Goal: Task Accomplishment & Management: Manage account settings

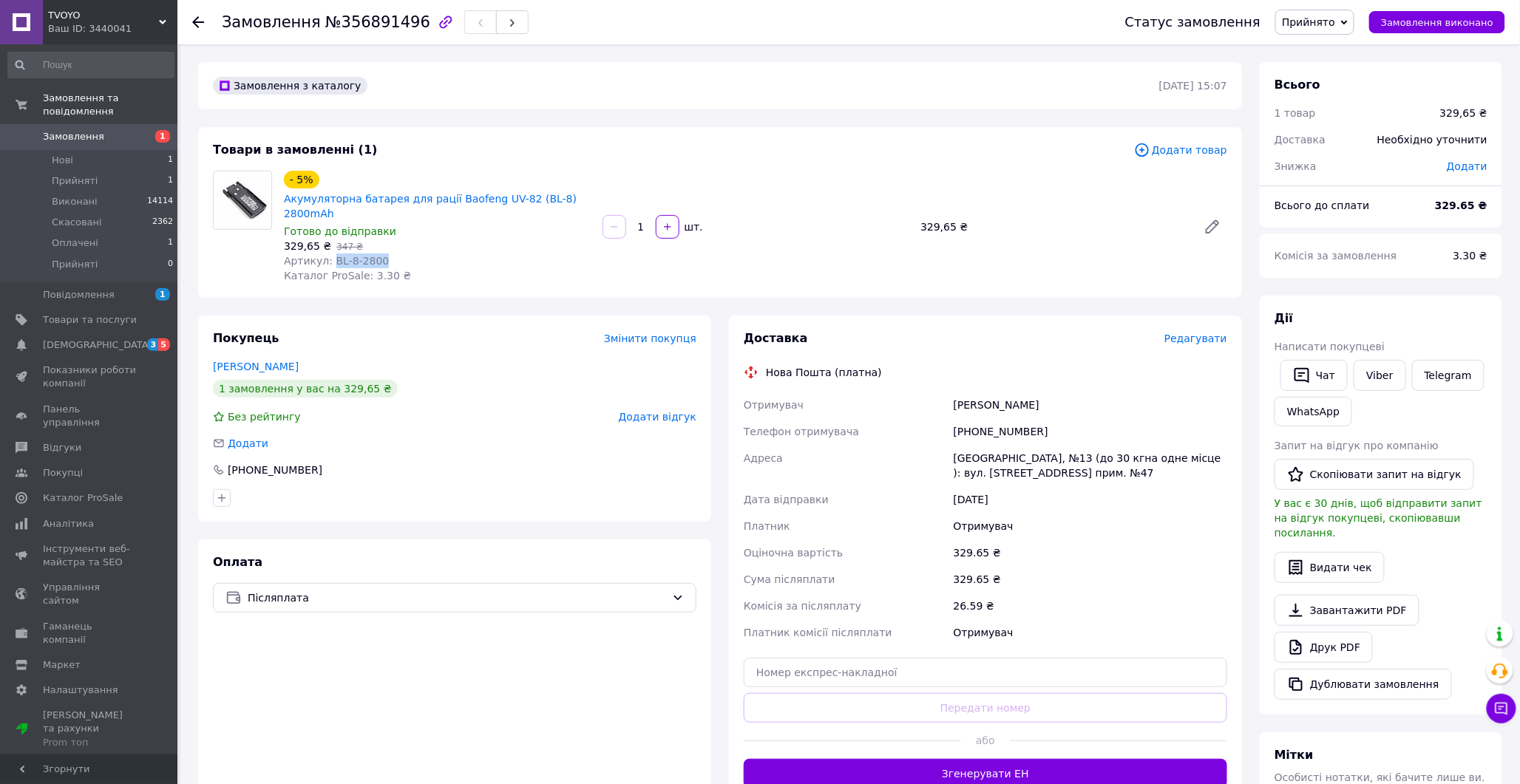
drag, startPoint x: 328, startPoint y: 242, endPoint x: 382, endPoint y: 244, distance: 54.0
click at [382, 253] on div "Артикул: BL-8-2800" at bounding box center [437, 260] width 307 height 15
copy span "BL-8-2800"
drag, startPoint x: 333, startPoint y: 28, endPoint x: 403, endPoint y: 22, distance: 70.3
click at [403, 22] on span "№356891496" at bounding box center [377, 22] width 105 height 17
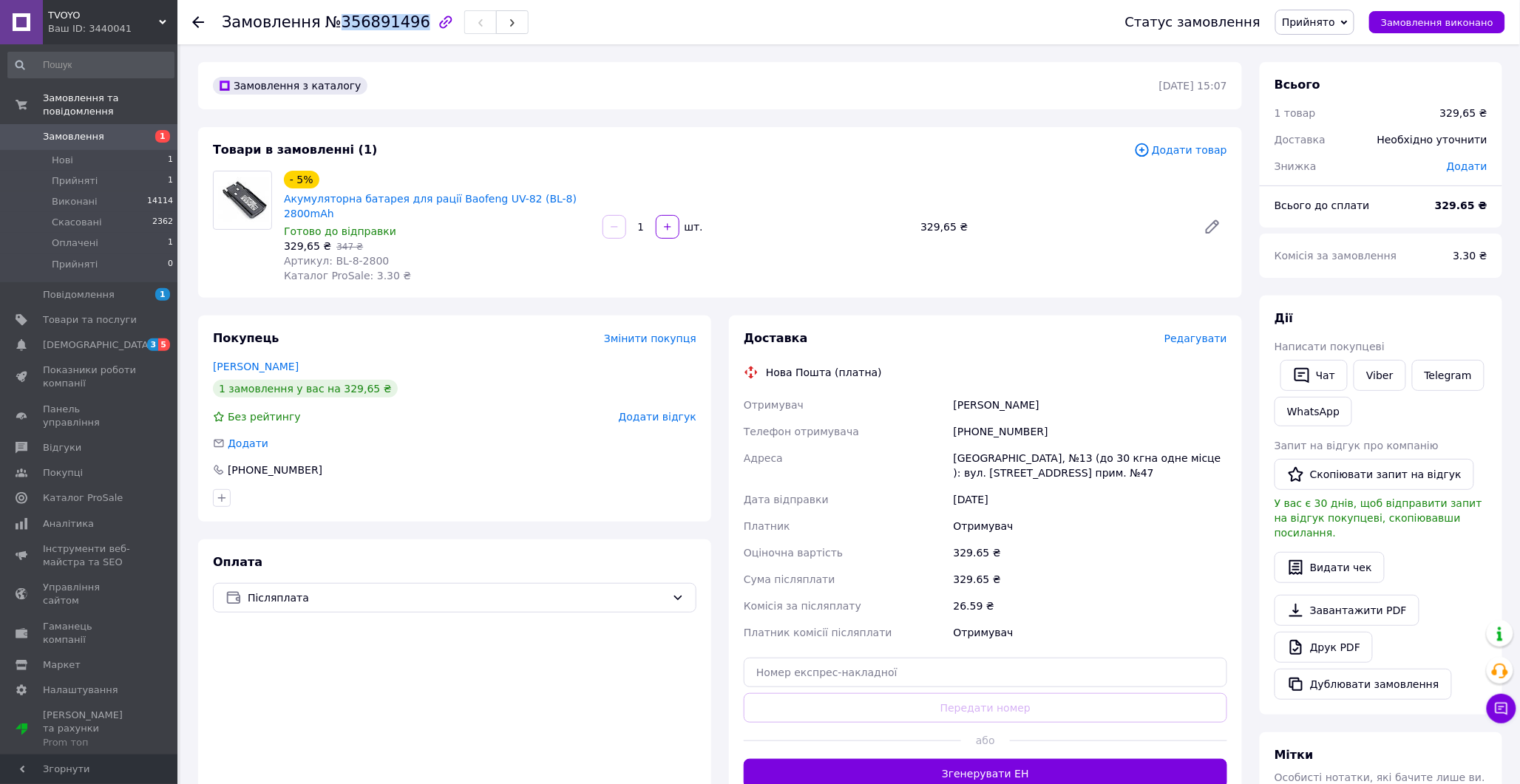
copy span "356891496"
drag, startPoint x: 328, startPoint y: 242, endPoint x: 374, endPoint y: 249, distance: 46.5
click at [374, 253] on div "Артикул: BL-8-2800" at bounding box center [437, 260] width 307 height 15
copy span "BL-8-2800"
click at [1368, 381] on link "Viber" at bounding box center [1379, 375] width 52 height 31
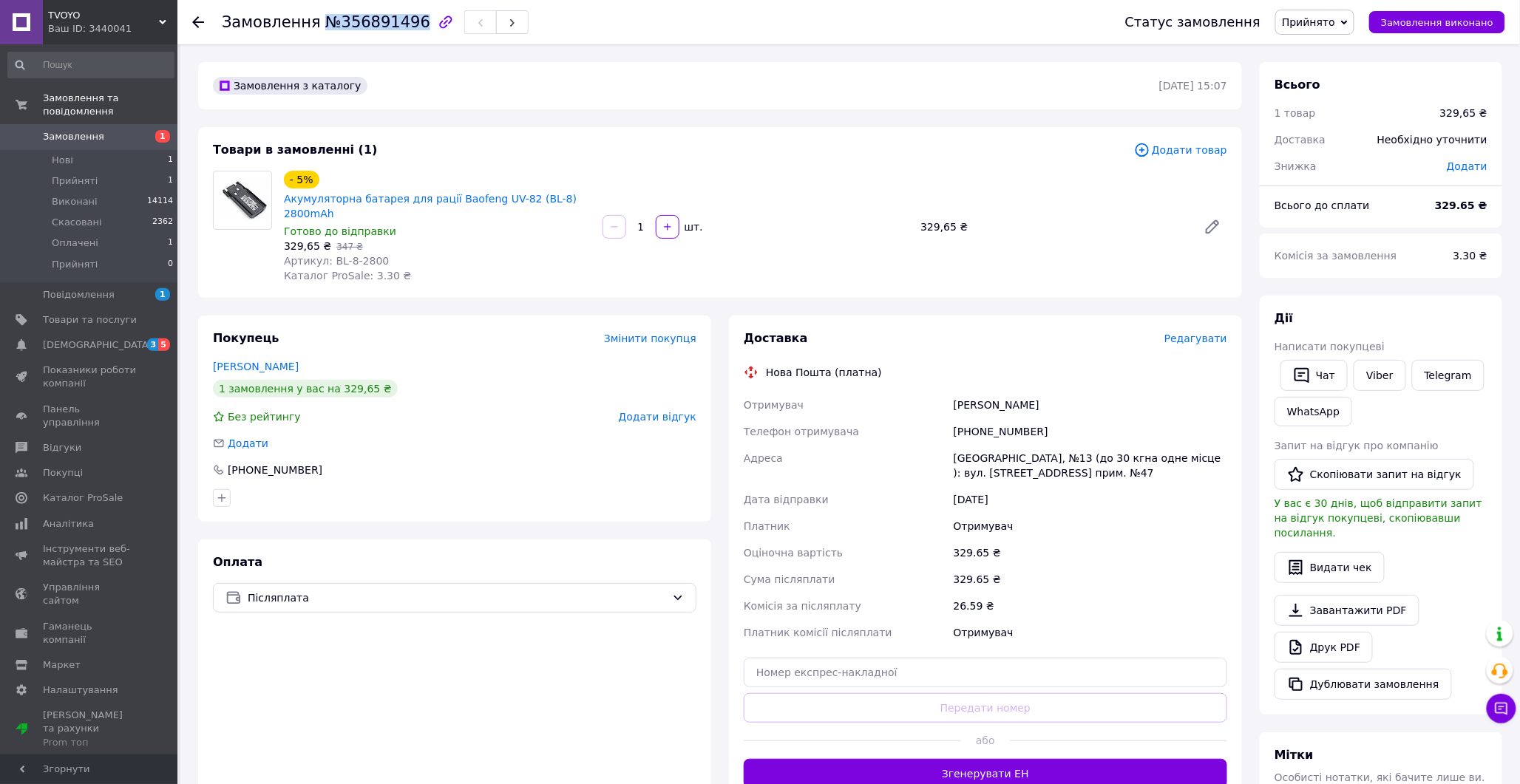
drag, startPoint x: 313, startPoint y: 16, endPoint x: 404, endPoint y: 25, distance: 91.4
click at [404, 25] on span "№356891496" at bounding box center [377, 22] width 105 height 17
copy span "№356891496"
click at [373, 782] on div "Оплата Післяплата" at bounding box center [454, 672] width 513 height 264
drag, startPoint x: 515, startPoint y: 135, endPoint x: 414, endPoint y: 181, distance: 111.0
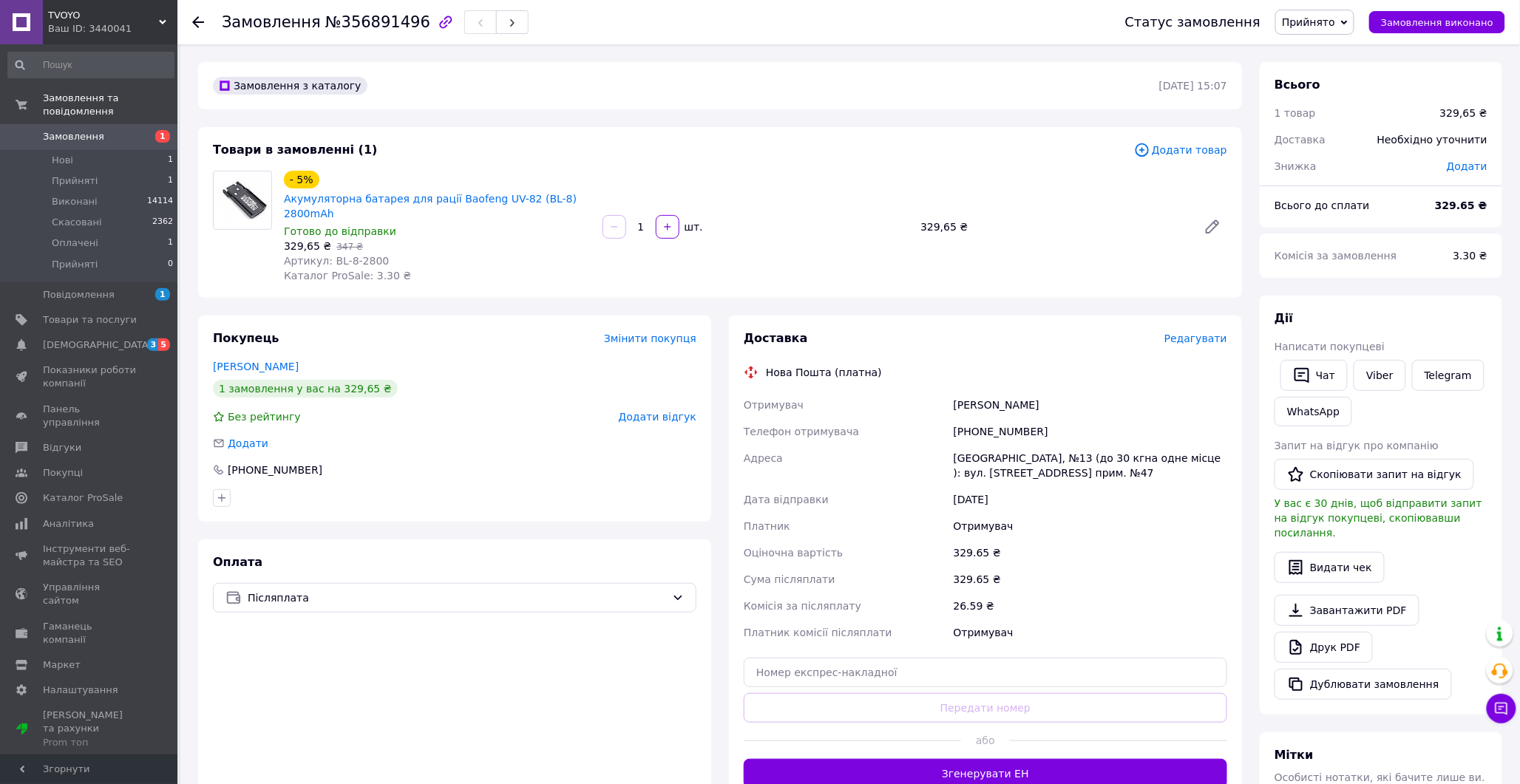
click at [515, 135] on div "Товари в замовленні (1) Додати товар - 5% Акумуляторна батарея для рації Baofen…" at bounding box center [720, 213] width 1044 height 171
drag, startPoint x: 281, startPoint y: 199, endPoint x: 587, endPoint y: 198, distance: 306.0
click at [587, 198] on div "- 5% Акумуляторна батарея для рації Baofeng UV-82 (BL-8) 2800mAh" at bounding box center [437, 196] width 310 height 53
copy link "Акумуляторна батарея для рації Baofeng UV-82 (BL-8) 2800mAh"
click at [645, 158] on div "Товари в замовленні (1)" at bounding box center [673, 150] width 921 height 17
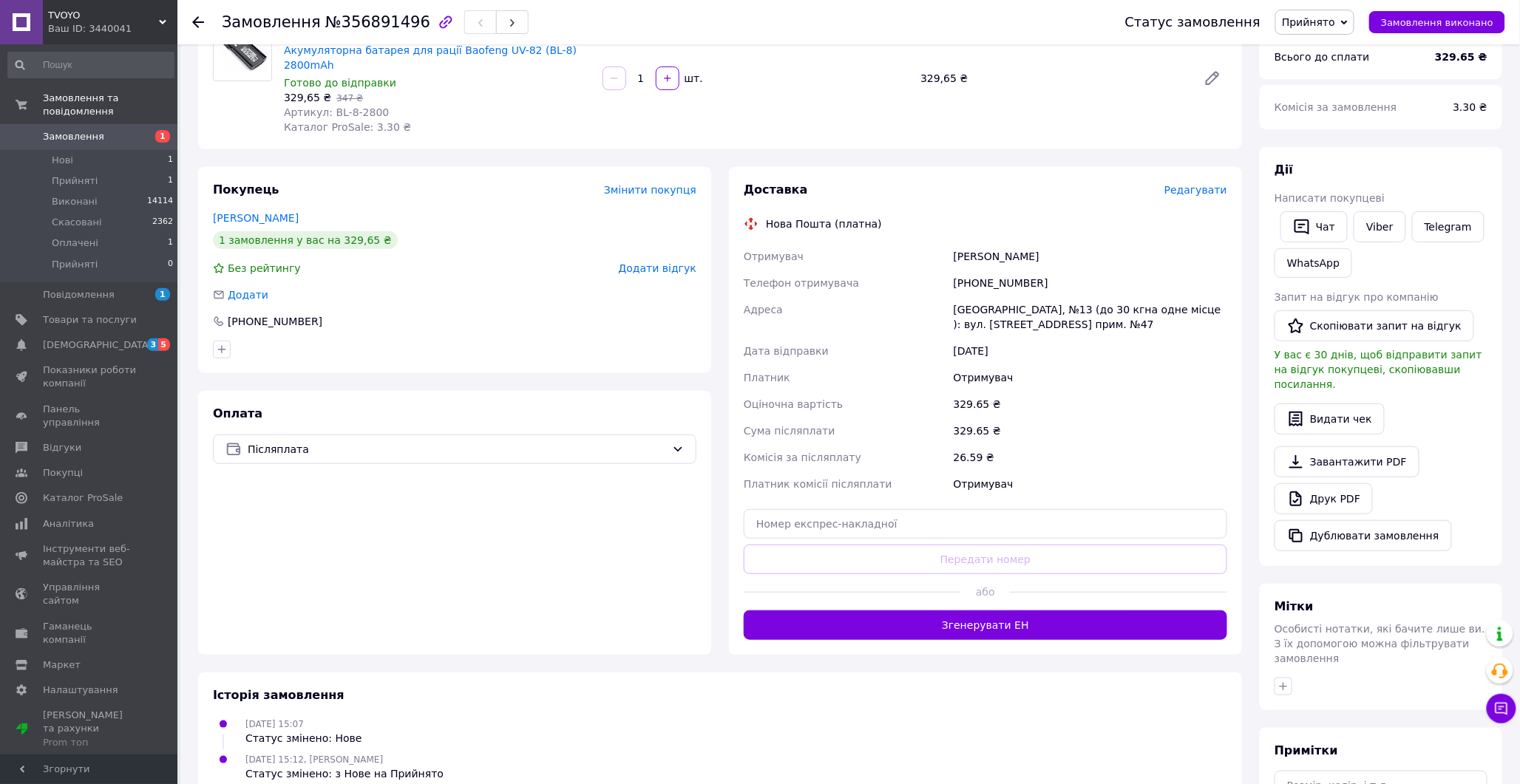
scroll to position [277, 0]
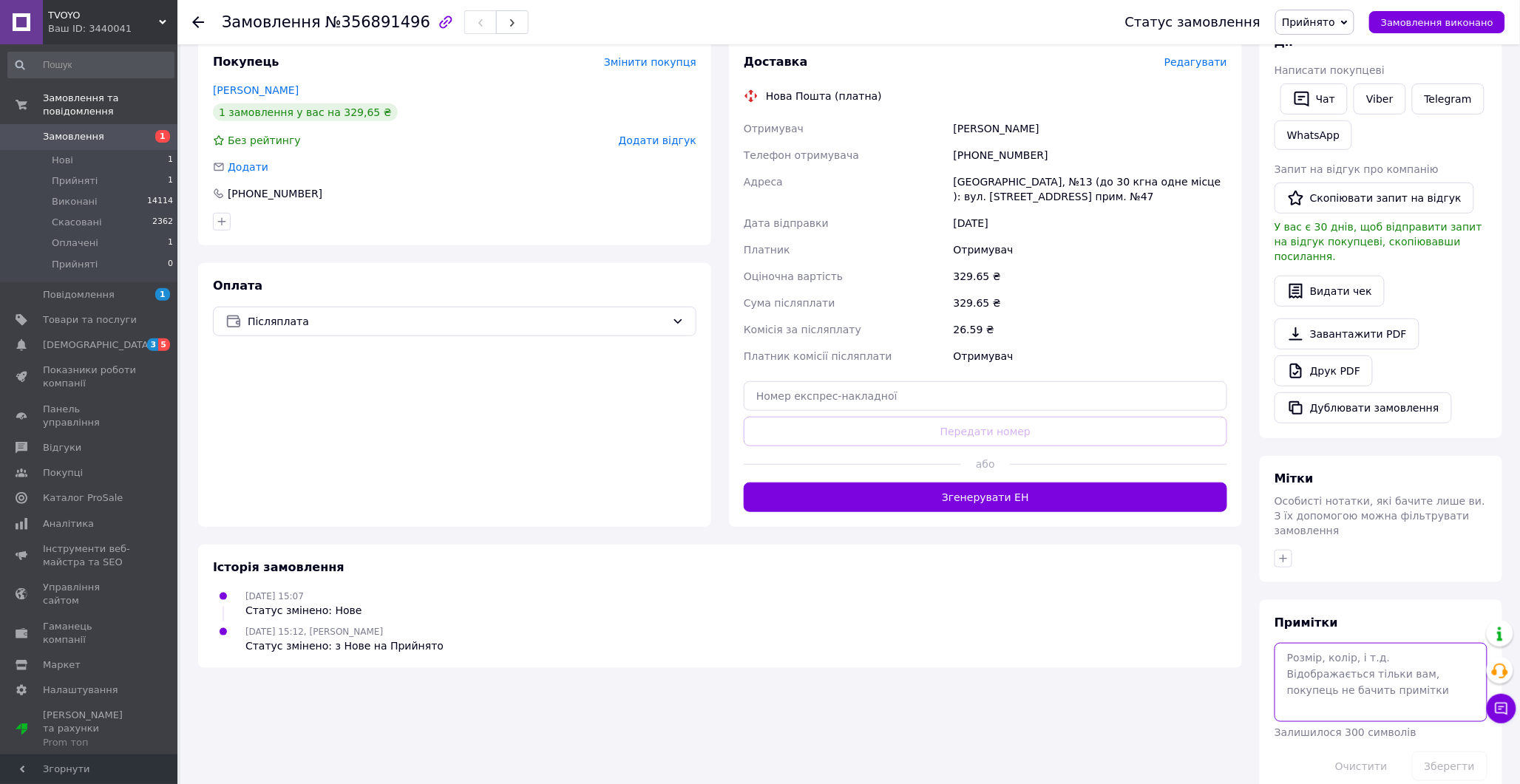
click at [1368, 660] on textarea at bounding box center [1381, 682] width 213 height 78
type textarea "не взяв,написала"
click at [1454, 752] on button "Зберегти" at bounding box center [1449, 767] width 76 height 29
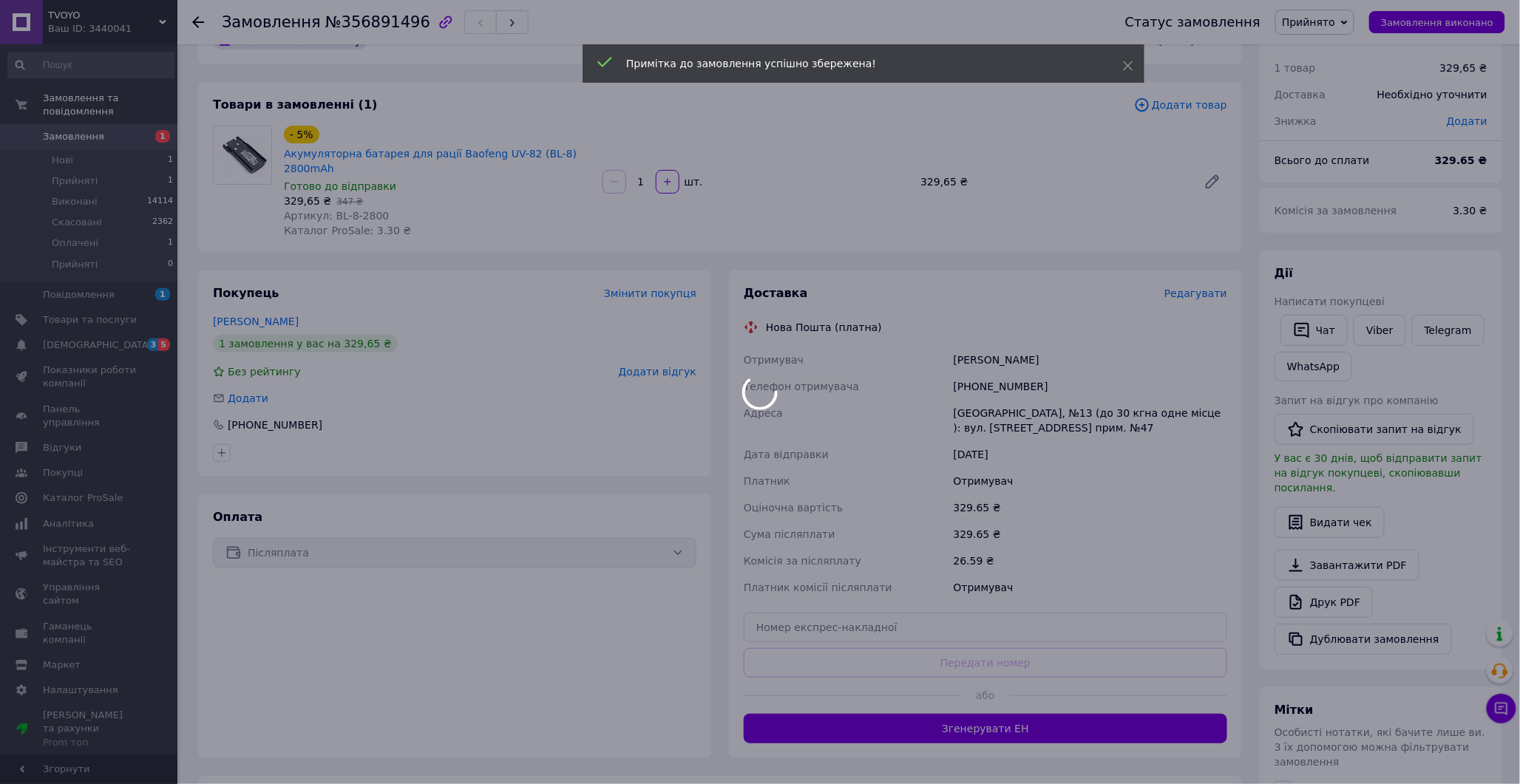
scroll to position [30, 0]
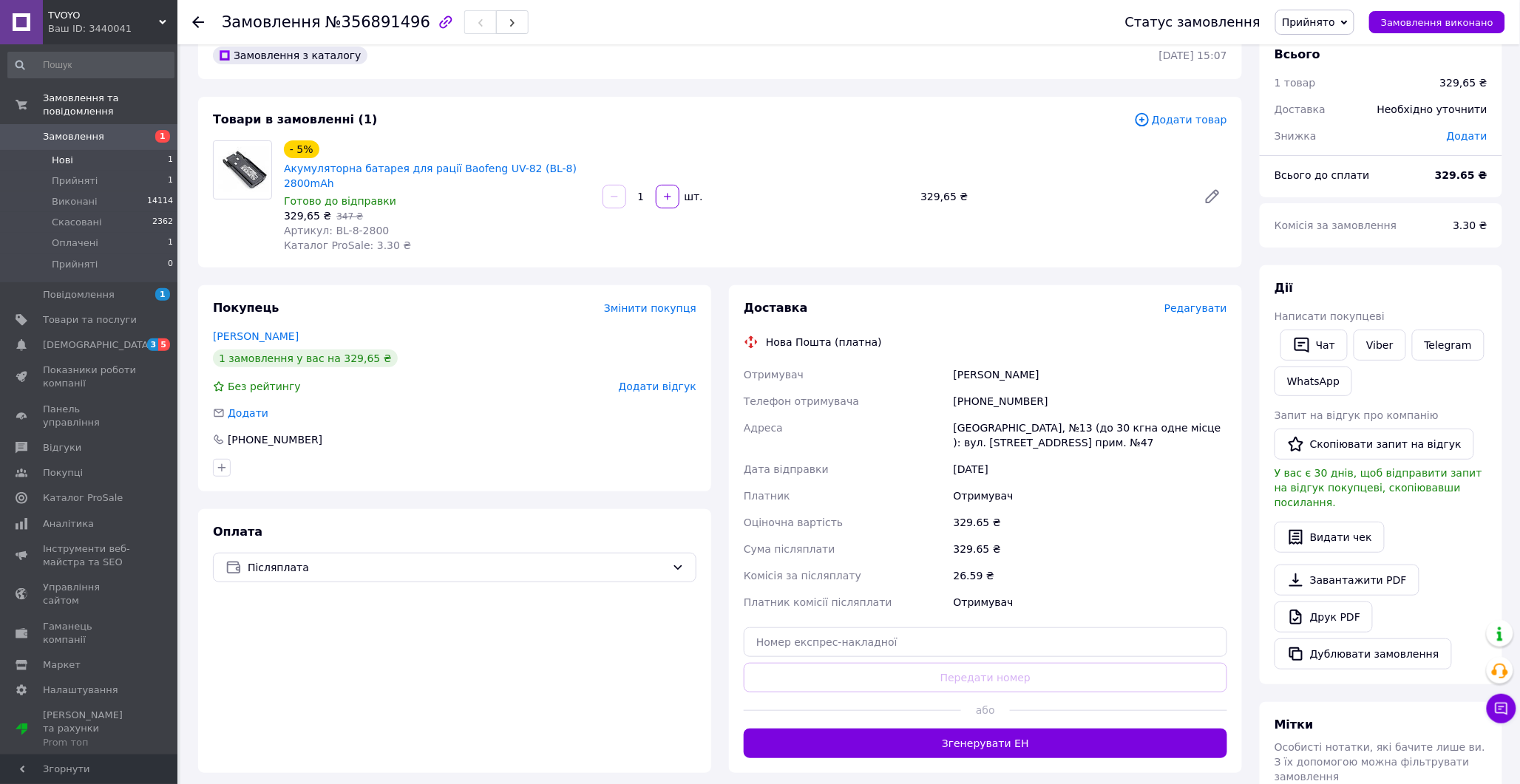
click at [72, 150] on li "Нові 1" at bounding box center [91, 160] width 182 height 21
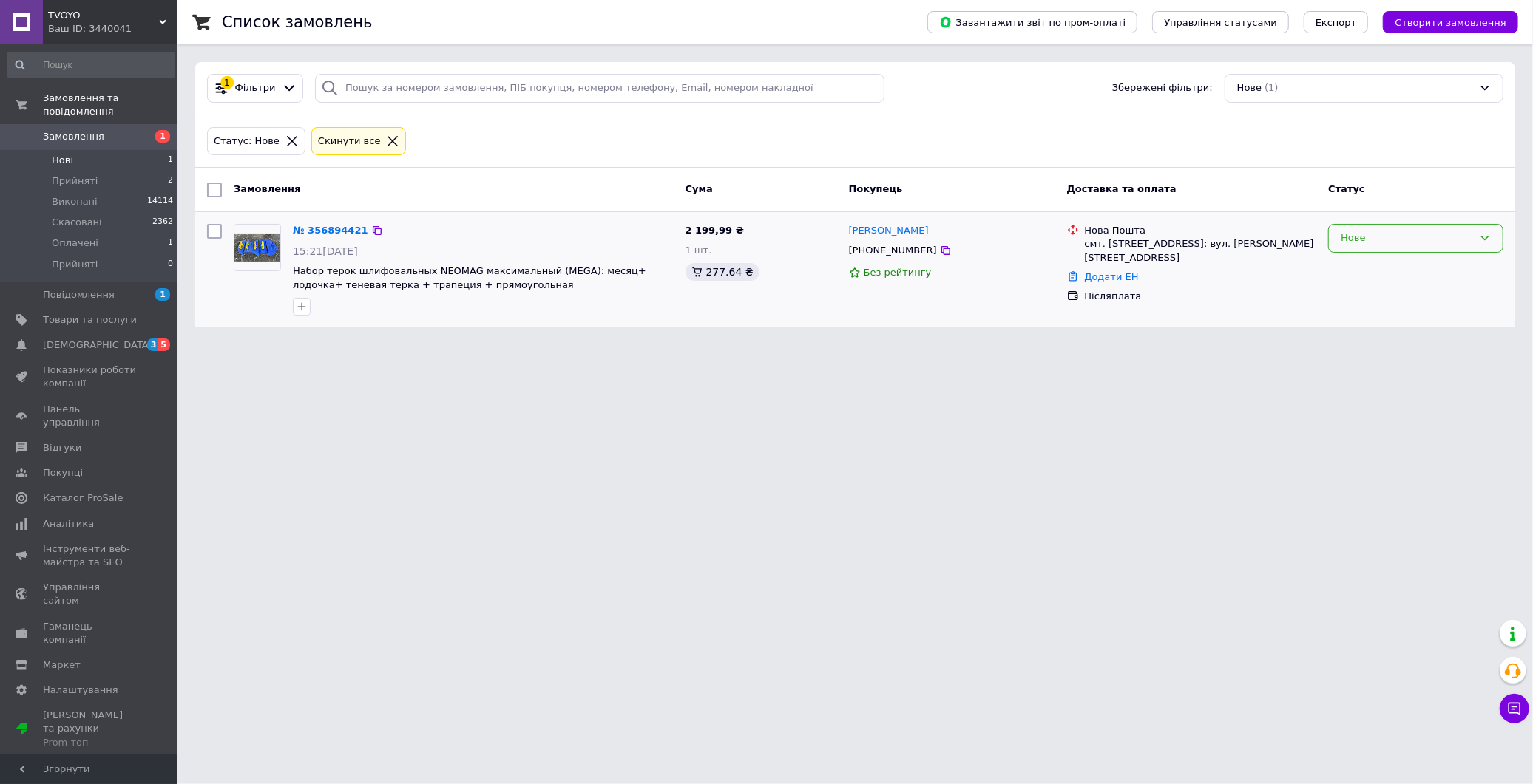
click at [1392, 241] on div "Нове" at bounding box center [1406, 238] width 132 height 15
click at [1393, 277] on li "Прийнято" at bounding box center [1415, 270] width 174 height 27
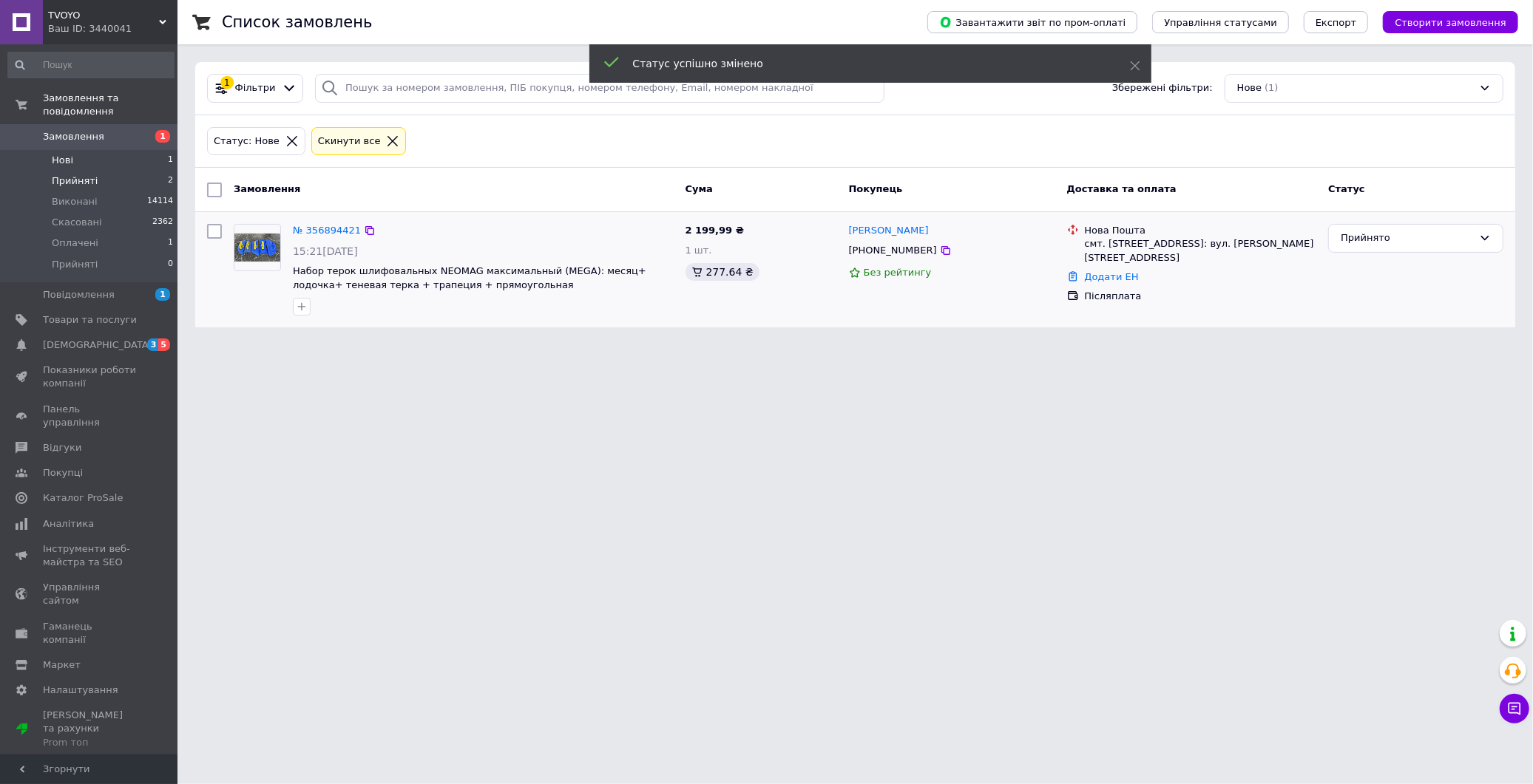
click at [137, 171] on li "Прийняті 2" at bounding box center [91, 181] width 182 height 21
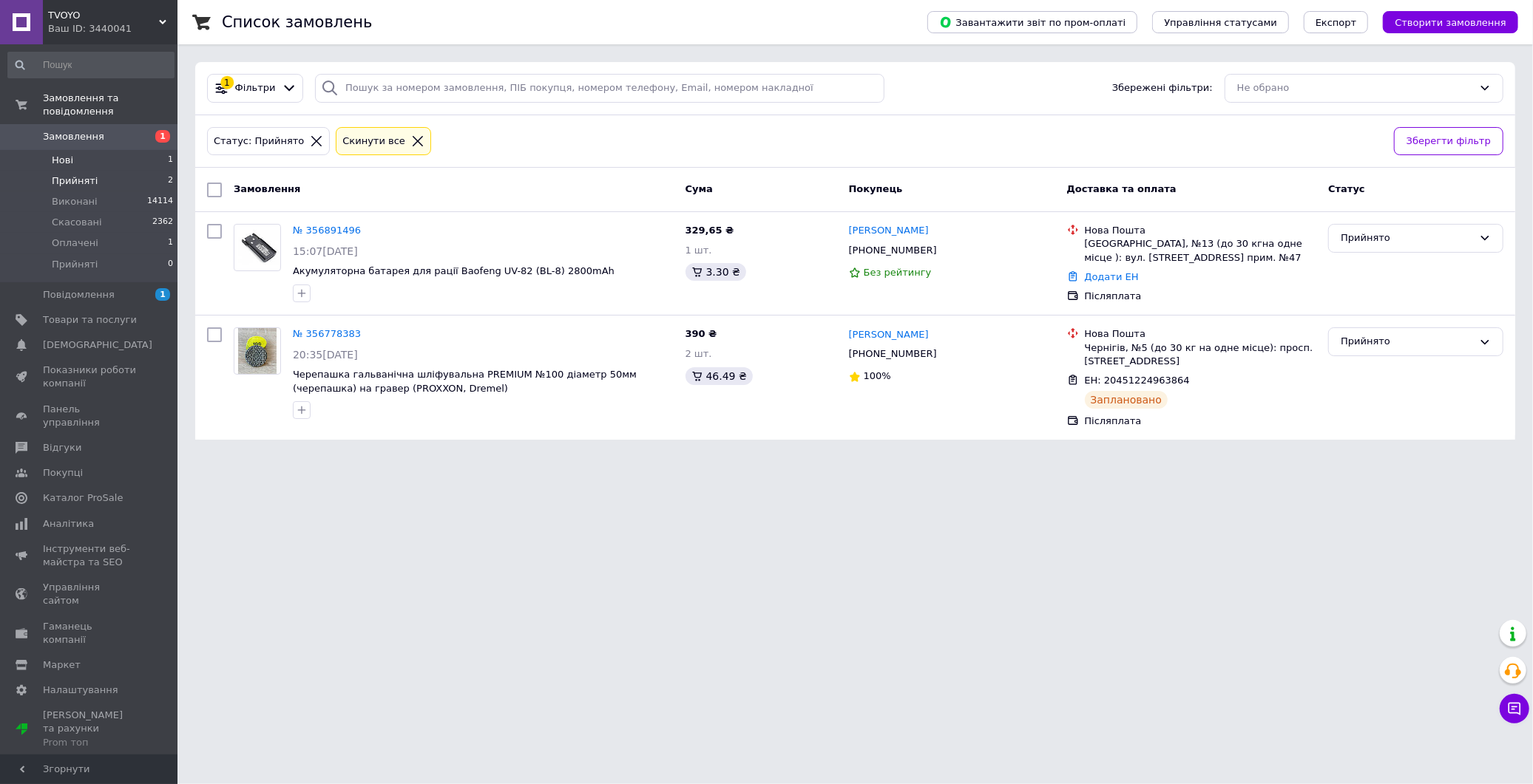
click at [115, 152] on li "Нові 1" at bounding box center [91, 160] width 182 height 21
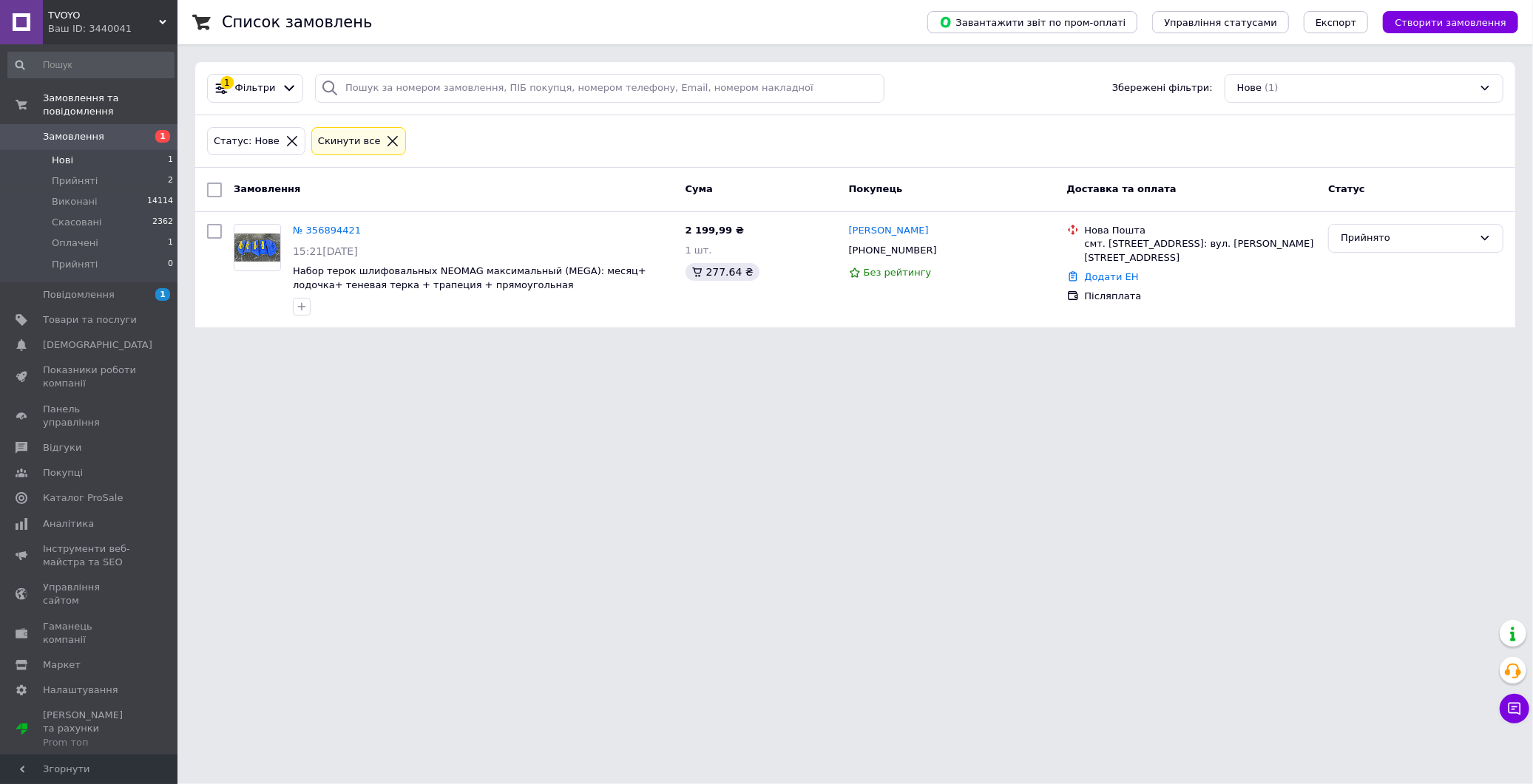
click at [320, 233] on link "№ 356894421" at bounding box center [326, 230] width 68 height 11
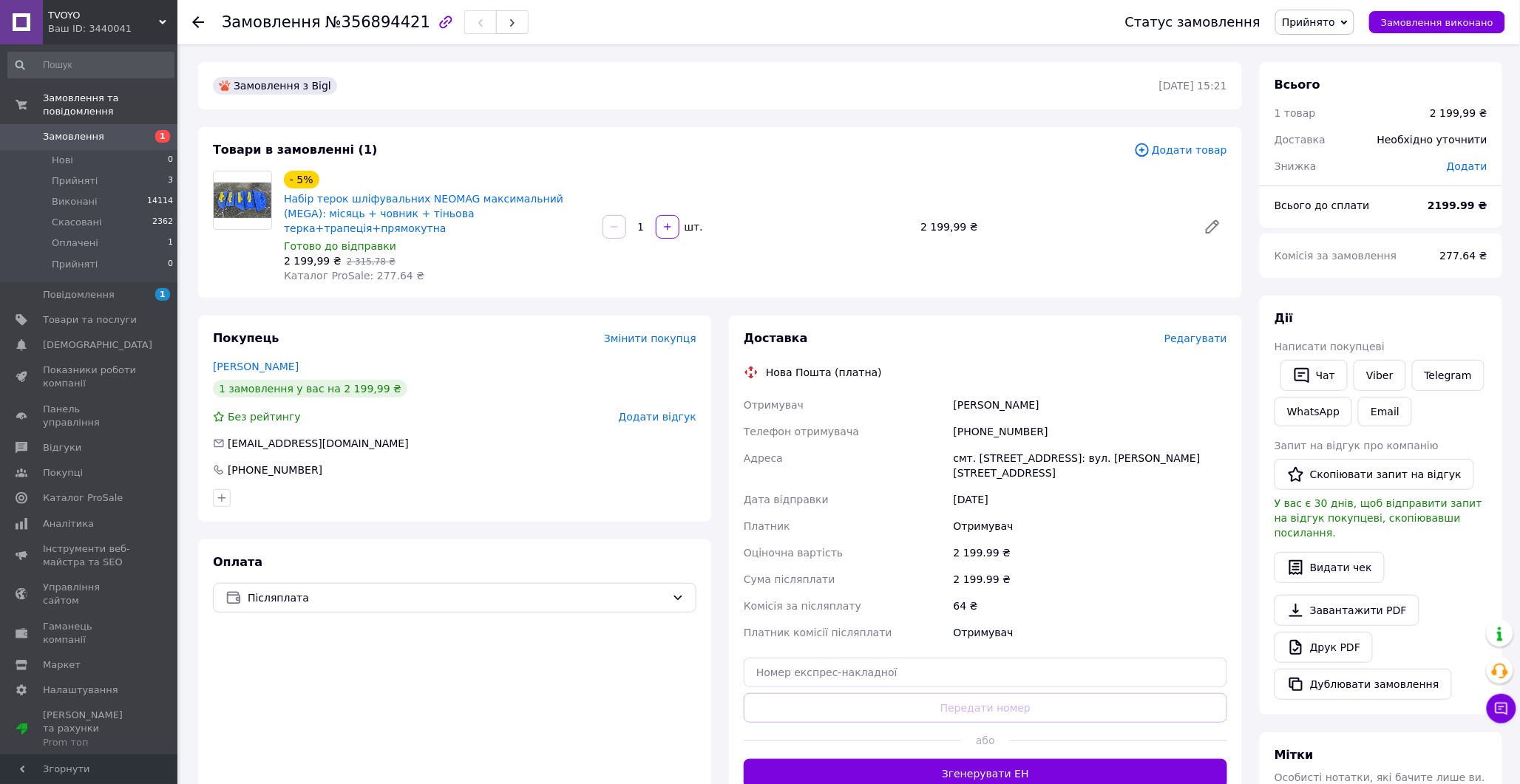
click at [199, 23] on icon at bounding box center [198, 22] width 12 height 12
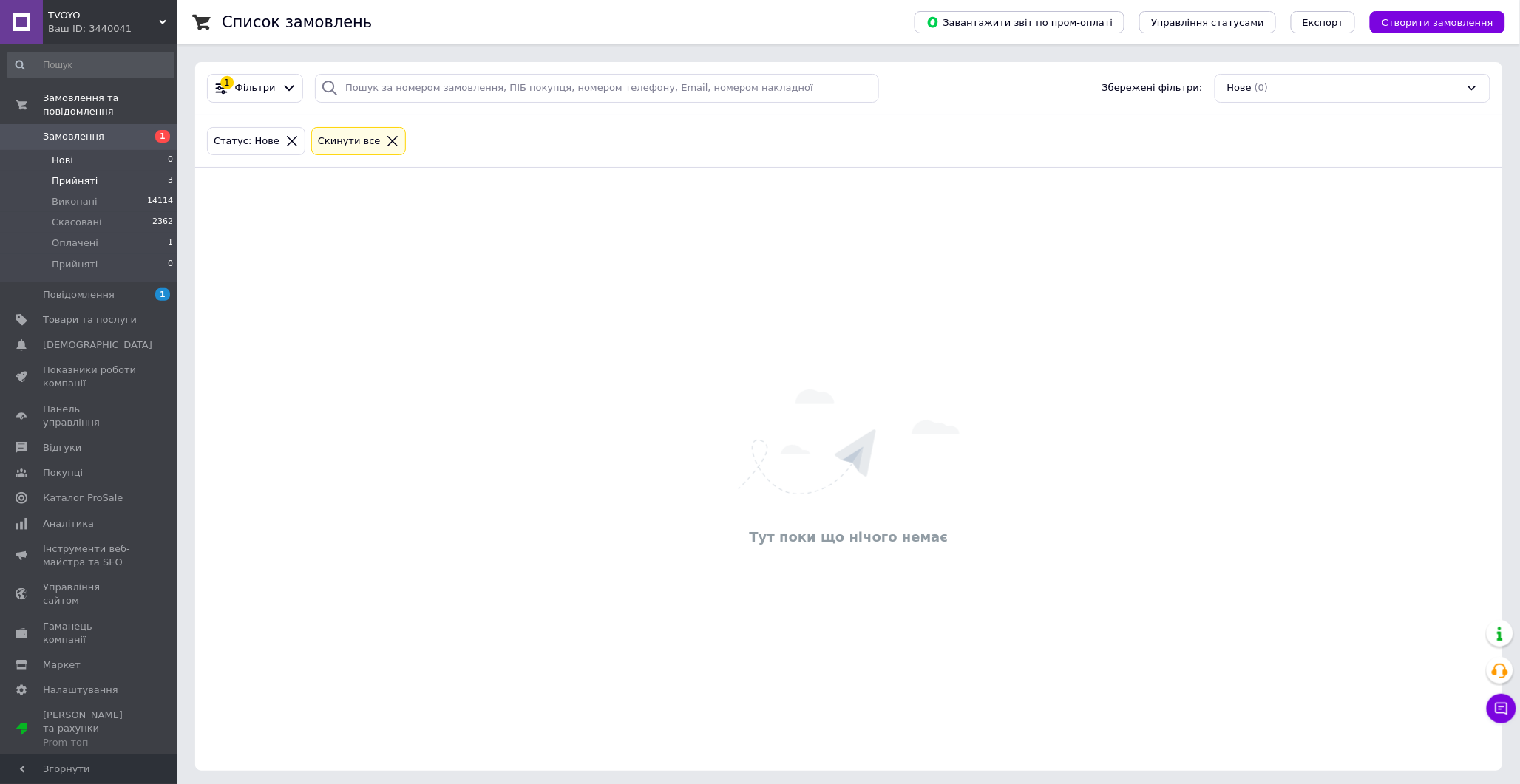
click at [85, 175] on span "Прийняті" at bounding box center [75, 181] width 46 height 14
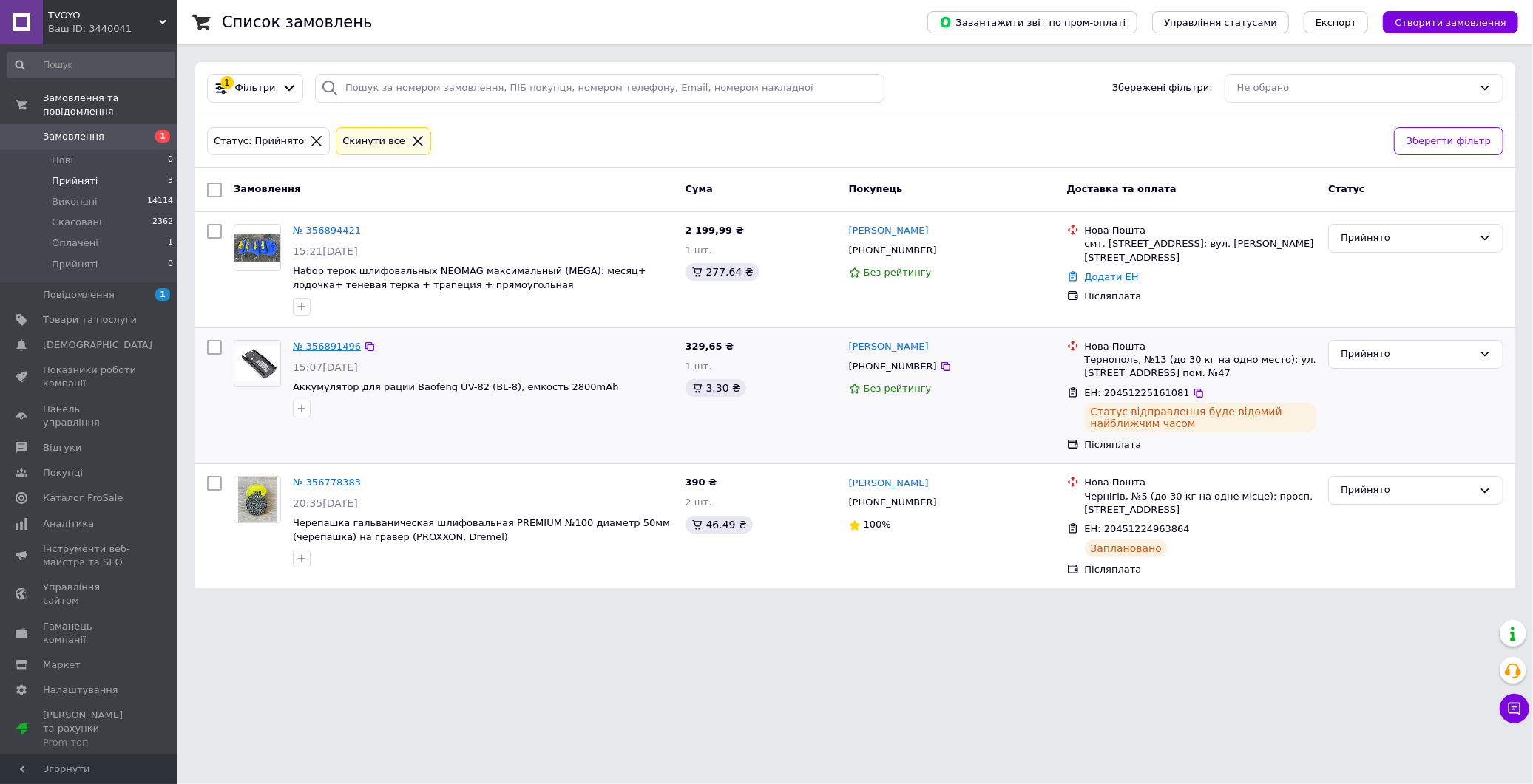
click at [332, 351] on link "№ 356891496" at bounding box center [326, 346] width 68 height 11
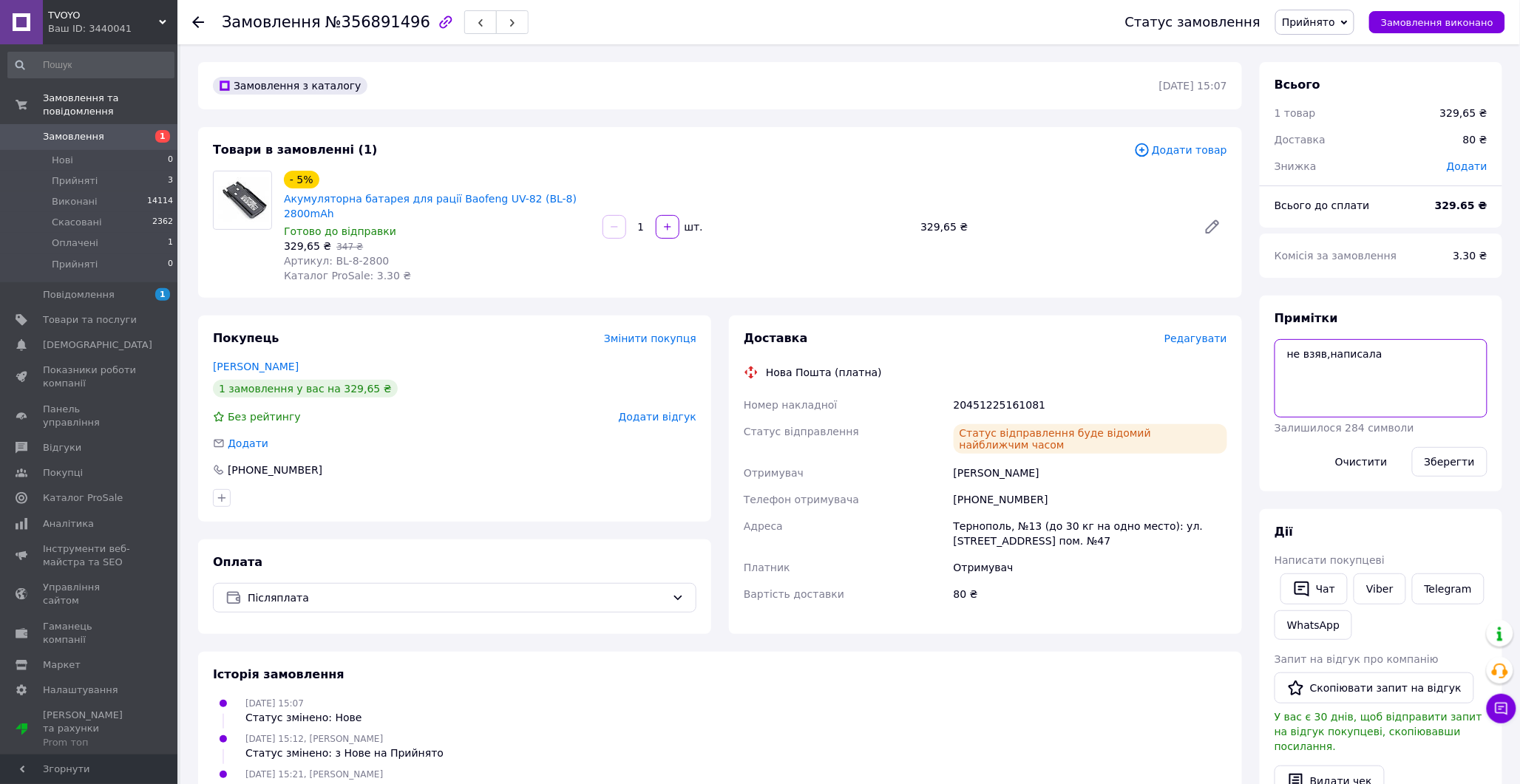
drag, startPoint x: 1278, startPoint y: 375, endPoint x: 1402, endPoint y: 392, distance: 125.2
click at [1402, 392] on textarea "не взяв,написала" at bounding box center [1381, 379] width 213 height 78
type textarea "прийнято"
click at [1463, 447] on button "Зберегти" at bounding box center [1449, 462] width 76 height 29
drag, startPoint x: 780, startPoint y: 131, endPoint x: 1095, endPoint y: 257, distance: 339.3
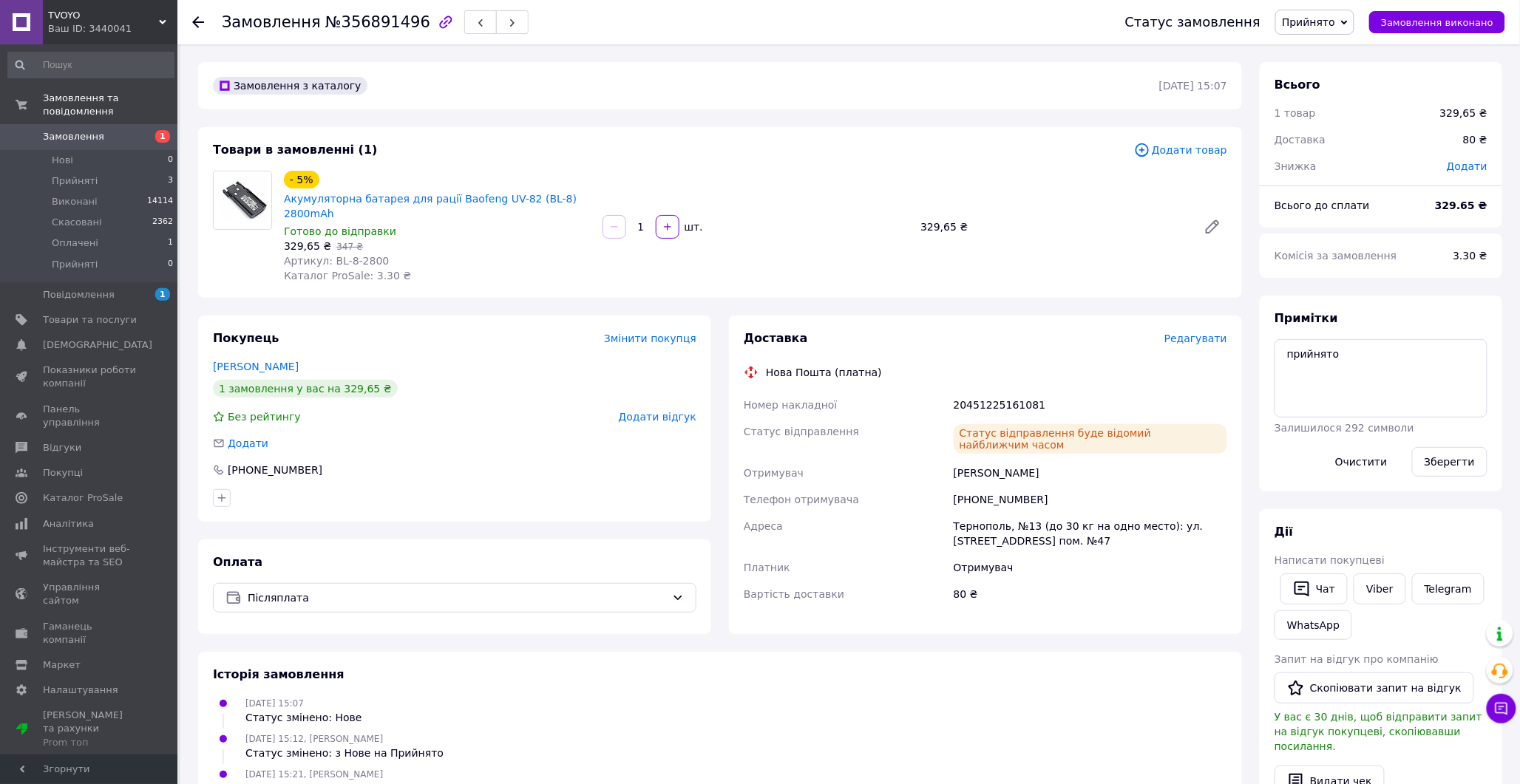
click at [780, 131] on div "Товари в замовленні (1) Додати товар - 5% Акумуляторна батарея для рації Baofen…" at bounding box center [720, 213] width 1044 height 171
drag, startPoint x: 956, startPoint y: 445, endPoint x: 946, endPoint y: 462, distance: 19.7
click at [1051, 460] on div "[PERSON_NAME]" at bounding box center [1090, 473] width 280 height 26
drag, startPoint x: 956, startPoint y: 448, endPoint x: 1066, endPoint y: 451, distance: 110.0
click at [1066, 460] on div "[PERSON_NAME]" at bounding box center [1090, 473] width 280 height 26
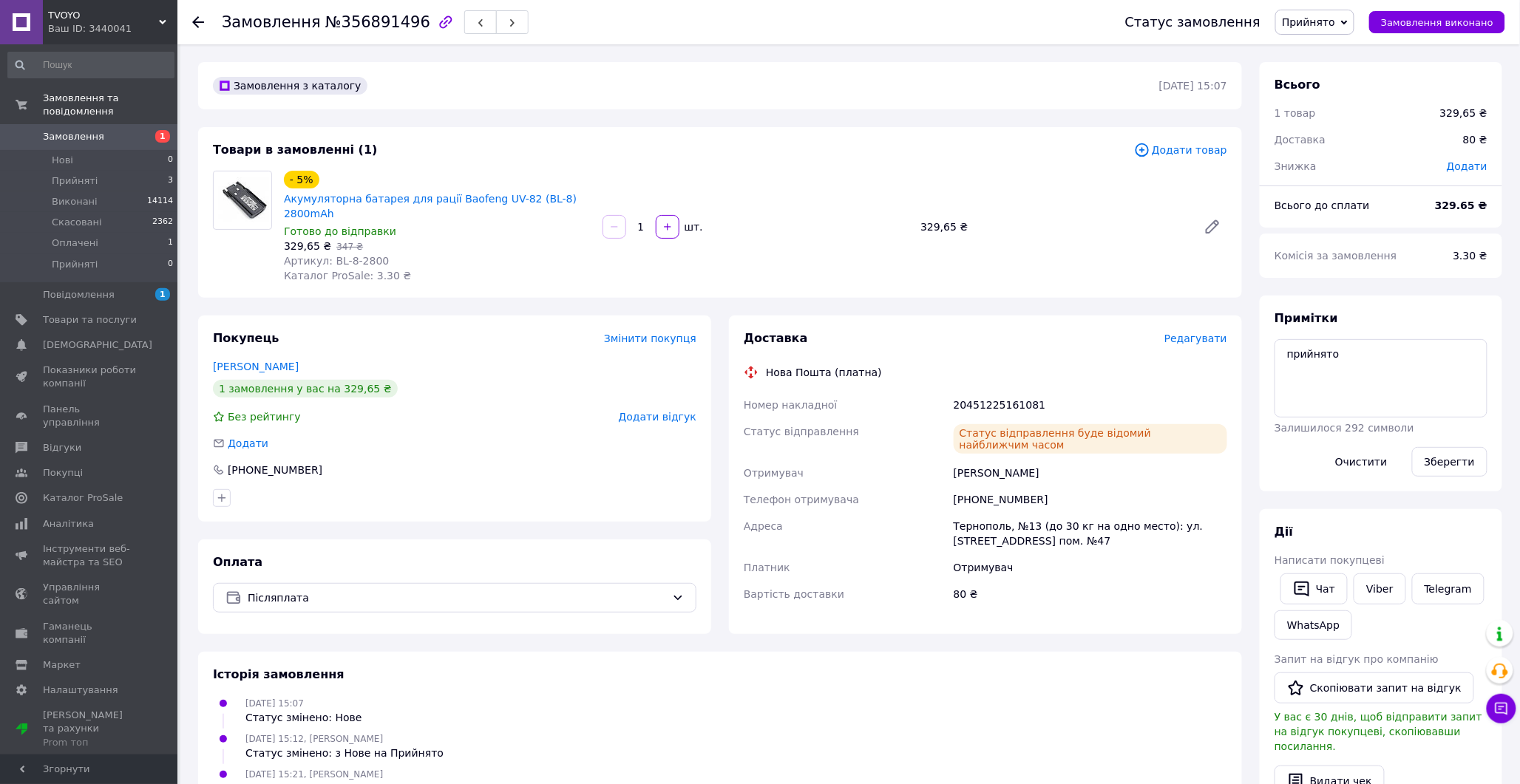
copy div "[PERSON_NAME]"
drag, startPoint x: 962, startPoint y: 475, endPoint x: 1107, endPoint y: 466, distance: 145.3
click at [1107, 486] on div "[PHONE_NUMBER]" at bounding box center [1090, 499] width 280 height 26
copy div "380680132687"
drag, startPoint x: 954, startPoint y: 496, endPoint x: 1003, endPoint y: 493, distance: 49.1
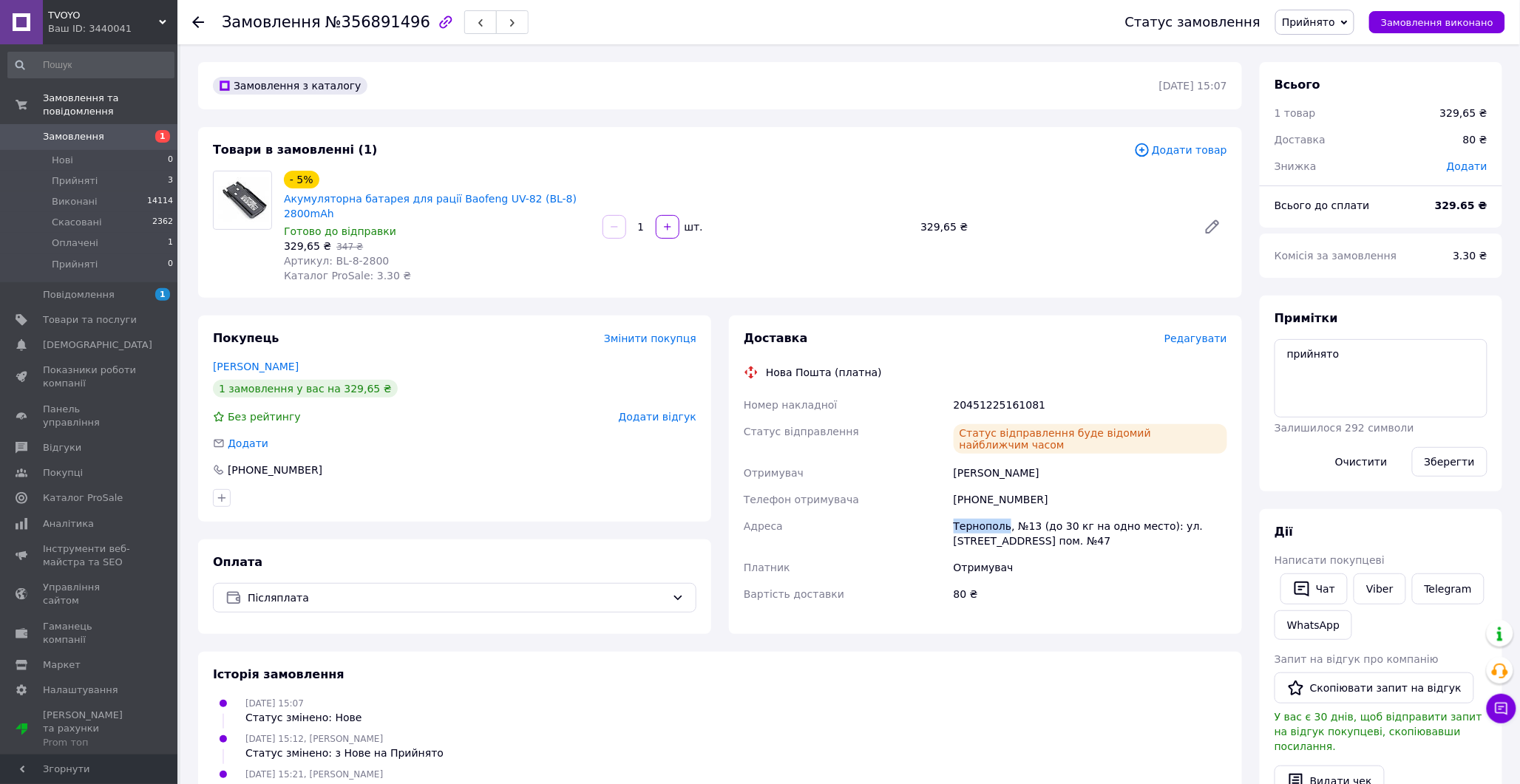
click at [1003, 513] on div "Тернополь, №13 (до 30 кг на одно место): ул. [STREET_ADDRESS] пом. №47" at bounding box center [1090, 533] width 280 height 41
copy div "[GEOGRAPHIC_DATA]"
click at [1423, 17] on span "Замовлення виконано" at bounding box center [1436, 23] width 112 height 11
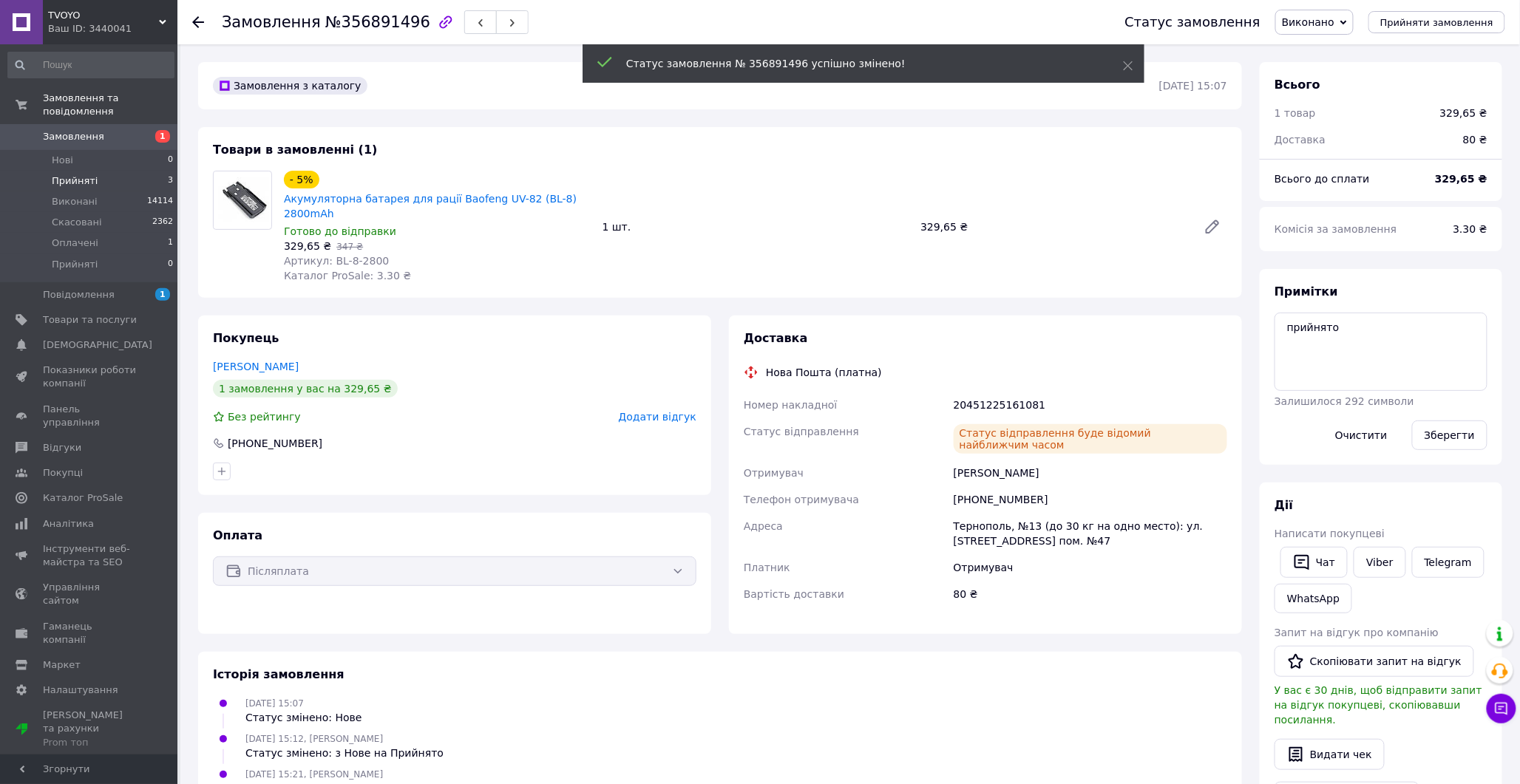
click at [78, 175] on span "Прийняті" at bounding box center [75, 181] width 46 height 14
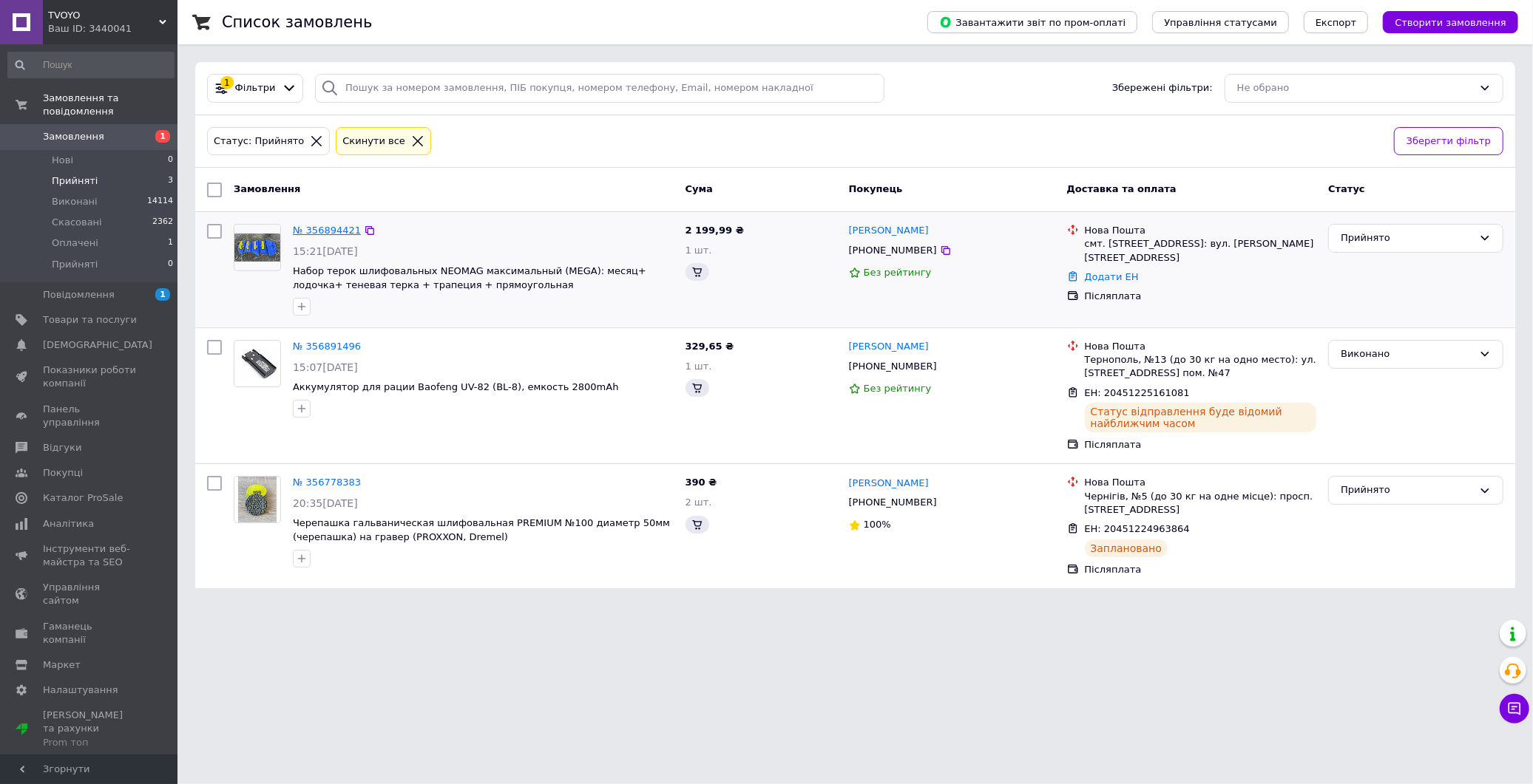
click at [313, 226] on link "№ 356894421" at bounding box center [326, 230] width 68 height 11
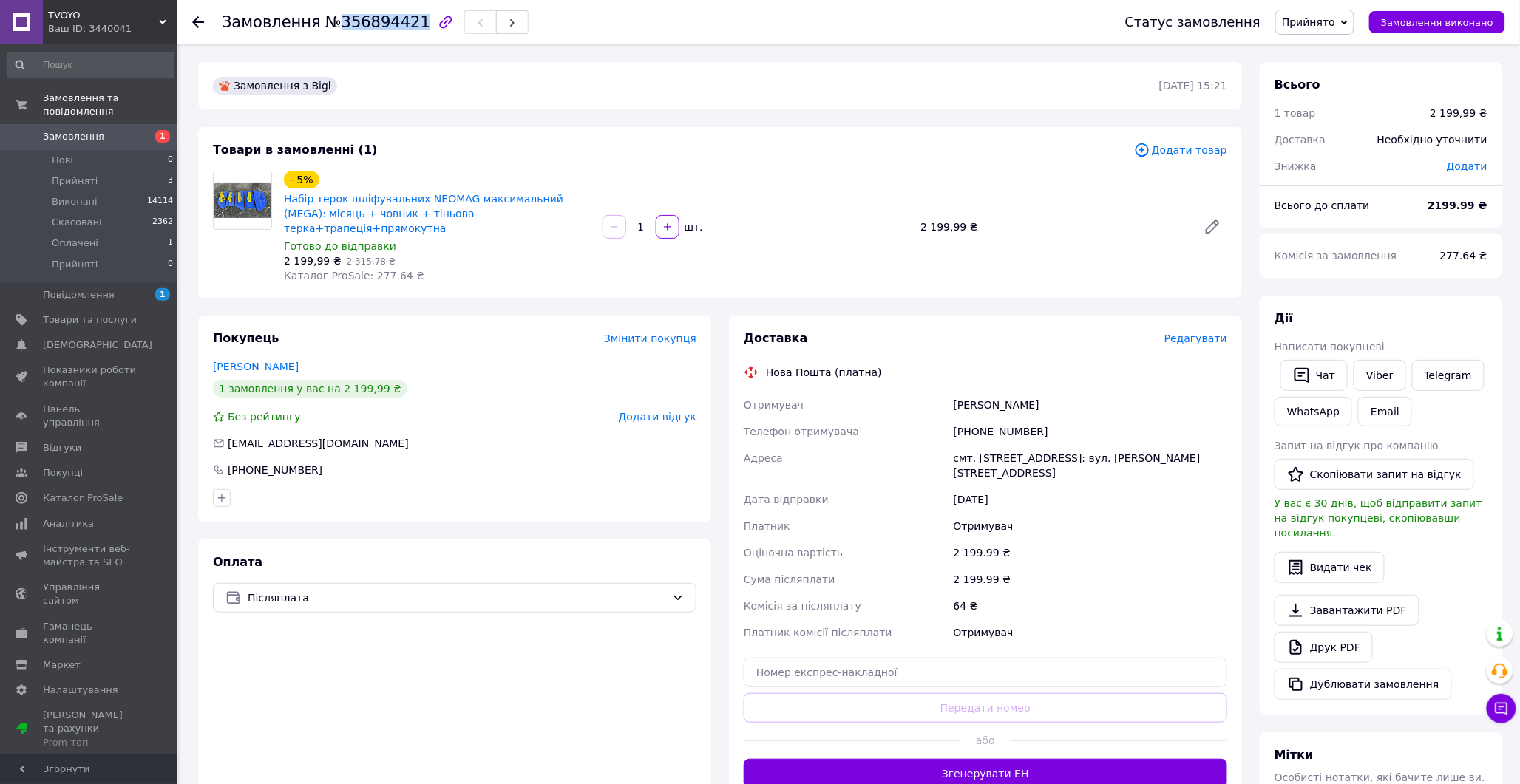
drag, startPoint x: 332, startPoint y: 21, endPoint x: 403, endPoint y: 25, distance: 71.1
click at [403, 25] on span "№356894421" at bounding box center [377, 22] width 105 height 17
copy span "356894421"
click at [622, 152] on div "Товари в замовленні (1)" at bounding box center [673, 150] width 921 height 17
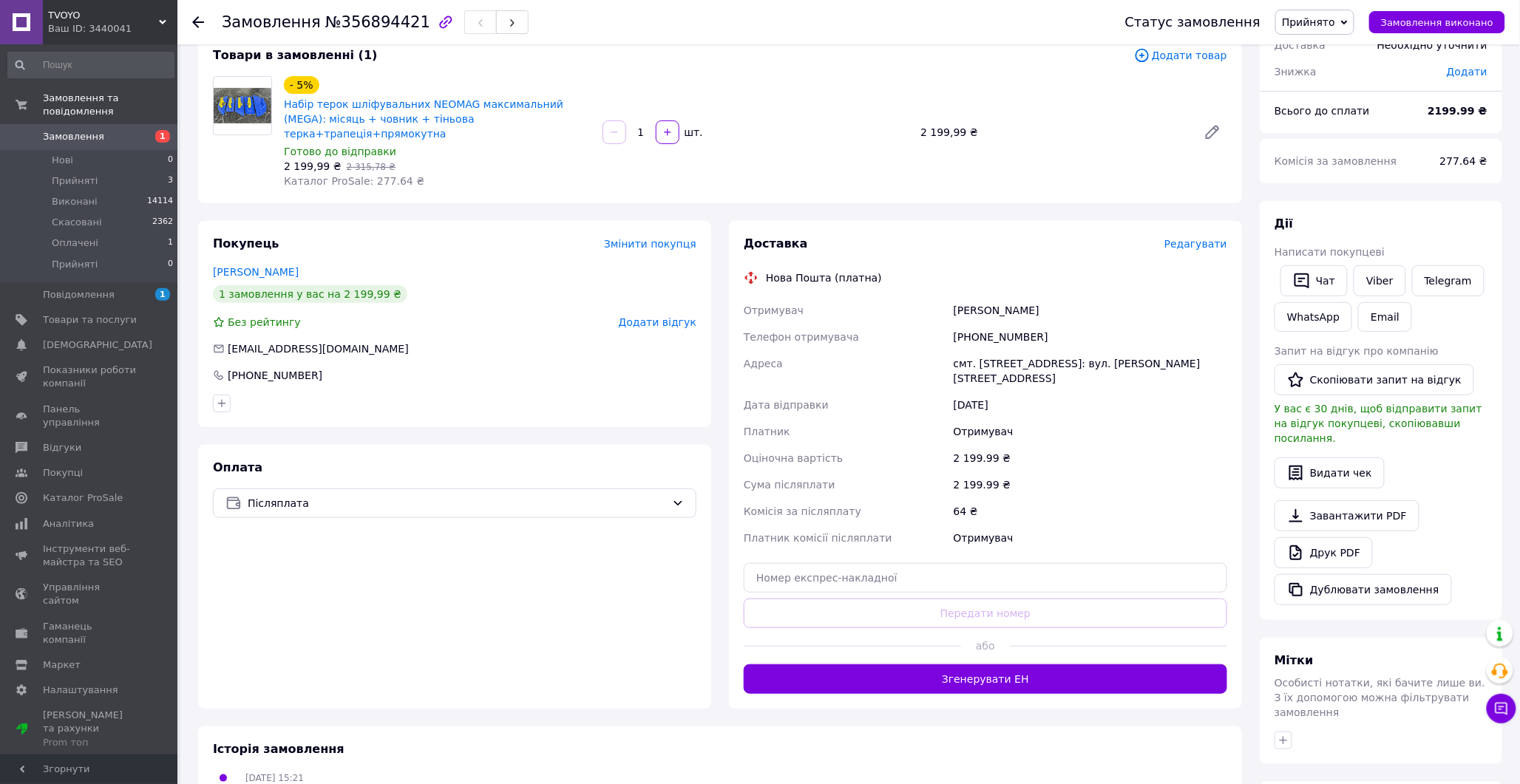
scroll to position [246, 0]
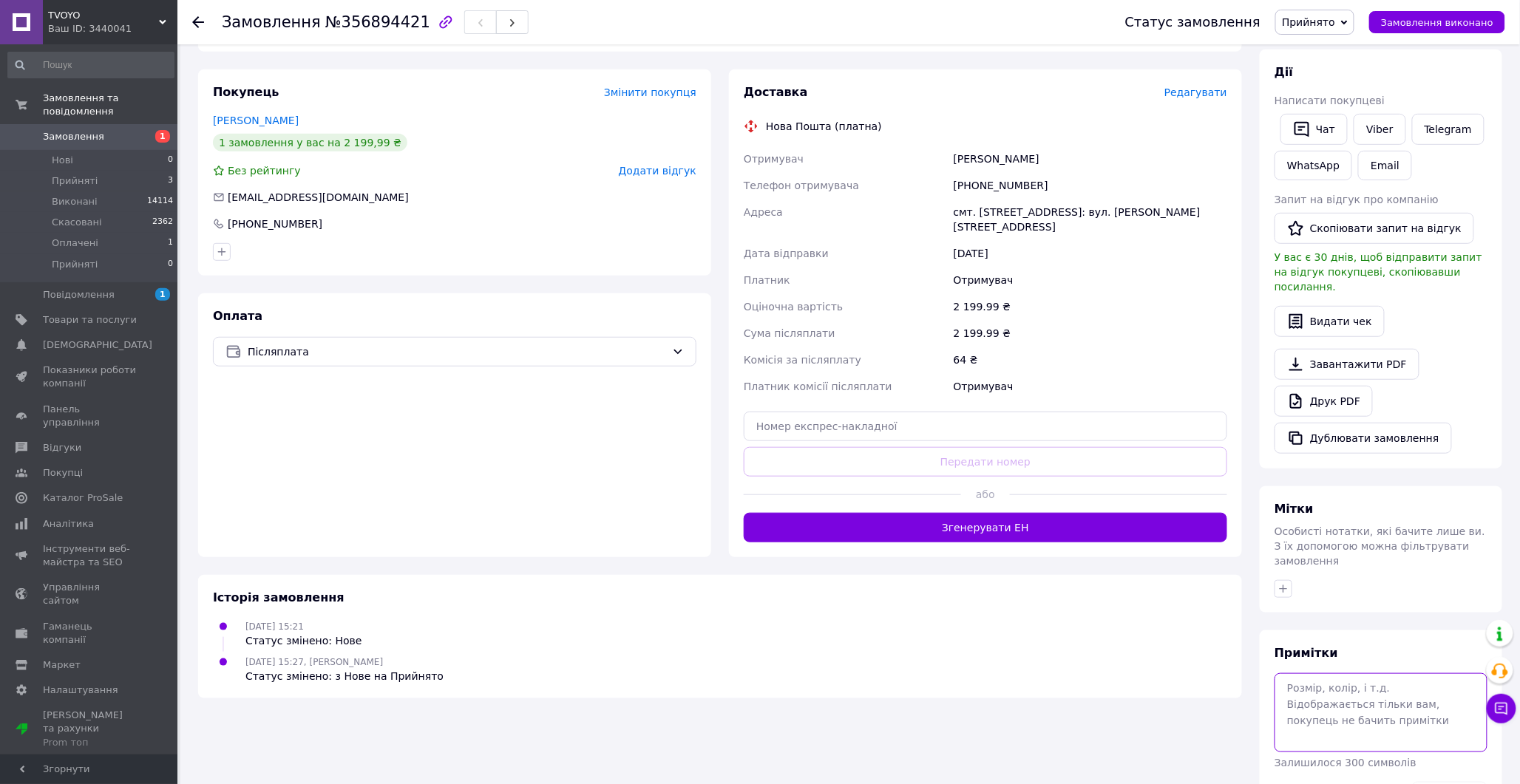
click at [1305, 673] on textarea at bounding box center [1381, 712] width 213 height 78
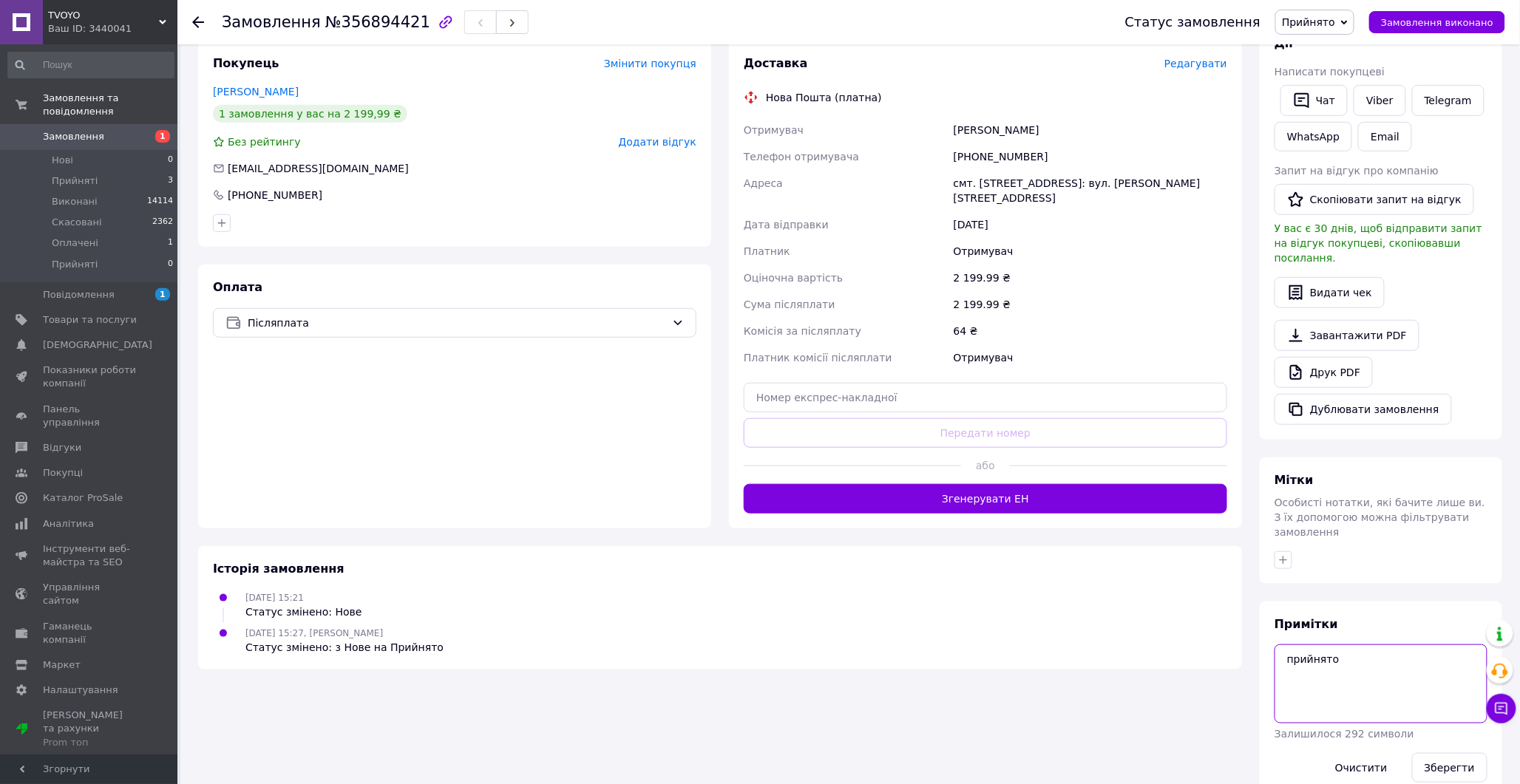
scroll to position [277, 0]
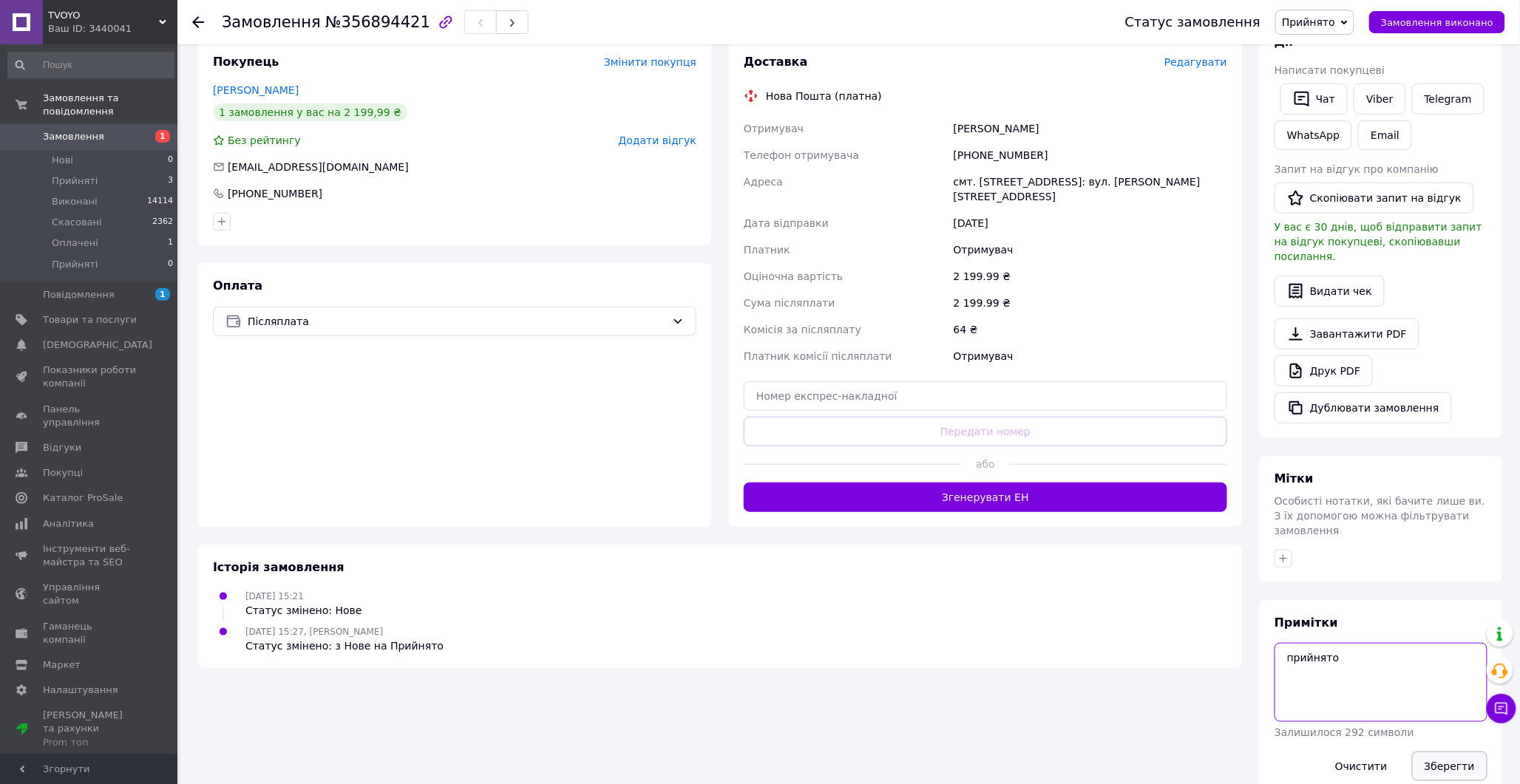
type textarea "прийнято"
click at [1449, 752] on button "Зберегти" at bounding box center [1449, 767] width 76 height 29
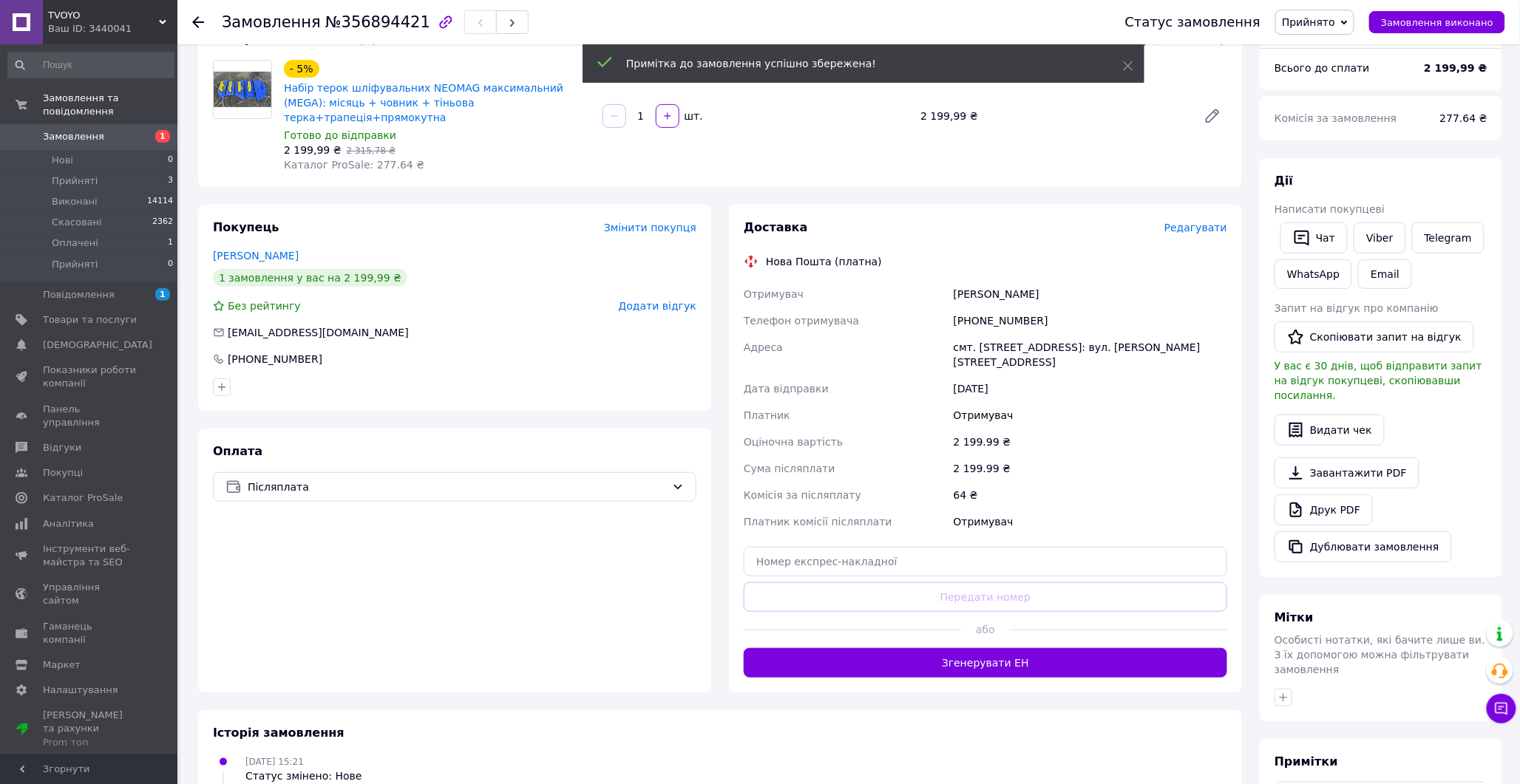
scroll to position [30, 0]
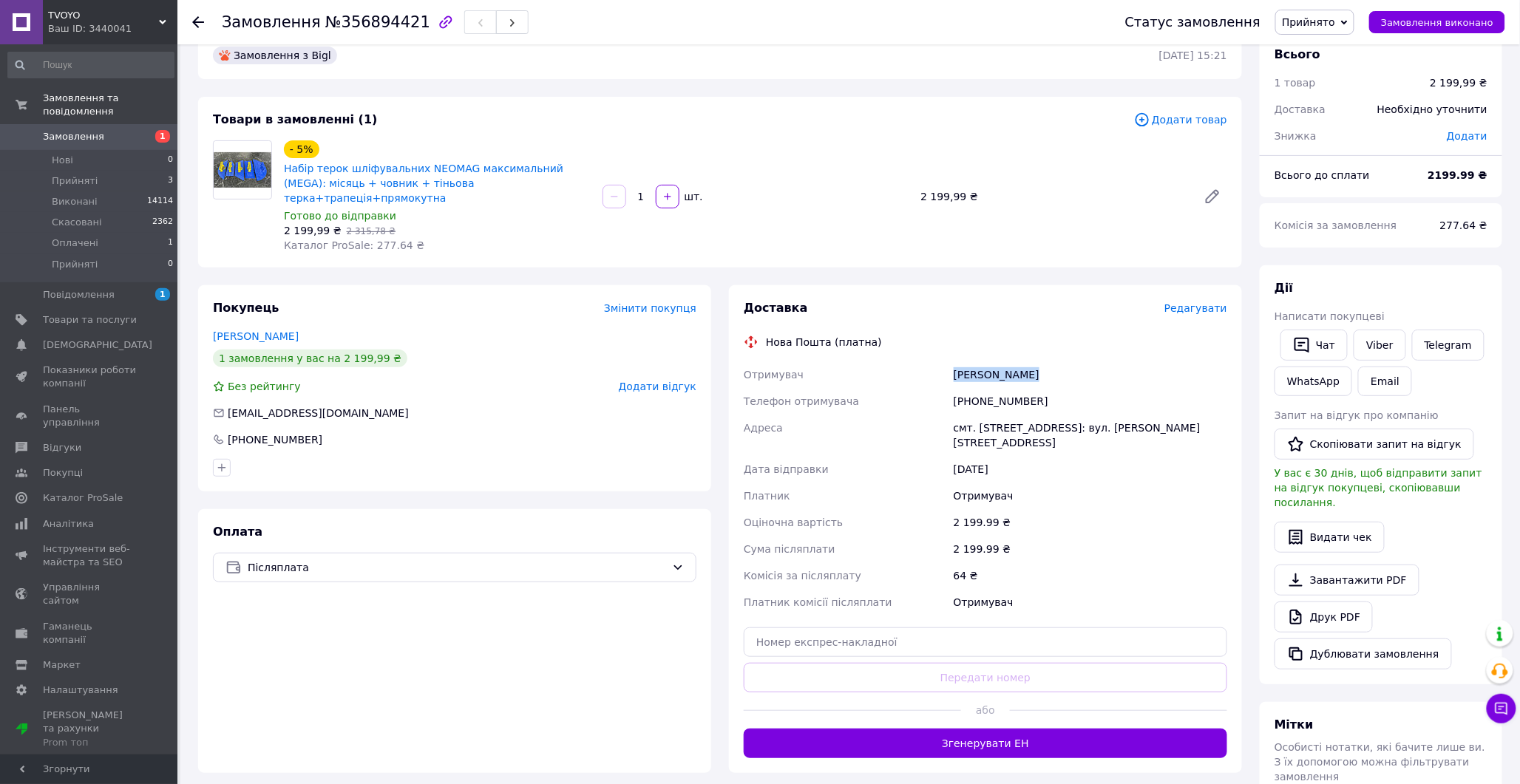
drag, startPoint x: 956, startPoint y: 353, endPoint x: 1056, endPoint y: 351, distance: 100.0
click at [1056, 361] on div "[PERSON_NAME]" at bounding box center [1090, 374] width 280 height 26
copy div "[PERSON_NAME]"
drag, startPoint x: 962, startPoint y: 384, endPoint x: 1041, endPoint y: 384, distance: 79.0
click at [1041, 388] on div "[PHONE_NUMBER]" at bounding box center [1090, 401] width 280 height 26
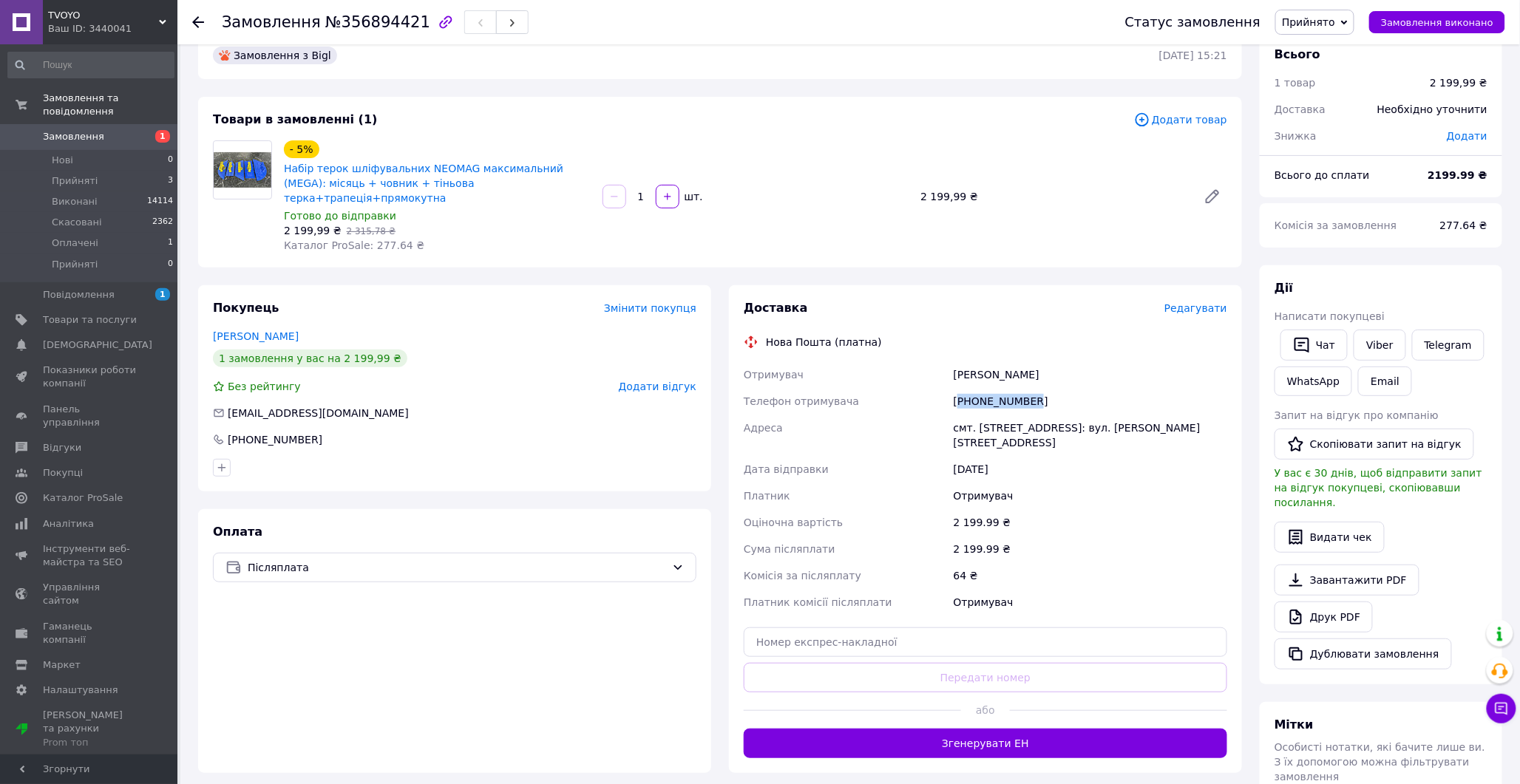
copy div "380983691107"
click at [957, 414] on div "смт. [STREET_ADDRESS]: вул. [PERSON_NAME][STREET_ADDRESS]" at bounding box center [1090, 434] width 280 height 41
drag, startPoint x: 954, startPoint y: 412, endPoint x: 1021, endPoint y: 415, distance: 67.1
click at [1021, 415] on div "смт. [STREET_ADDRESS]: вул. [PERSON_NAME][STREET_ADDRESS]" at bounding box center [1090, 434] width 280 height 41
copy div "смт. [GEOGRAPHIC_DATA]"
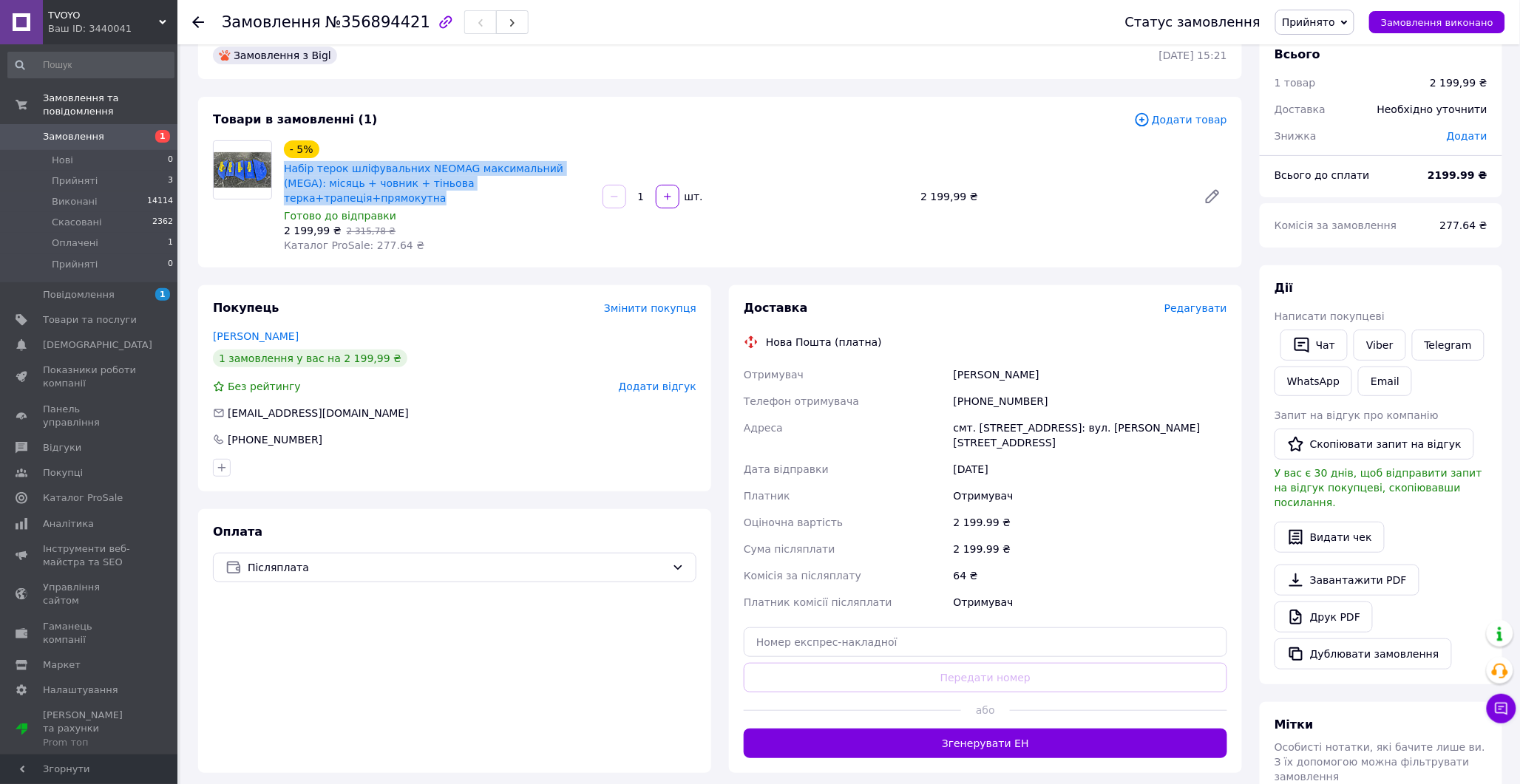
drag, startPoint x: 289, startPoint y: 168, endPoint x: 572, endPoint y: 178, distance: 283.2
click at [572, 178] on div "Набір терок шліфувальних NEOMAG максимальний (MEGA): місяць + човник + тіньова …" at bounding box center [437, 183] width 310 height 47
copy link "Набір терок шліфувальних NEOMAG максимальний (MEGA): місяць + човник + тіньова …"
click at [396, 261] on div "Замовлення з Bigl [DATE] 15:21 Товари в замовленні (1) Додати товар - 5% Набір …" at bounding box center [720, 537] width 1062 height 1011
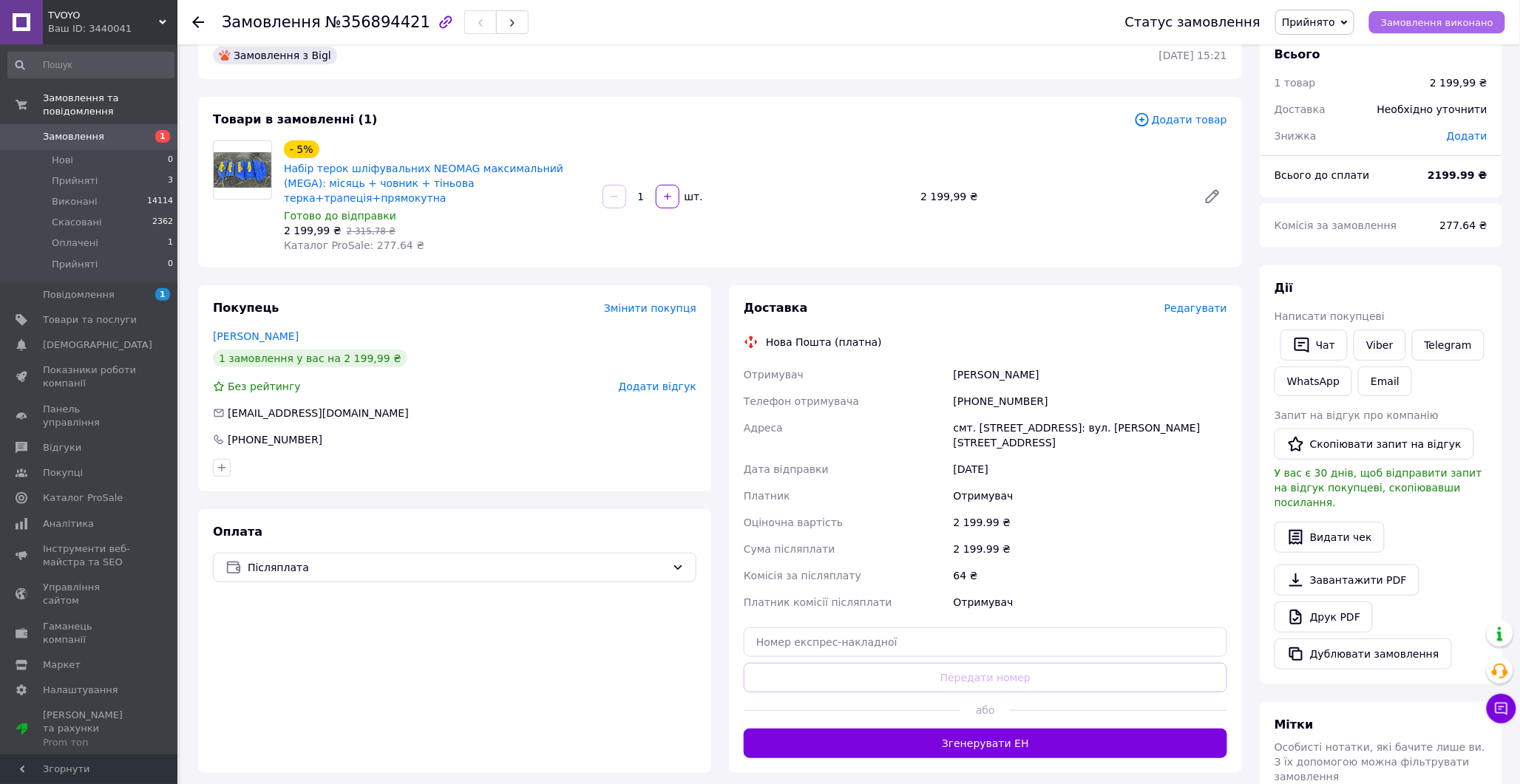
click at [1453, 17] on span "Замовлення виконано" at bounding box center [1436, 23] width 112 height 11
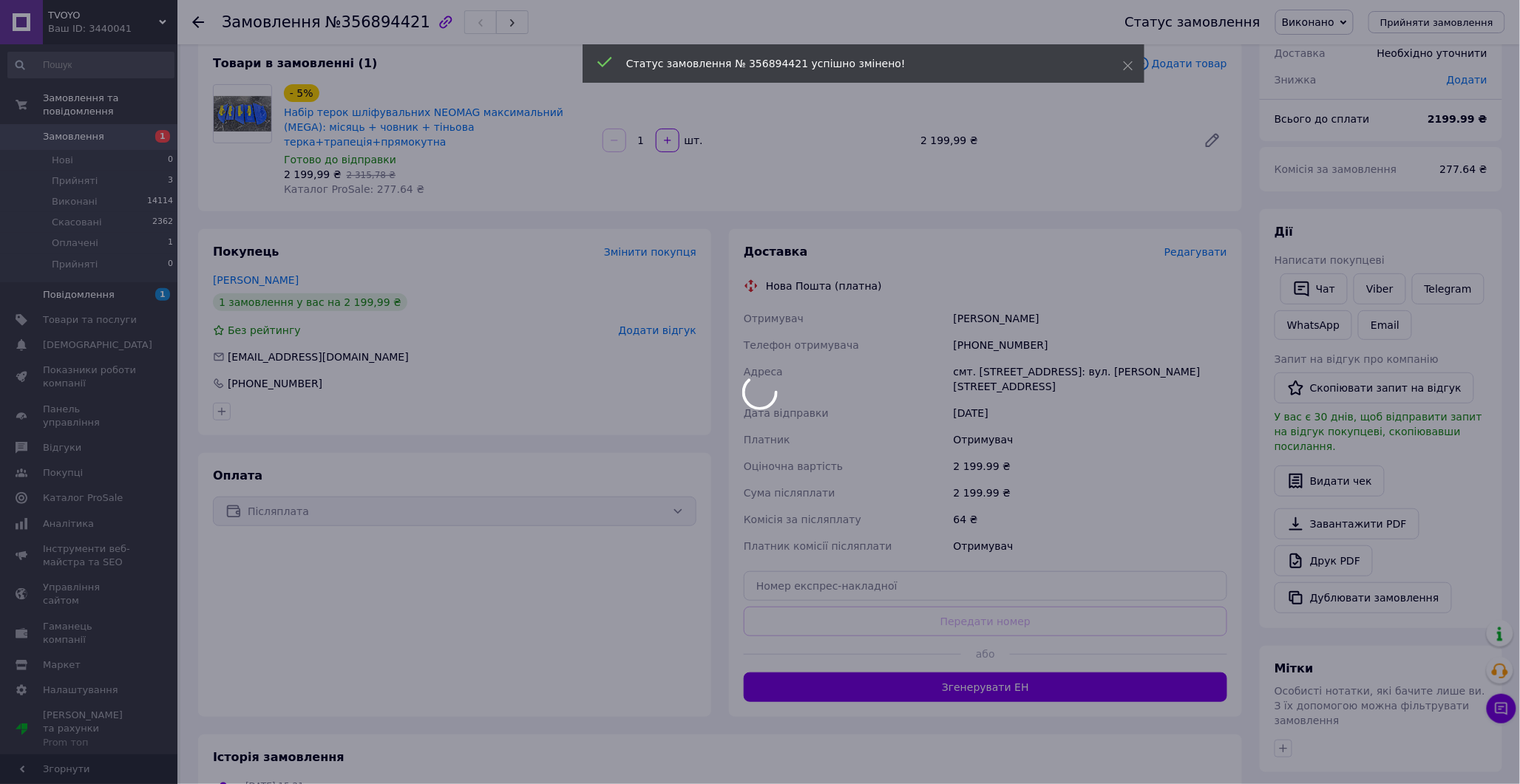
scroll to position [0, 0]
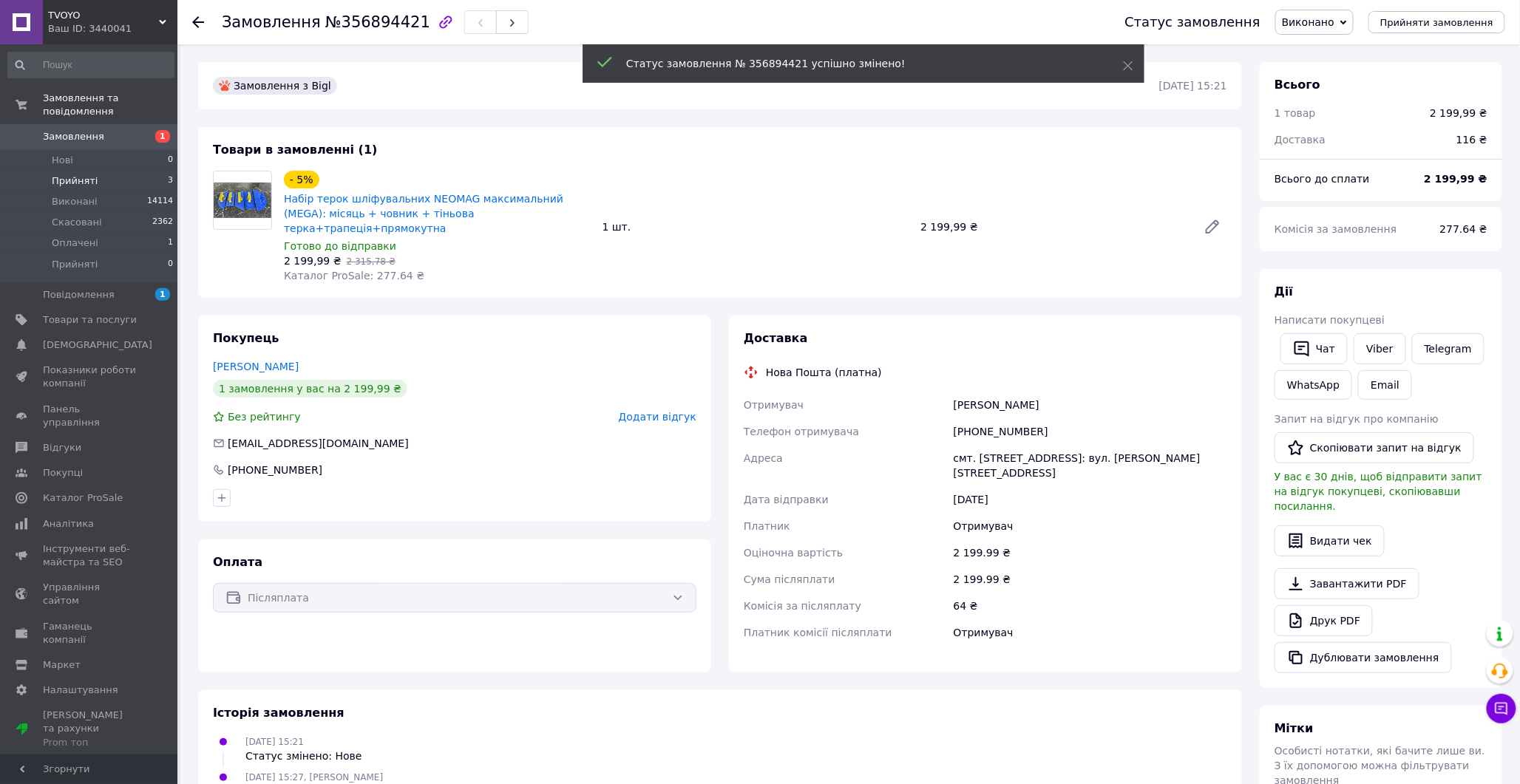
click at [79, 175] on span "Прийняті" at bounding box center [75, 181] width 46 height 14
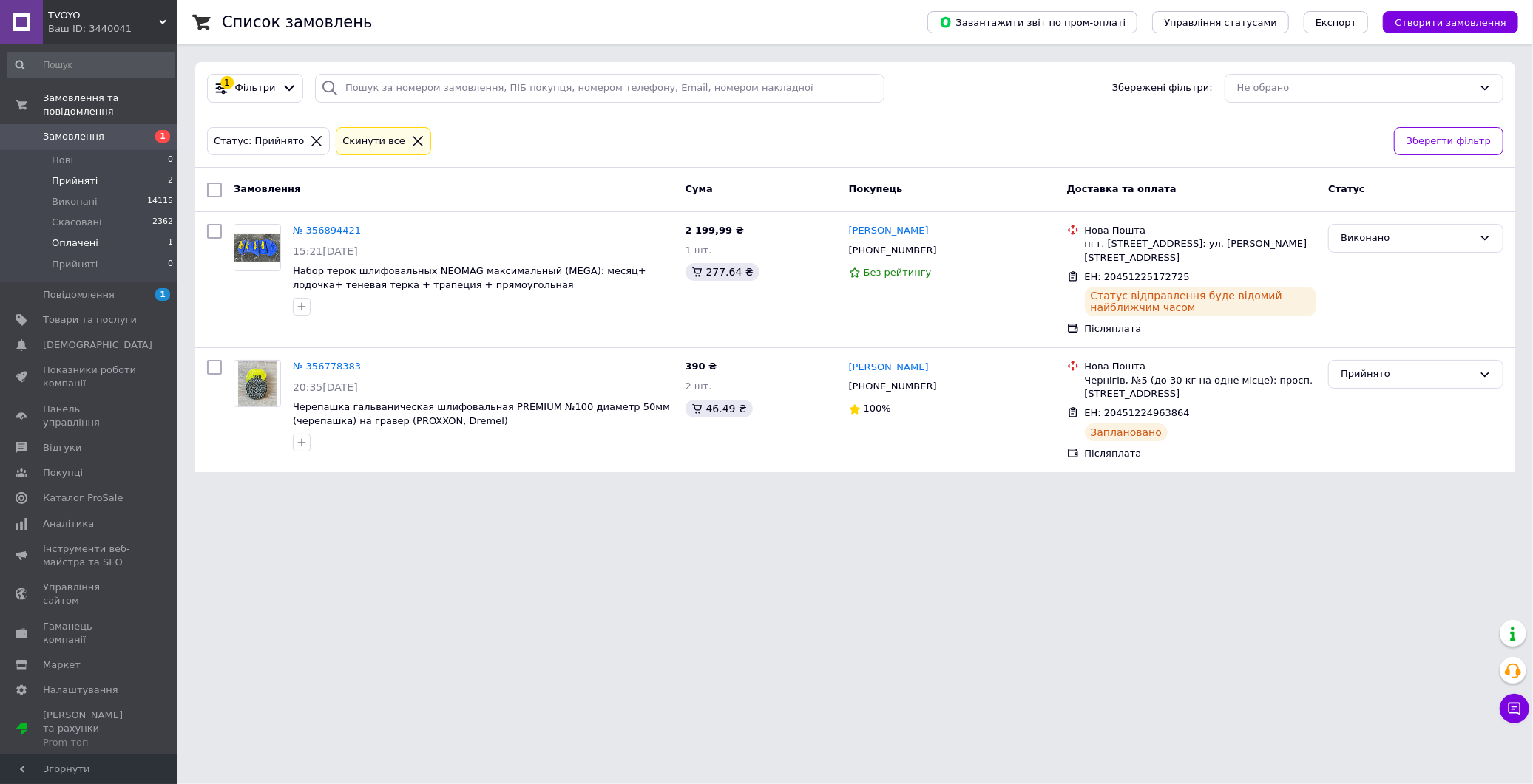
click at [72, 237] on span "Оплачені" at bounding box center [75, 243] width 46 height 14
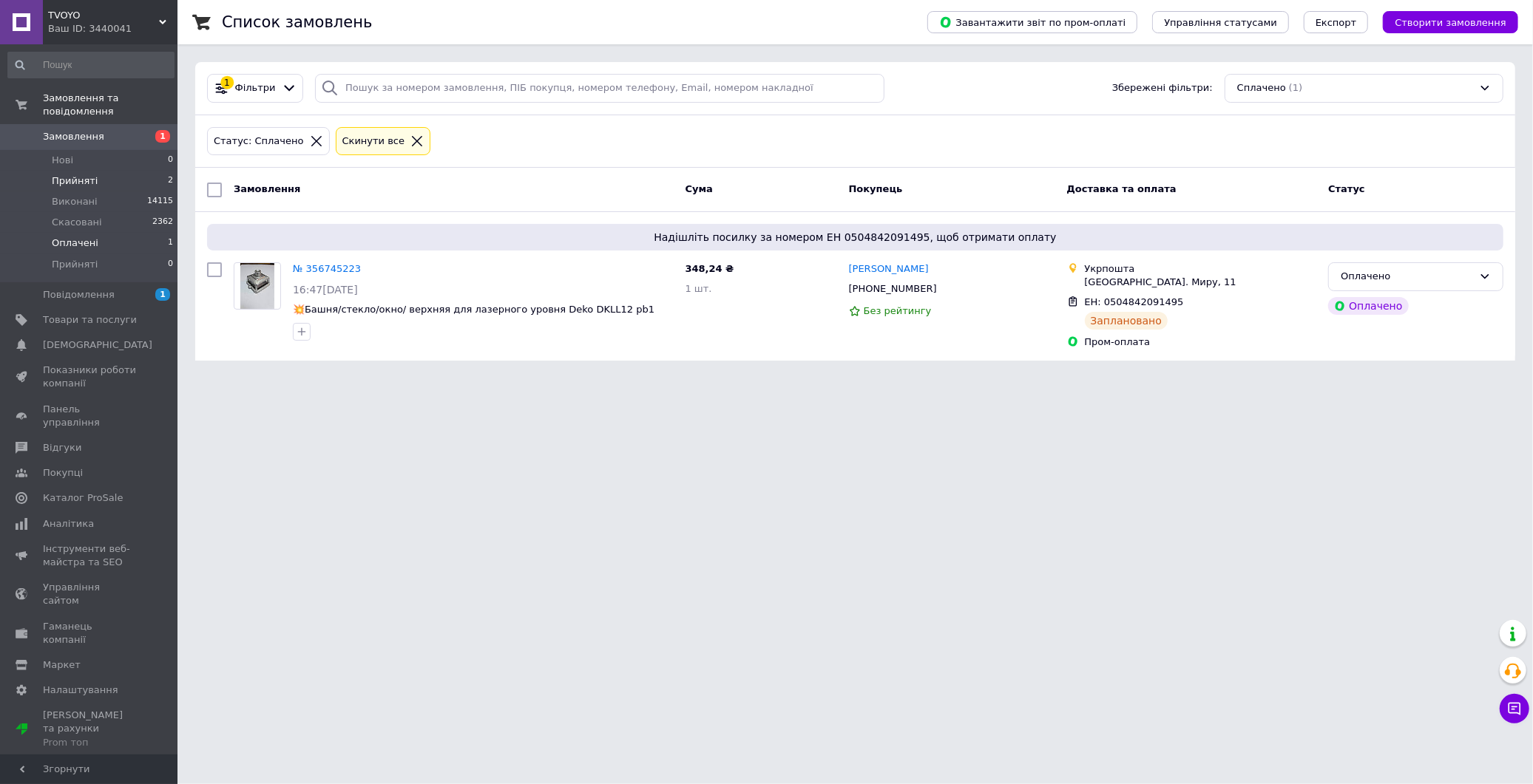
click at [78, 175] on span "Прийняті" at bounding box center [75, 181] width 46 height 14
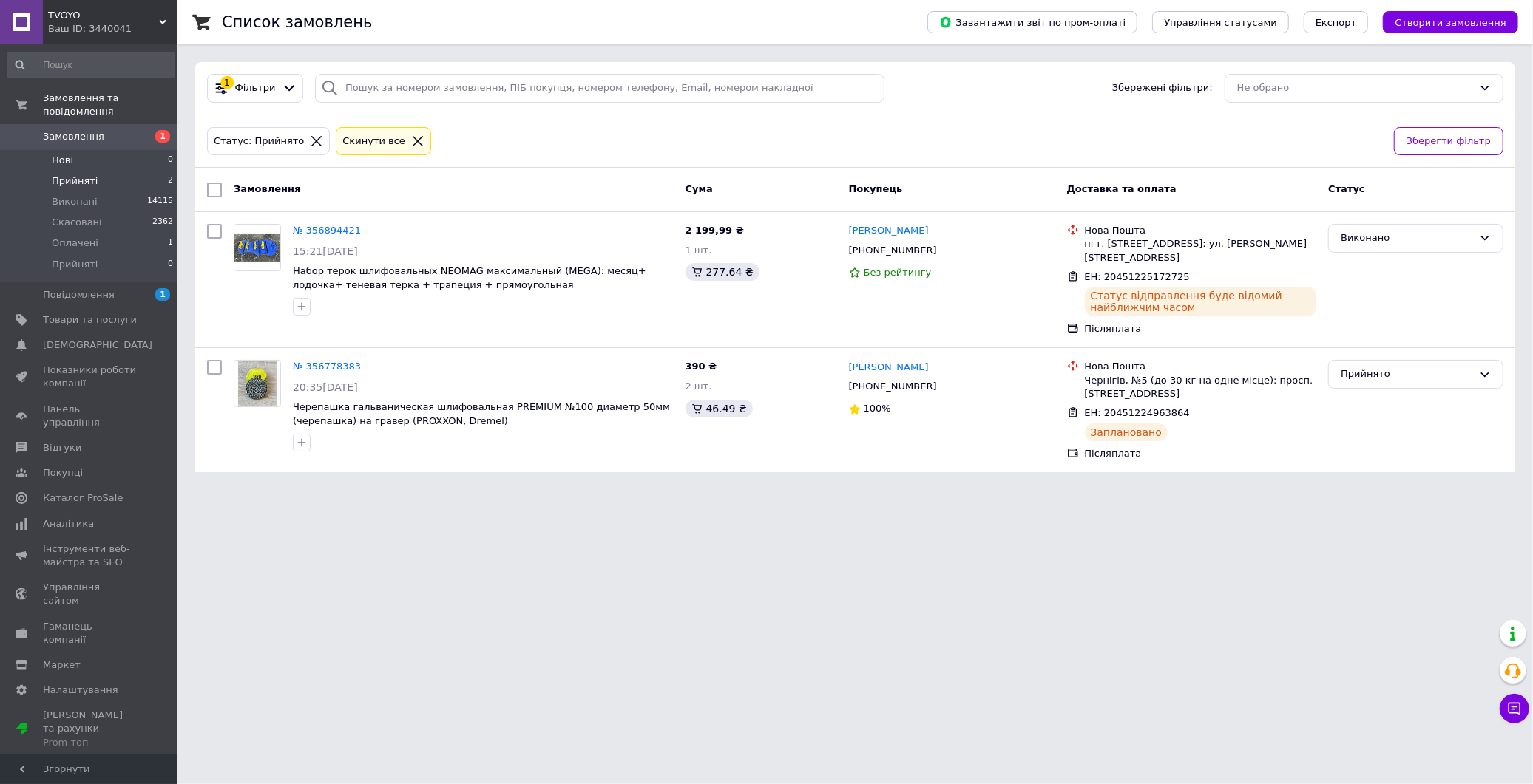
click at [65, 154] on span "Нові" at bounding box center [63, 160] width 22 height 14
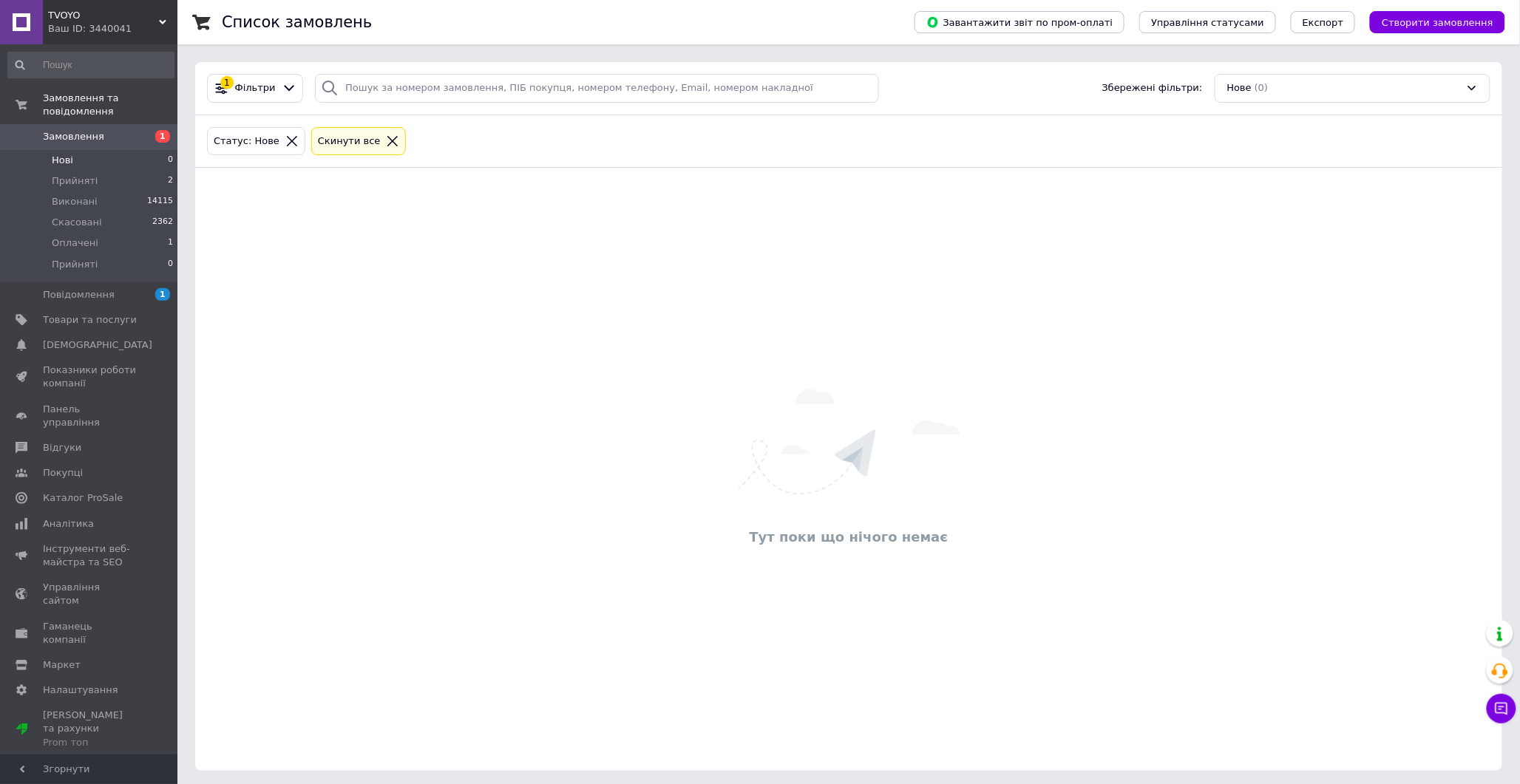
click at [95, 150] on li "Нові 0" at bounding box center [91, 160] width 182 height 21
click at [92, 237] on span "Оплачені" at bounding box center [75, 243] width 46 height 14
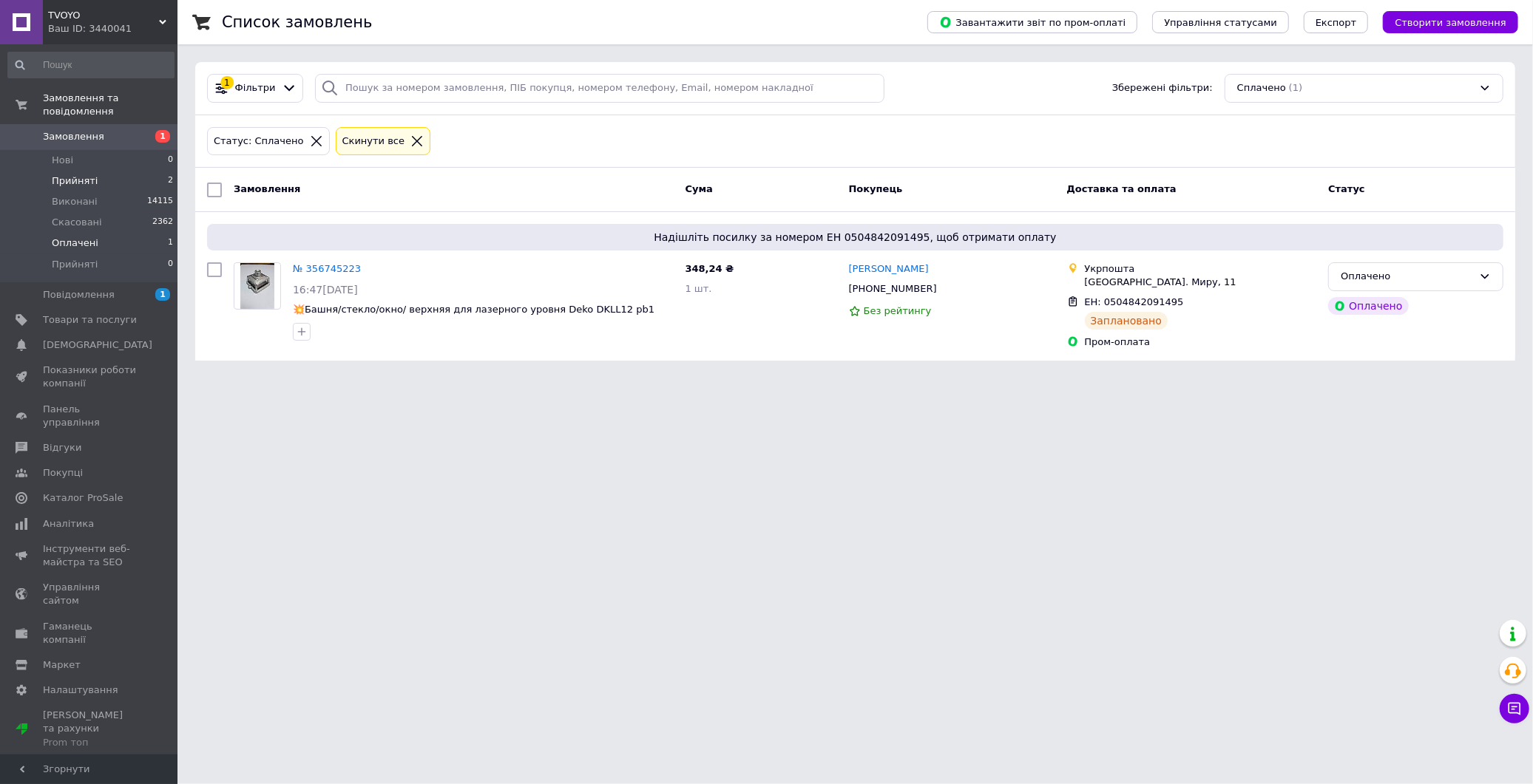
click at [90, 175] on span "Прийняті" at bounding box center [75, 181] width 46 height 14
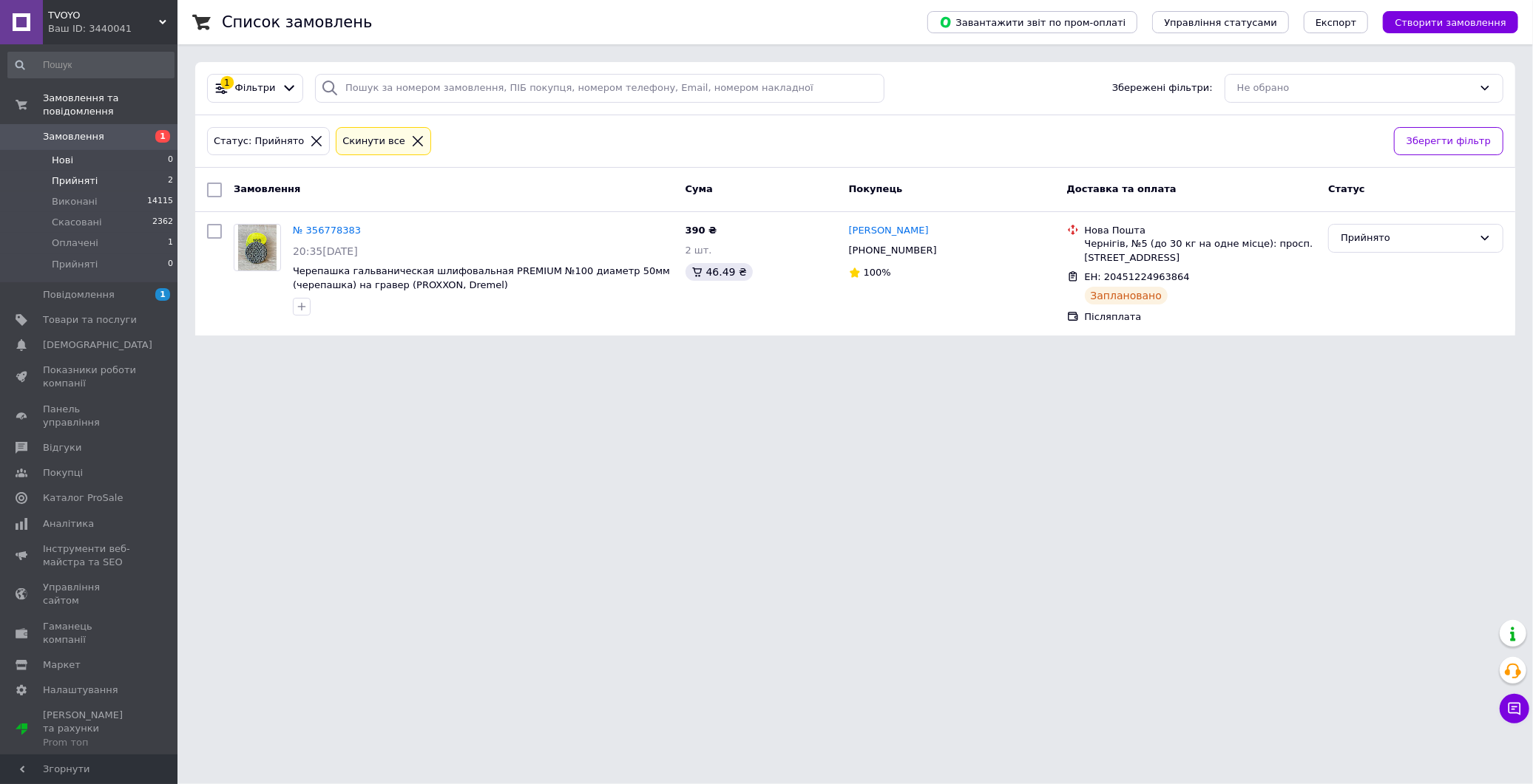
click at [85, 154] on li "Нові 0" at bounding box center [91, 160] width 182 height 21
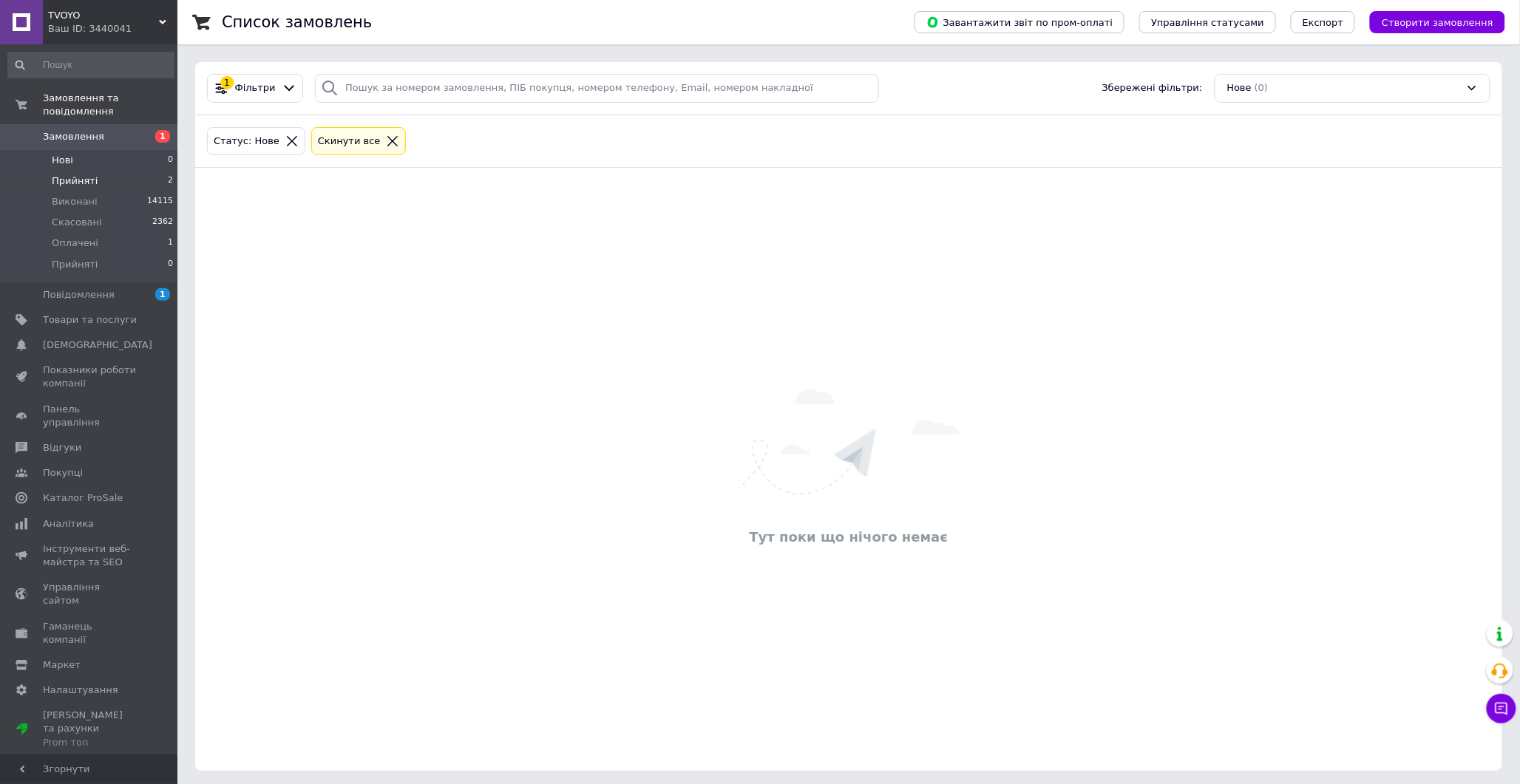
click at [93, 171] on li "Прийняті 2" at bounding box center [91, 181] width 182 height 21
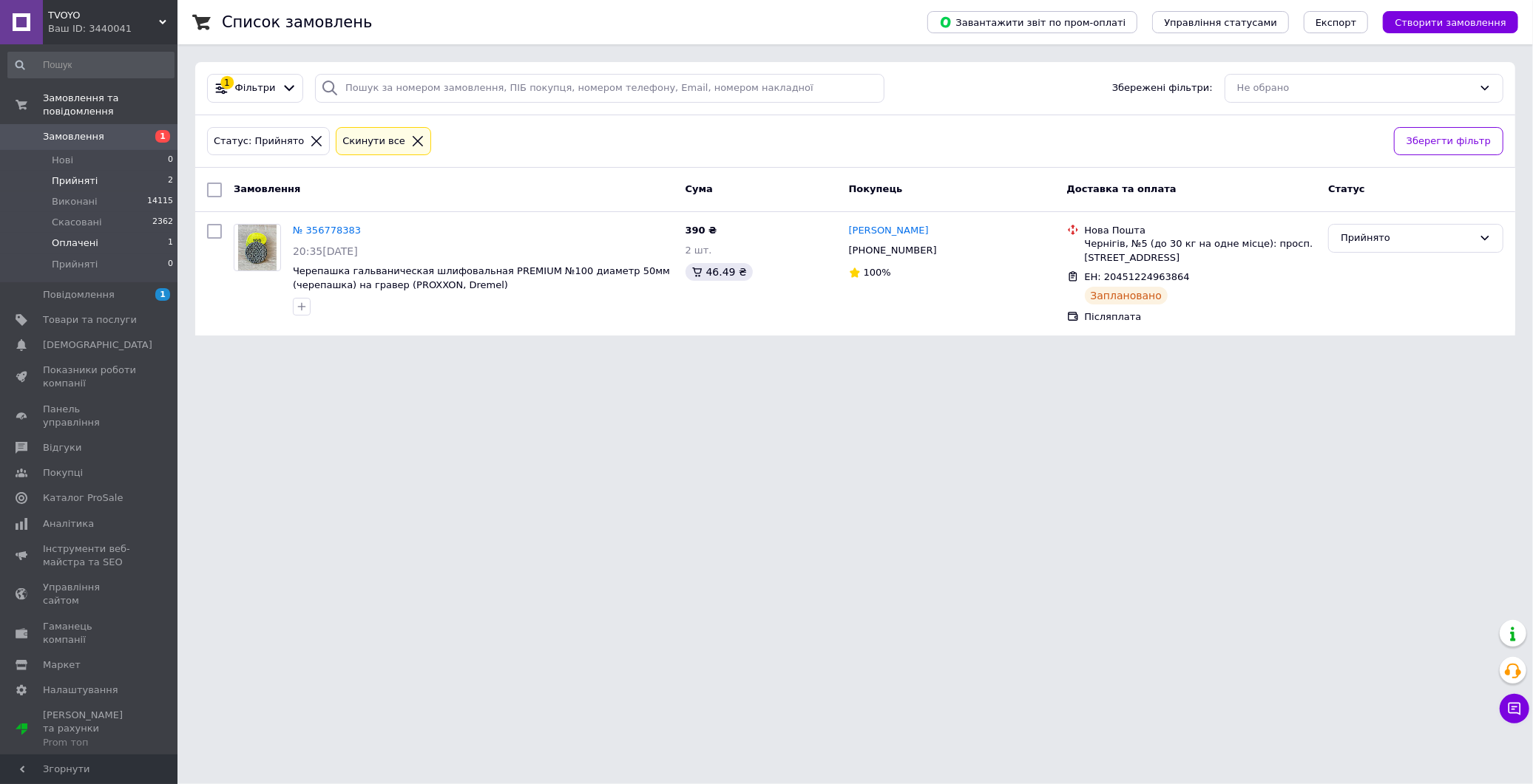
click at [61, 238] on li "Оплачені 1" at bounding box center [91, 243] width 182 height 21
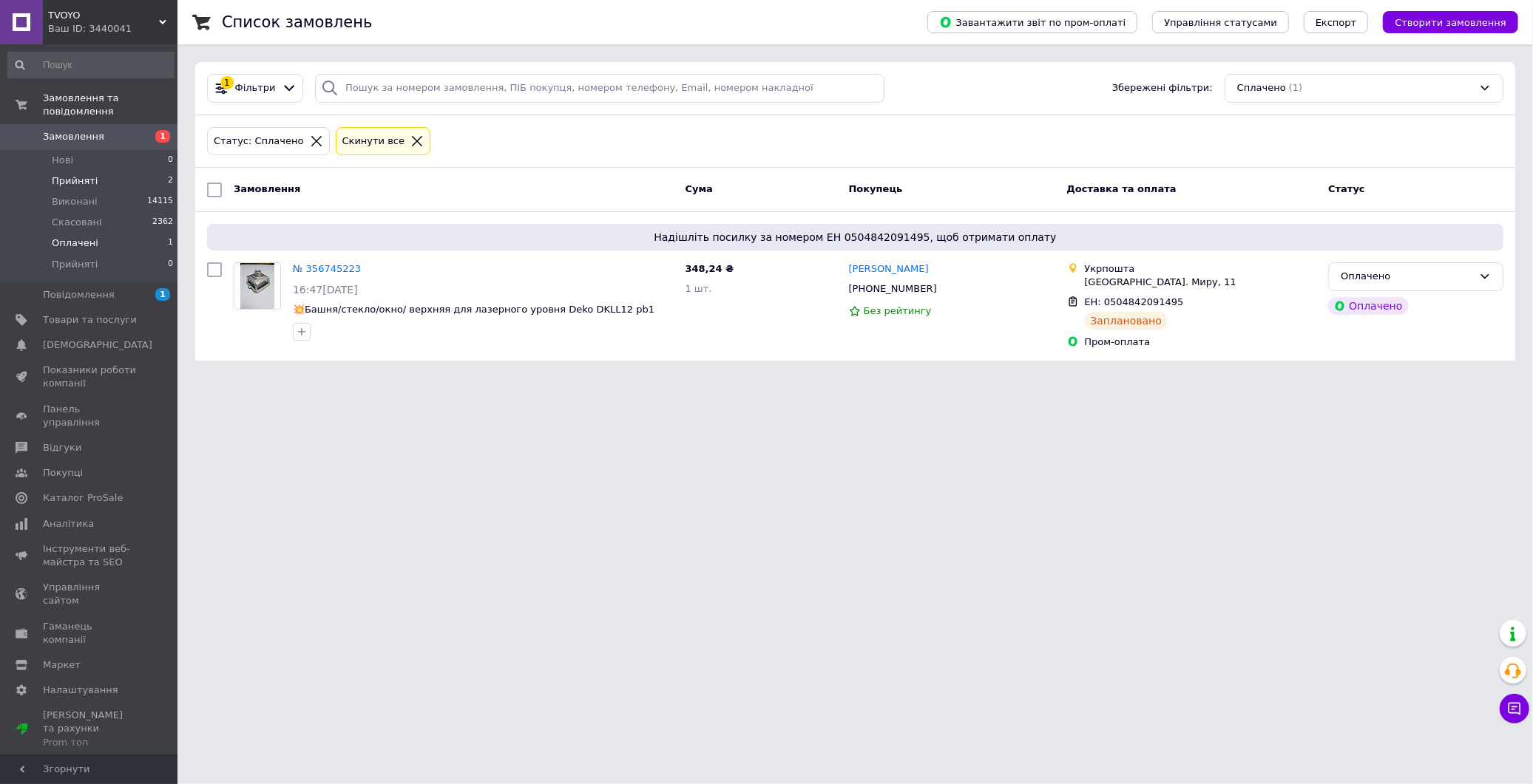
click at [56, 175] on span "Прийняті" at bounding box center [75, 181] width 46 height 14
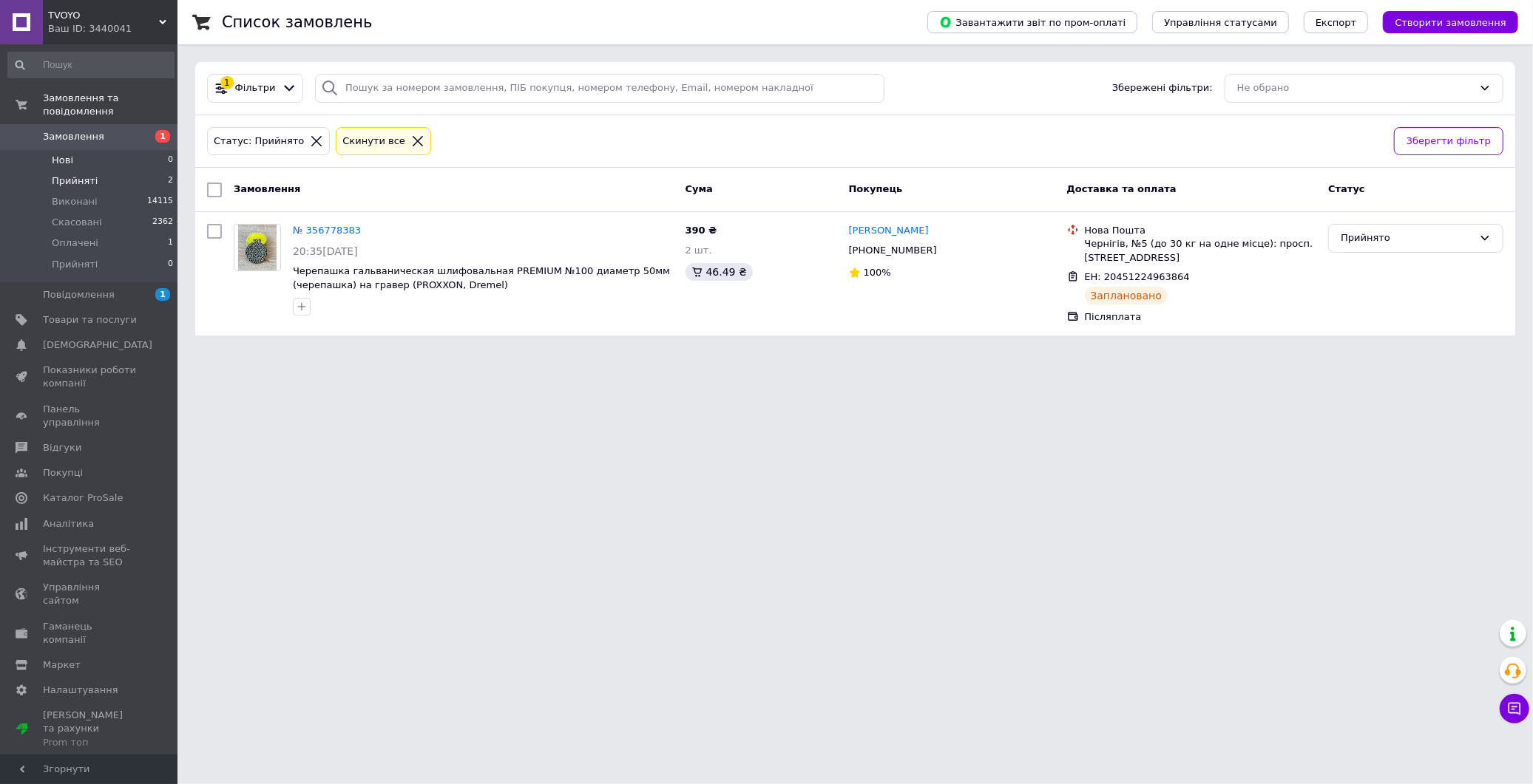
click at [60, 150] on li "Нові 0" at bounding box center [91, 160] width 182 height 21
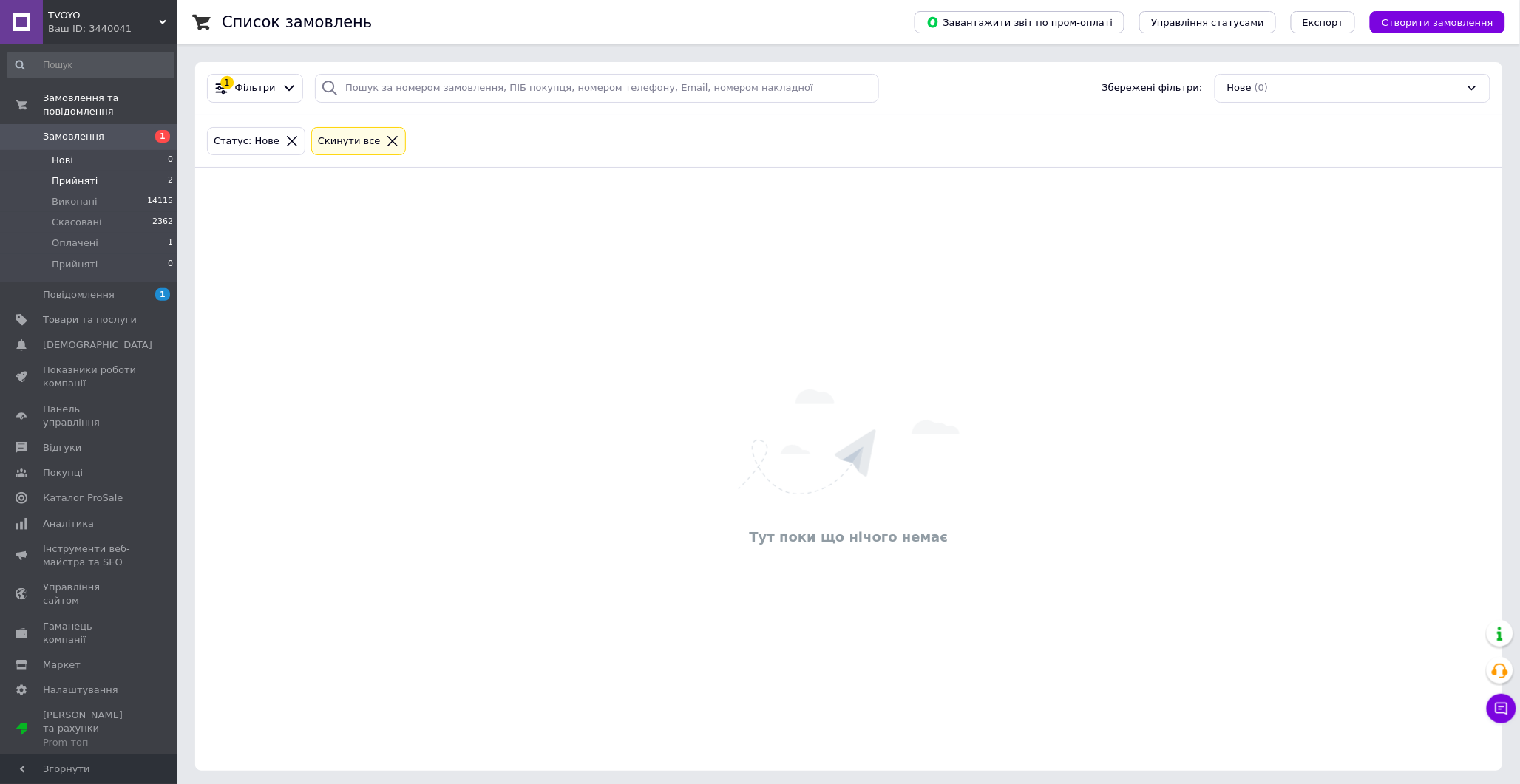
click at [74, 175] on span "Прийняті" at bounding box center [75, 181] width 46 height 14
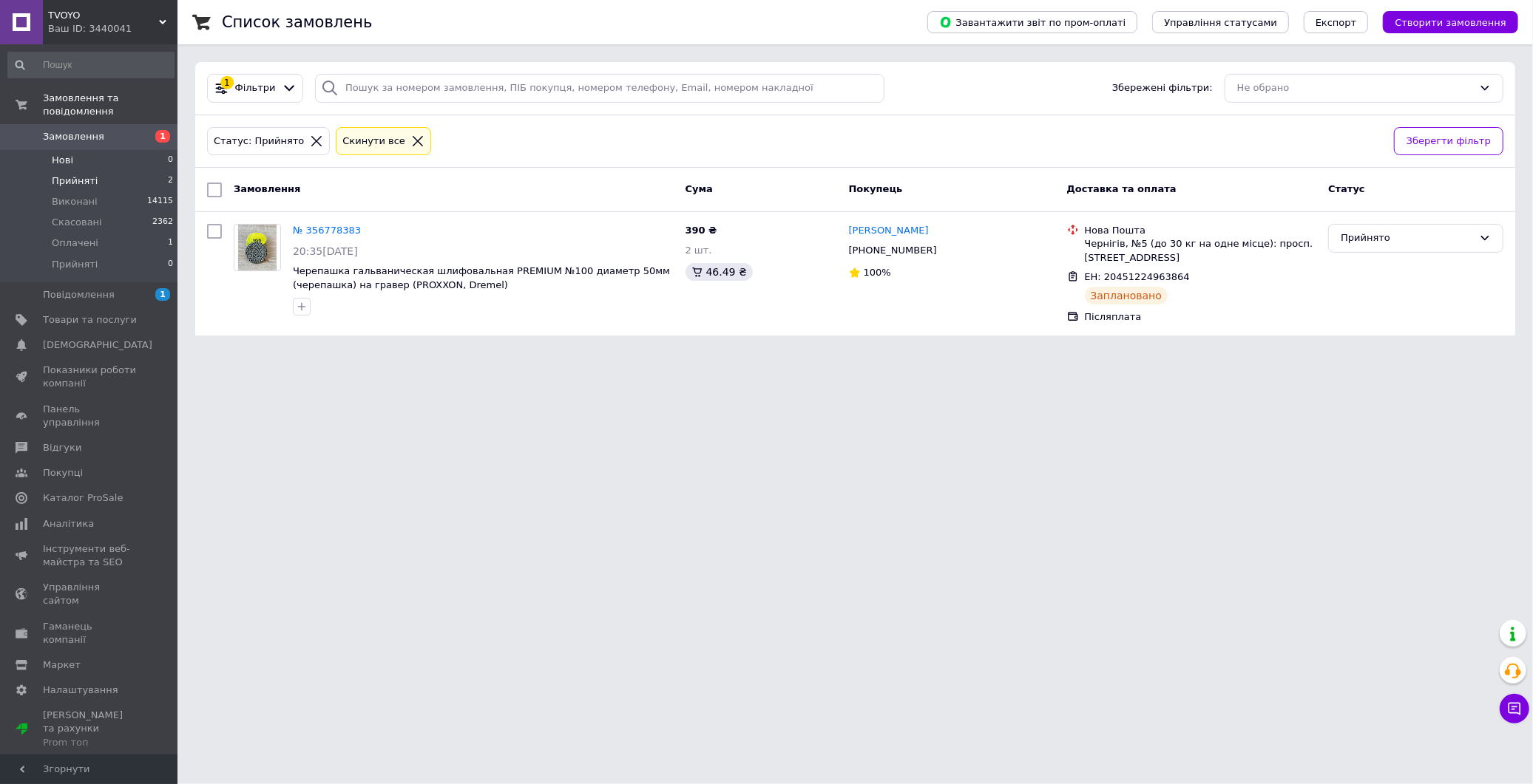
click at [57, 154] on span "Нові" at bounding box center [63, 160] width 22 height 14
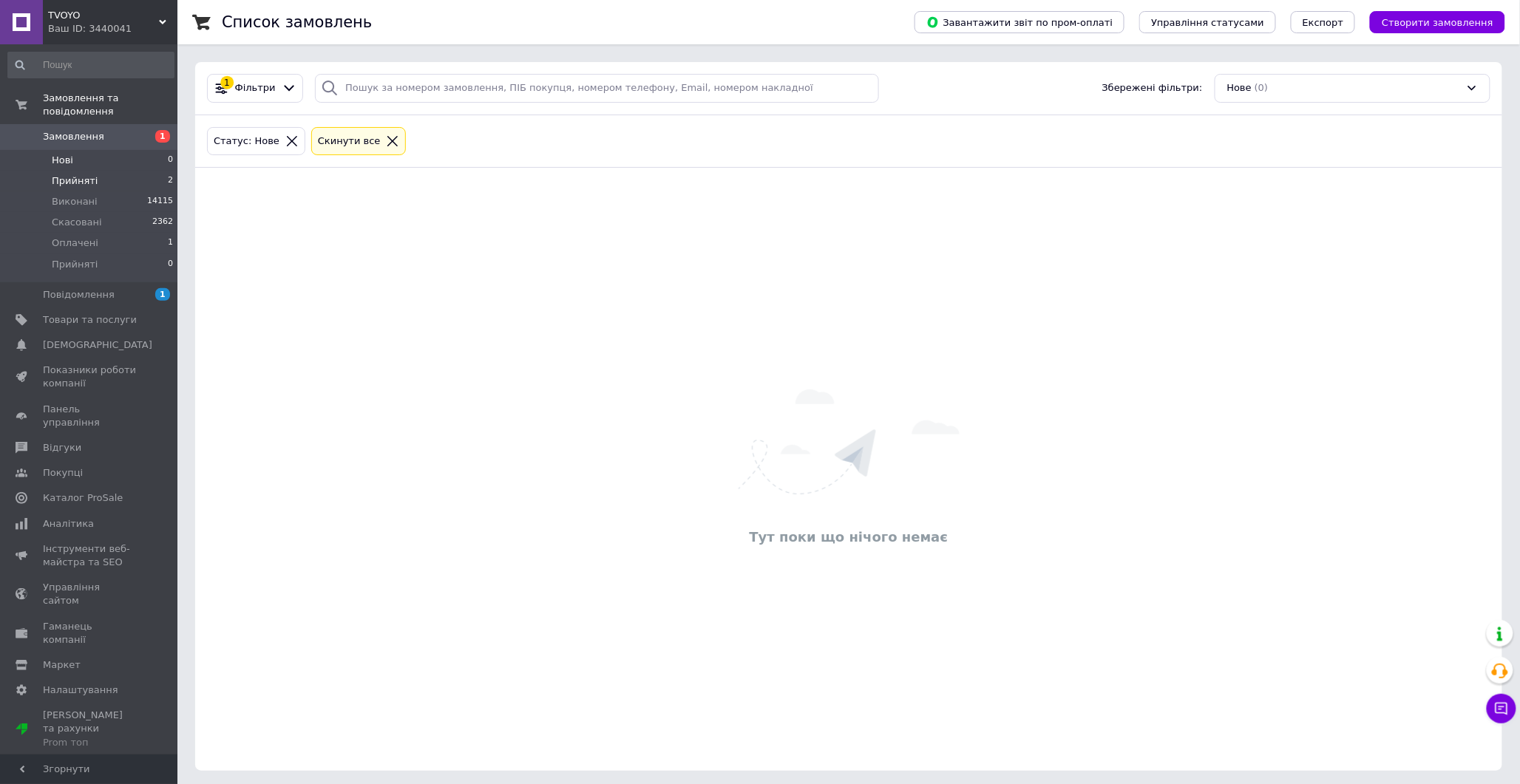
click at [68, 175] on span "Прийняті" at bounding box center [75, 181] width 46 height 14
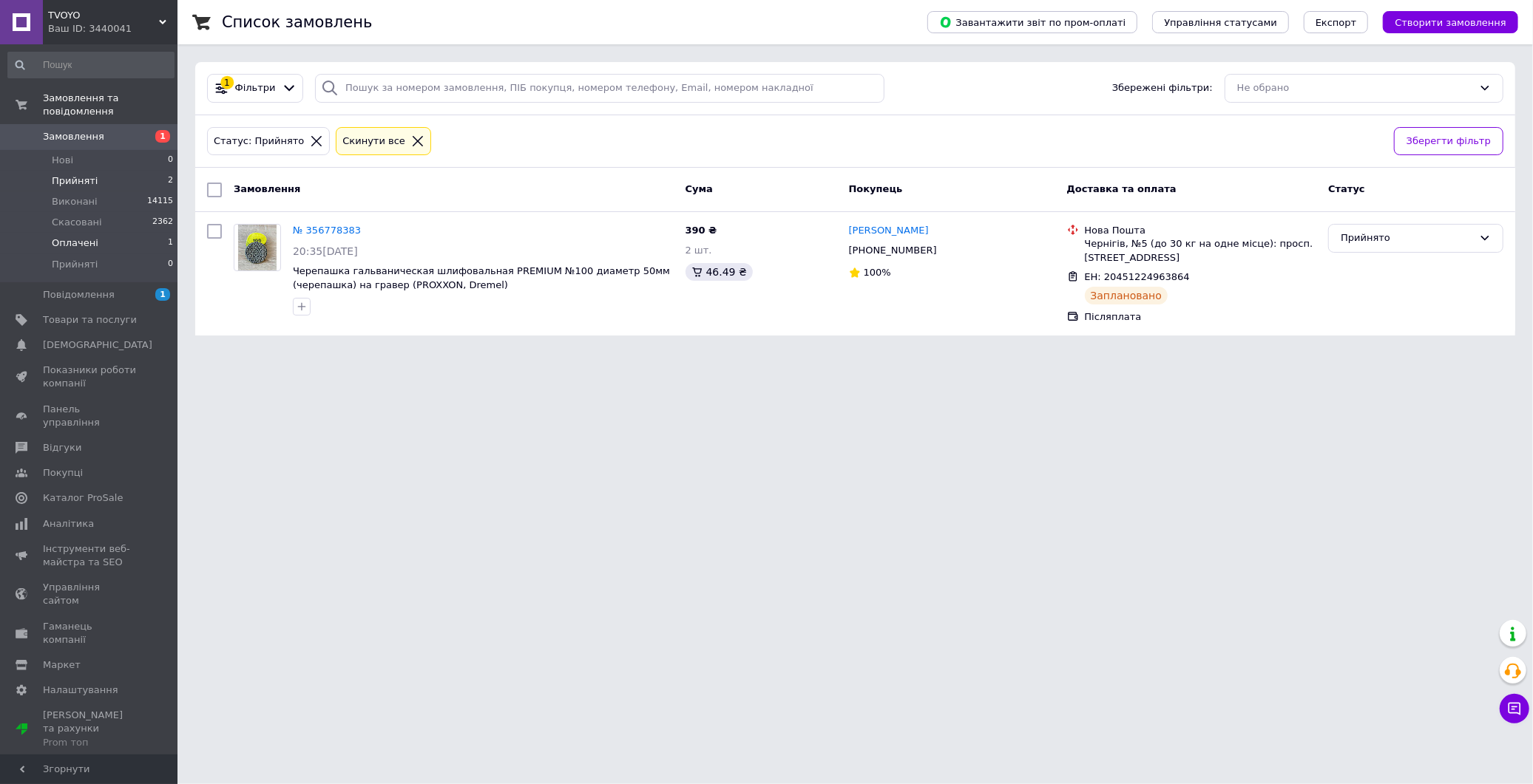
click at [94, 233] on li "Оплачені 1" at bounding box center [91, 243] width 182 height 21
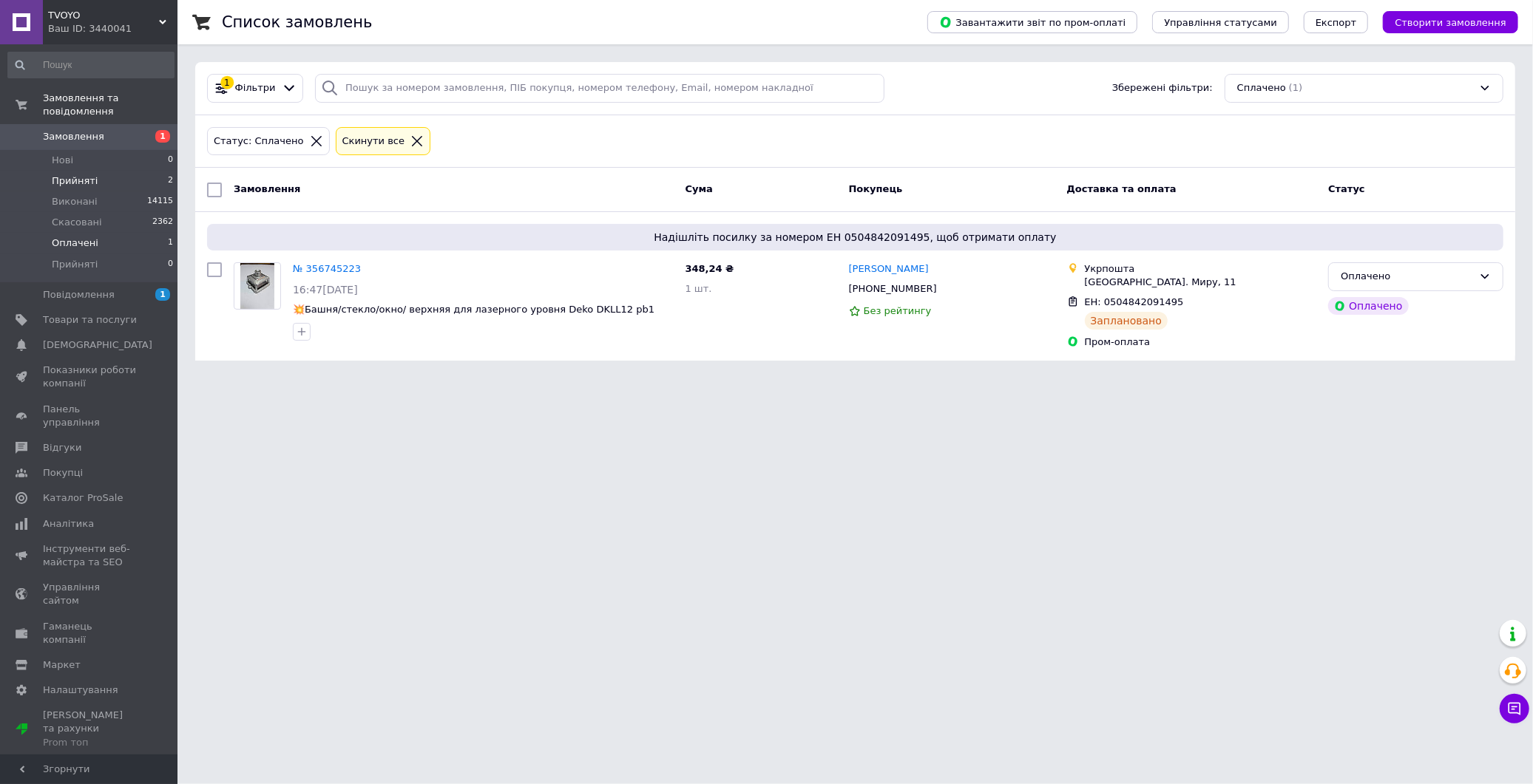
click at [75, 175] on span "Прийняті" at bounding box center [75, 181] width 46 height 14
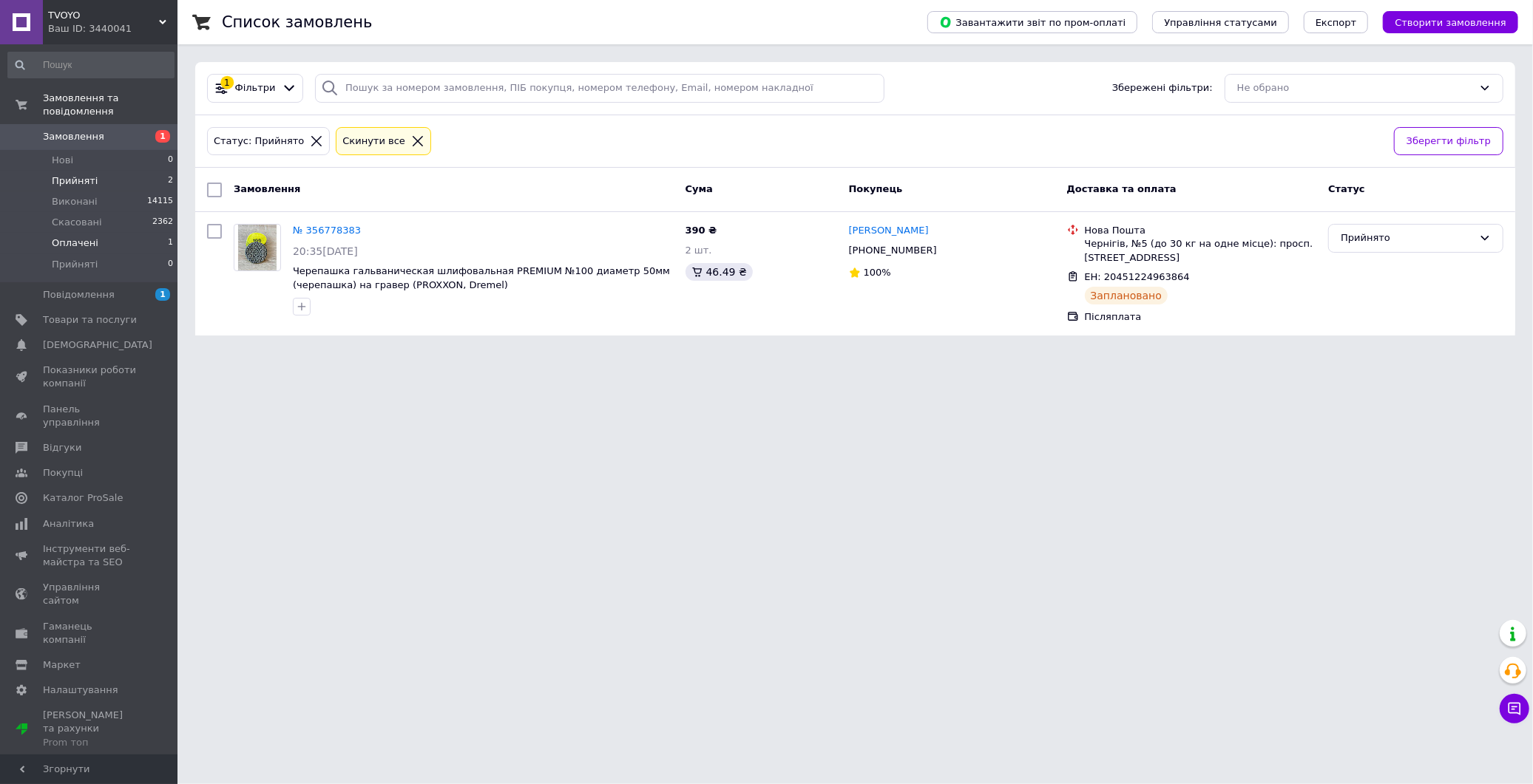
click at [73, 237] on span "Оплачені" at bounding box center [75, 243] width 46 height 14
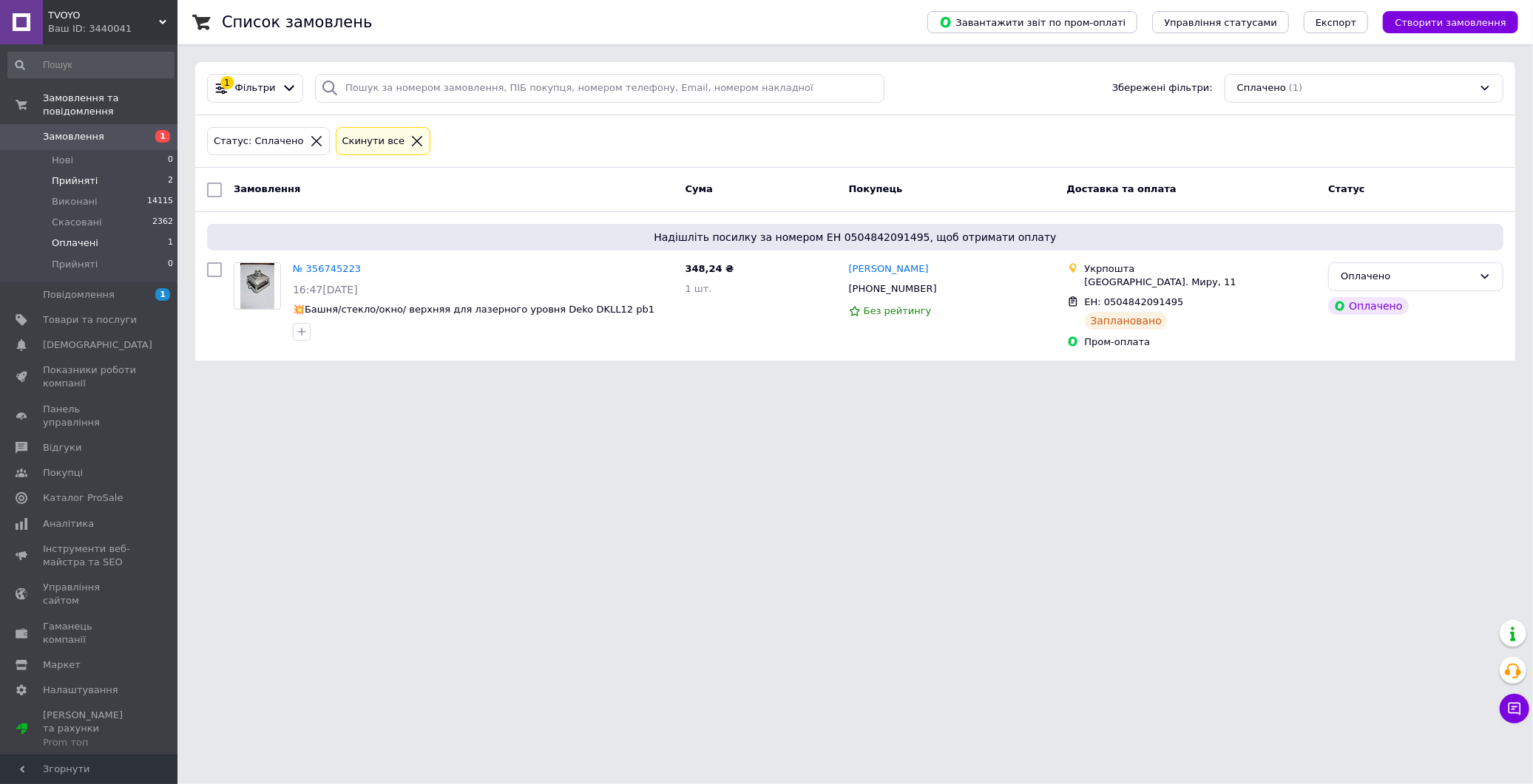
click at [57, 175] on span "Прийняті" at bounding box center [75, 181] width 46 height 14
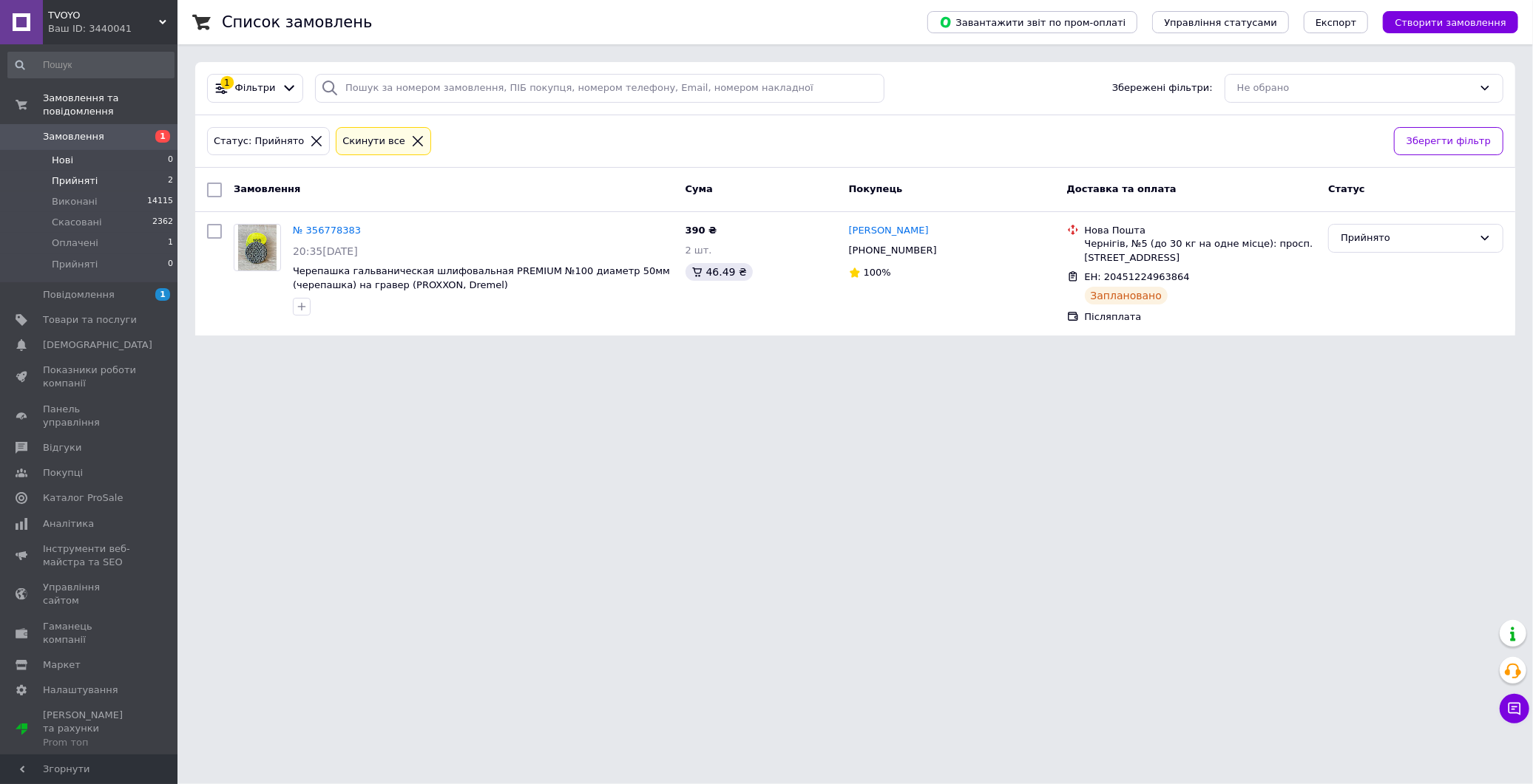
click at [68, 154] on span "Нові" at bounding box center [63, 160] width 22 height 14
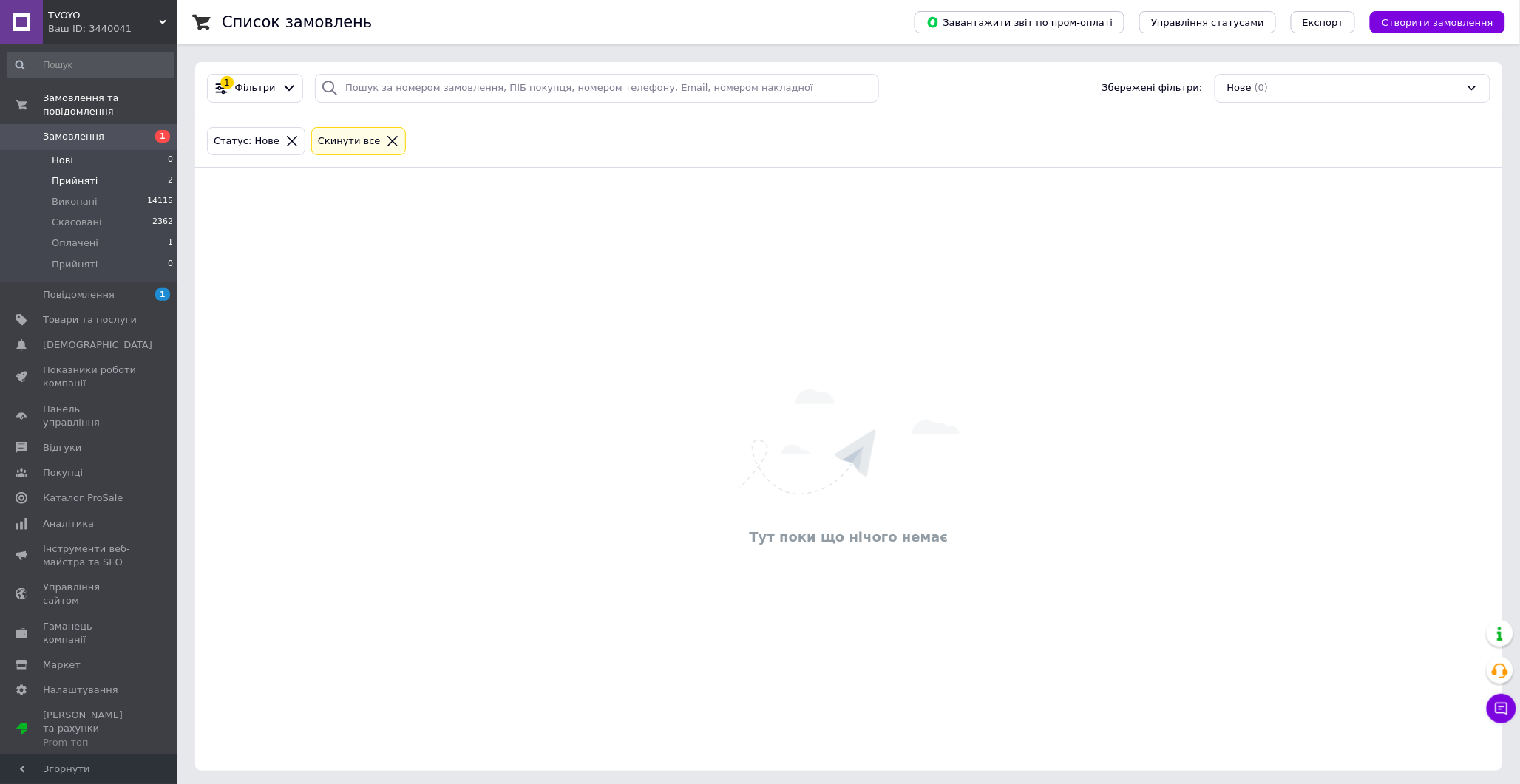
click at [76, 175] on span "Прийняті" at bounding box center [75, 181] width 46 height 14
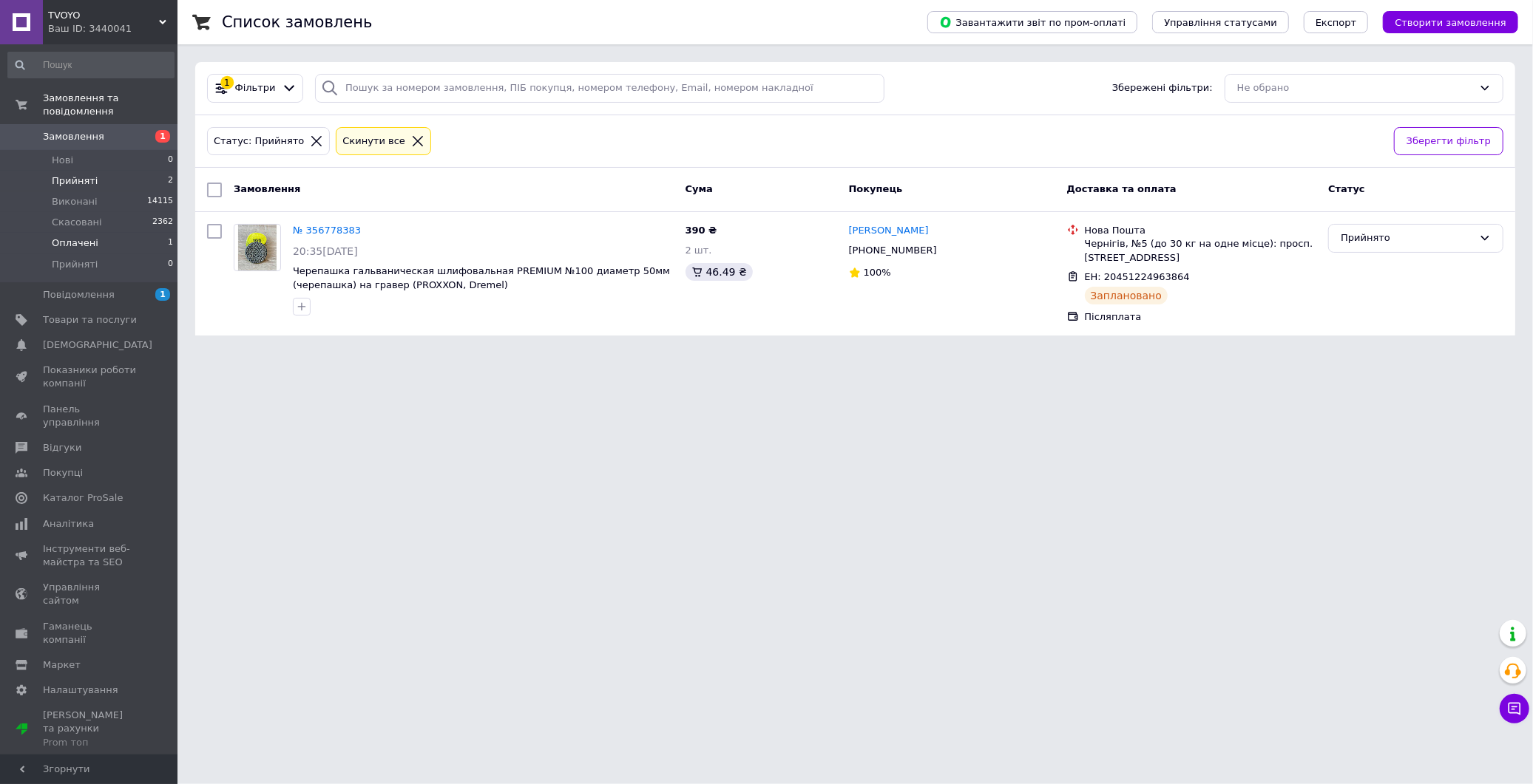
click at [77, 237] on span "Оплачені" at bounding box center [75, 243] width 46 height 14
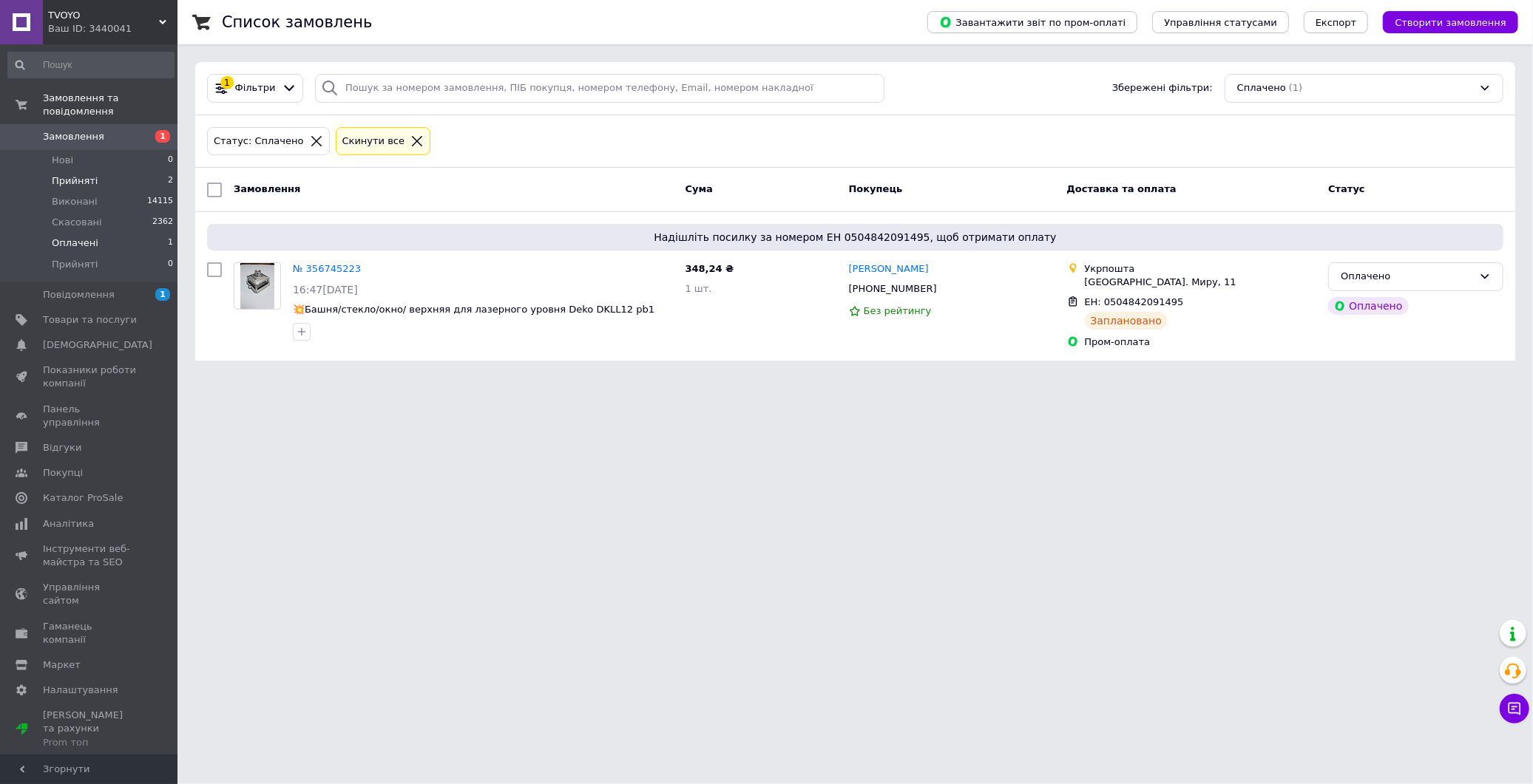
click at [66, 175] on span "Прийняті" at bounding box center [75, 181] width 46 height 14
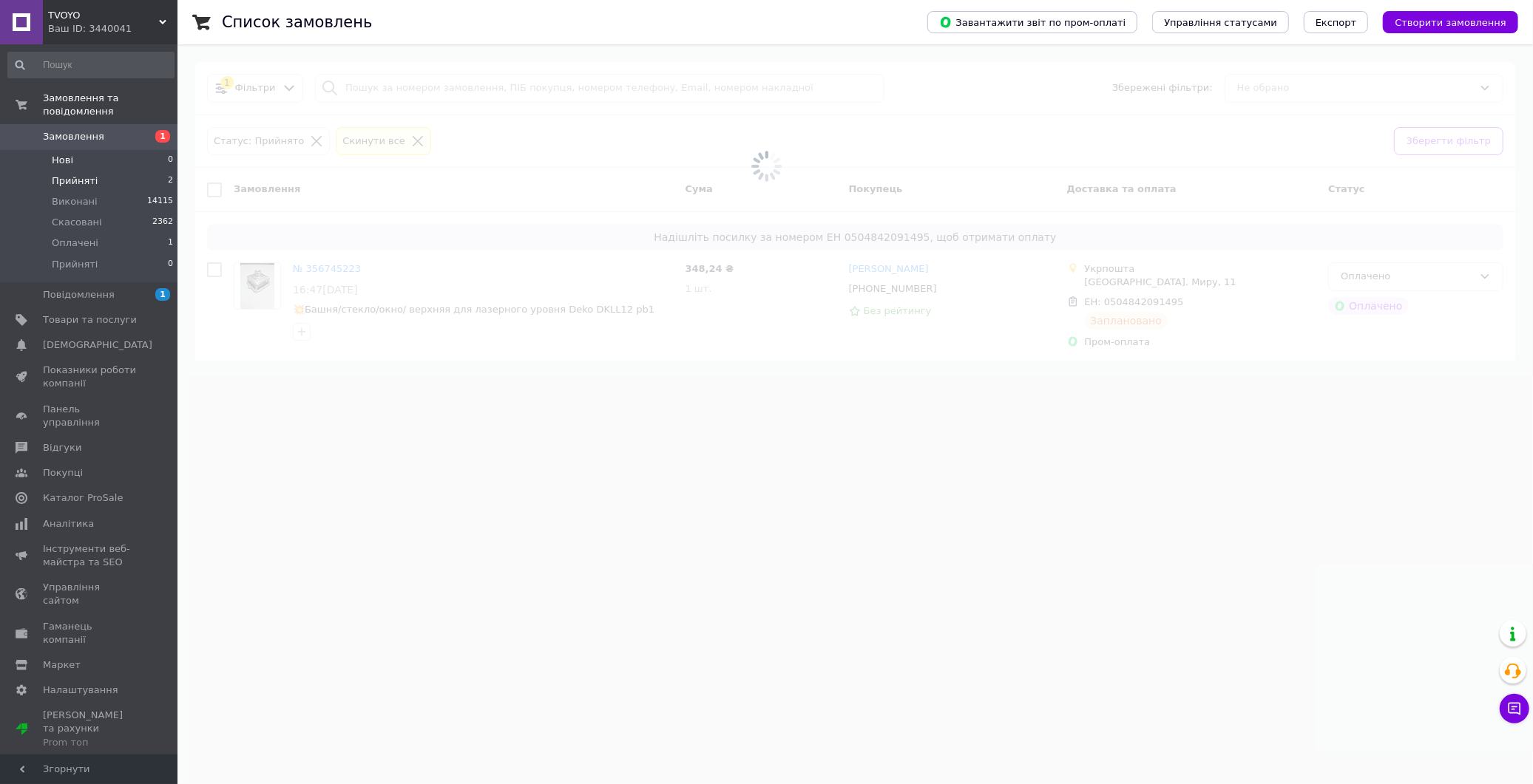
click at [74, 150] on li "Нові 0" at bounding box center [91, 160] width 182 height 21
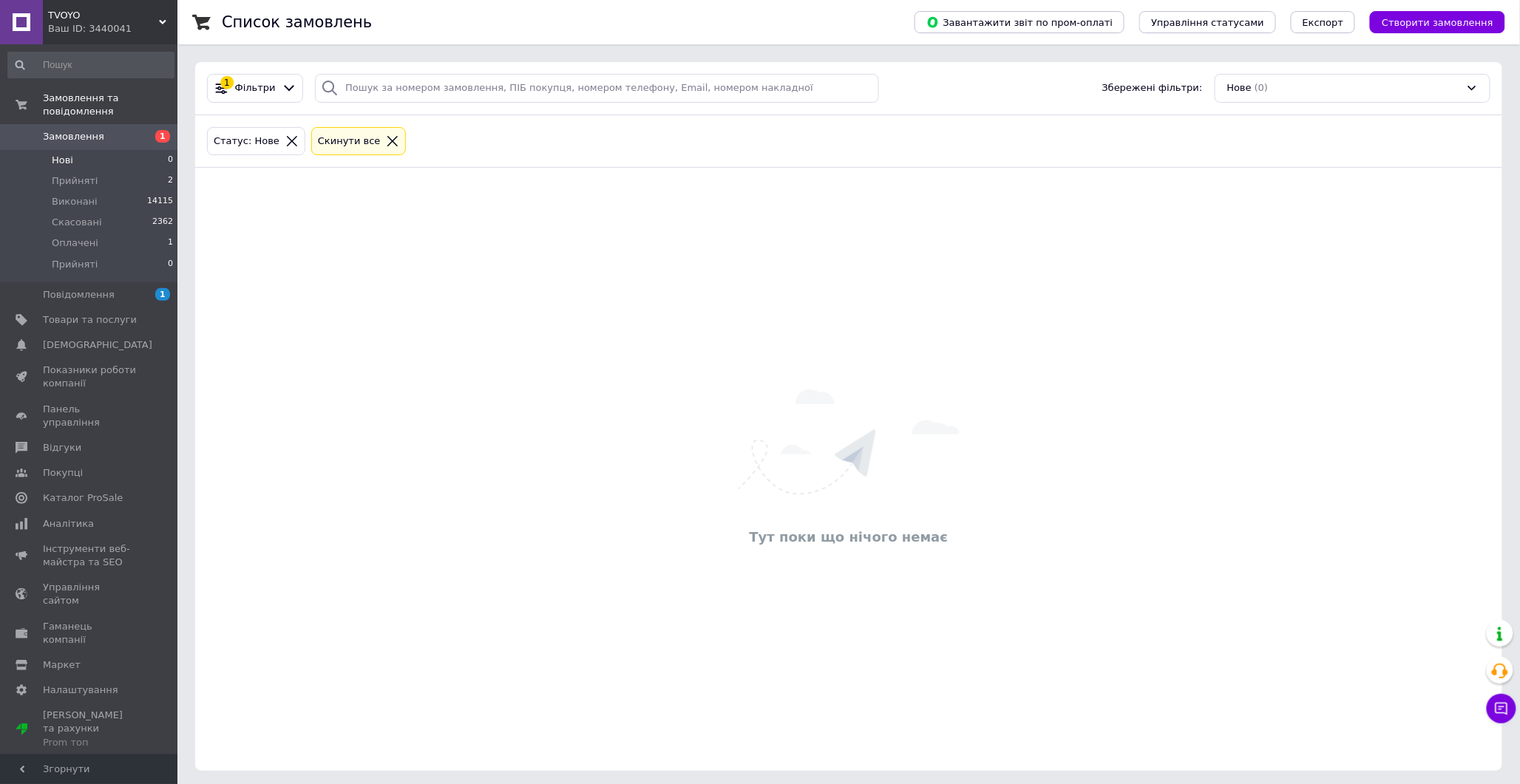
click at [75, 150] on li "Нові 0" at bounding box center [91, 160] width 182 height 21
click at [78, 175] on span "Прийняті" at bounding box center [75, 181] width 46 height 14
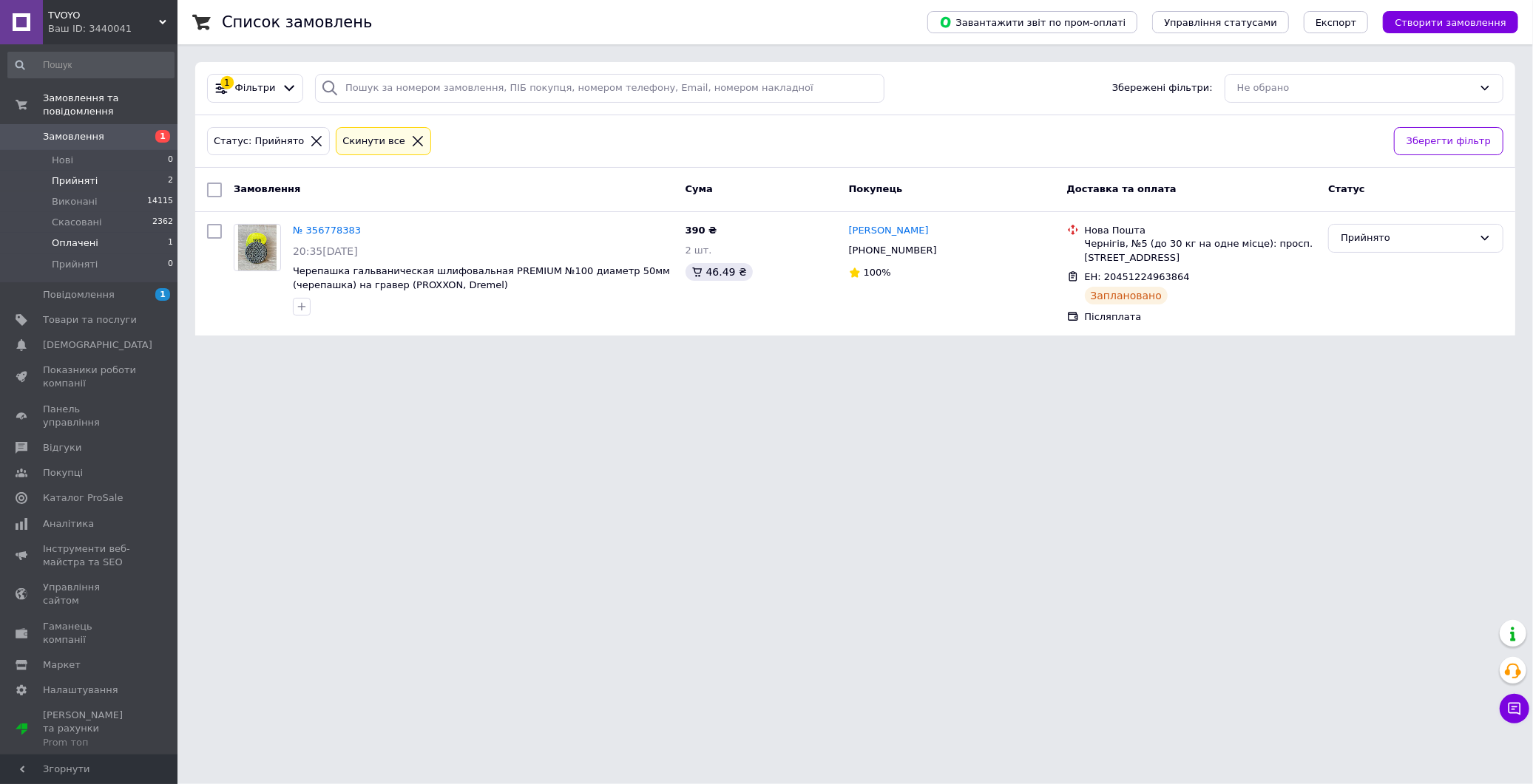
click at [78, 237] on span "Оплачені" at bounding box center [75, 243] width 46 height 14
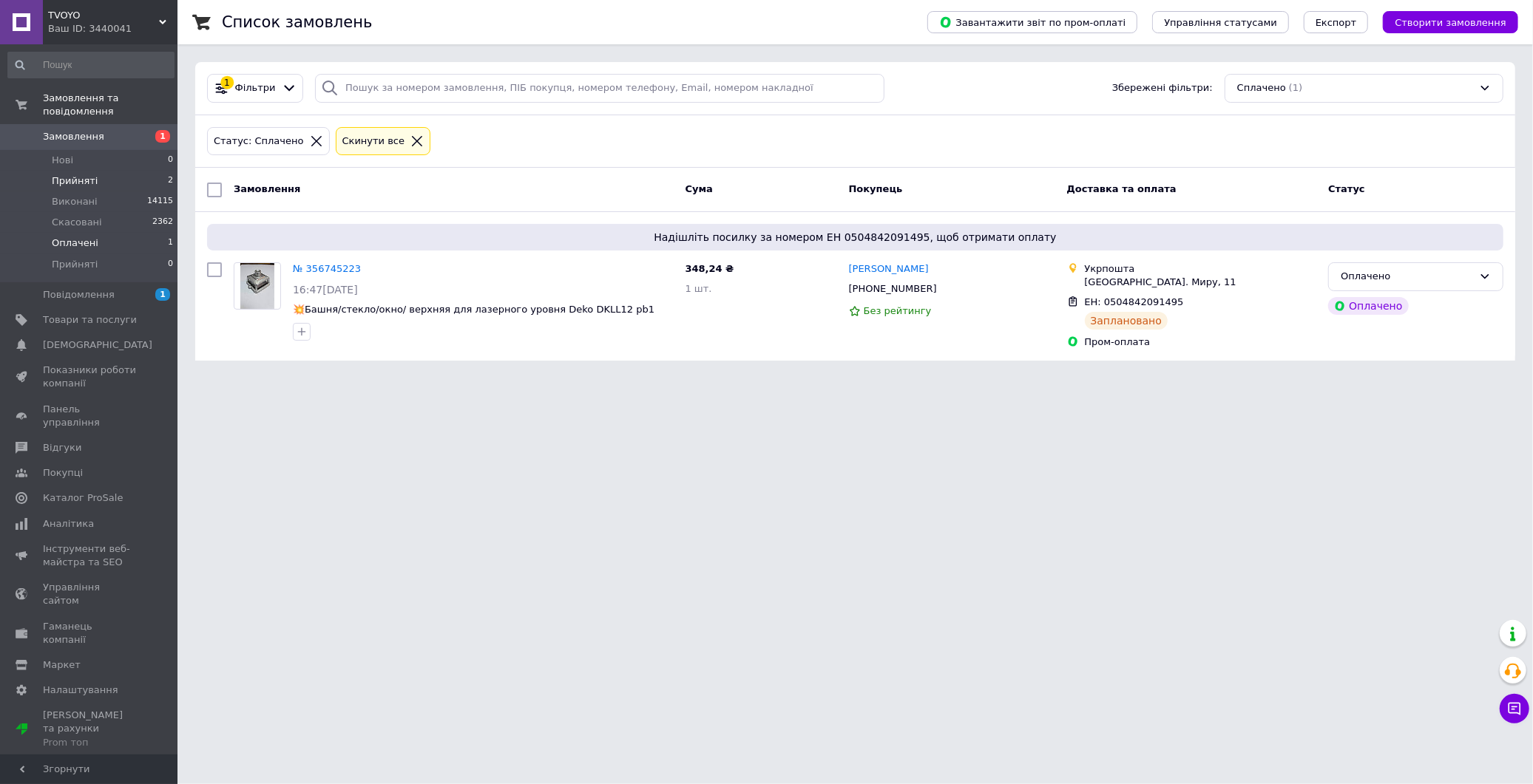
click at [87, 175] on span "Прийняті" at bounding box center [75, 181] width 46 height 14
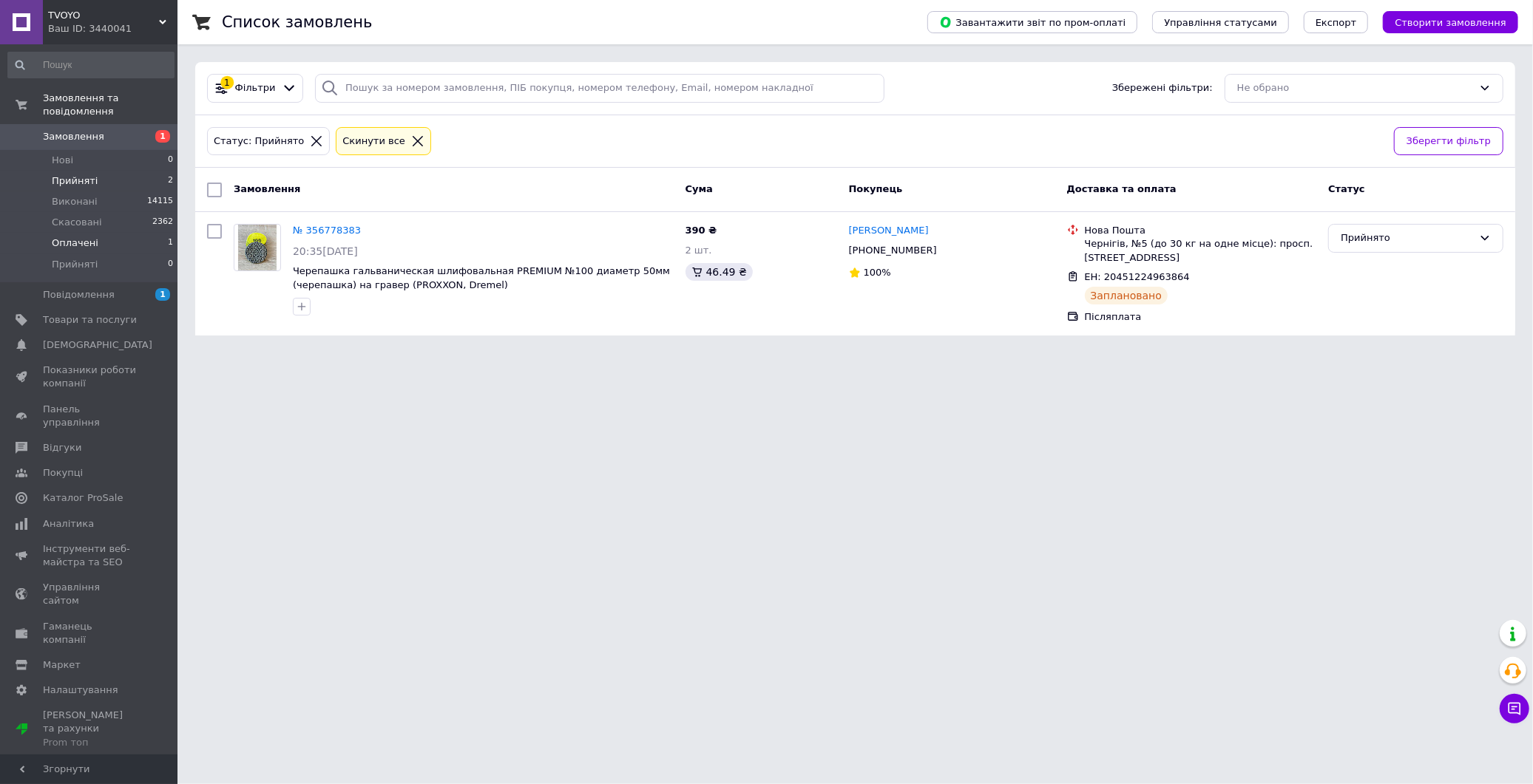
click at [108, 237] on li "Оплачені 1" at bounding box center [91, 243] width 182 height 21
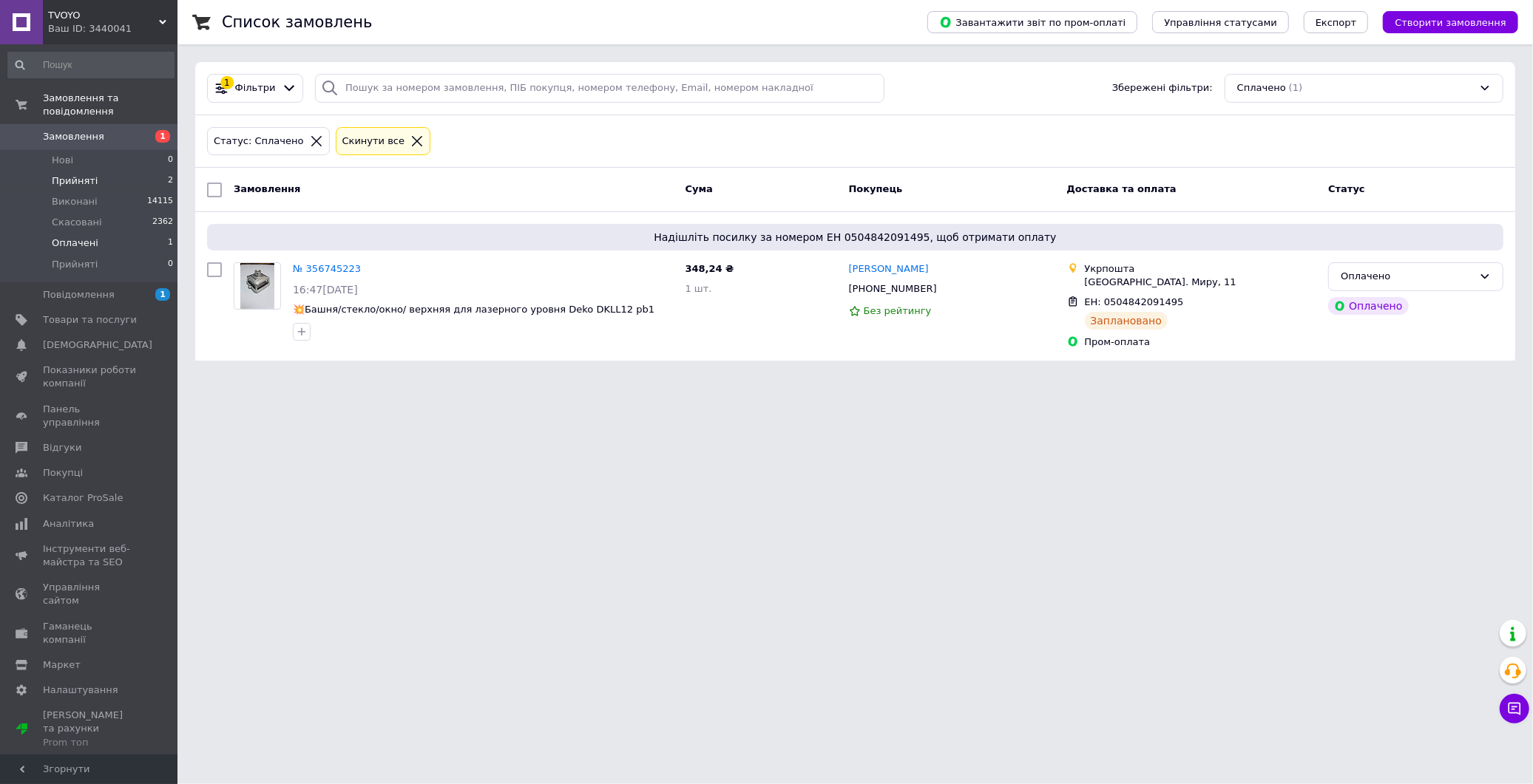
click at [95, 171] on li "Прийняті 2" at bounding box center [91, 181] width 182 height 21
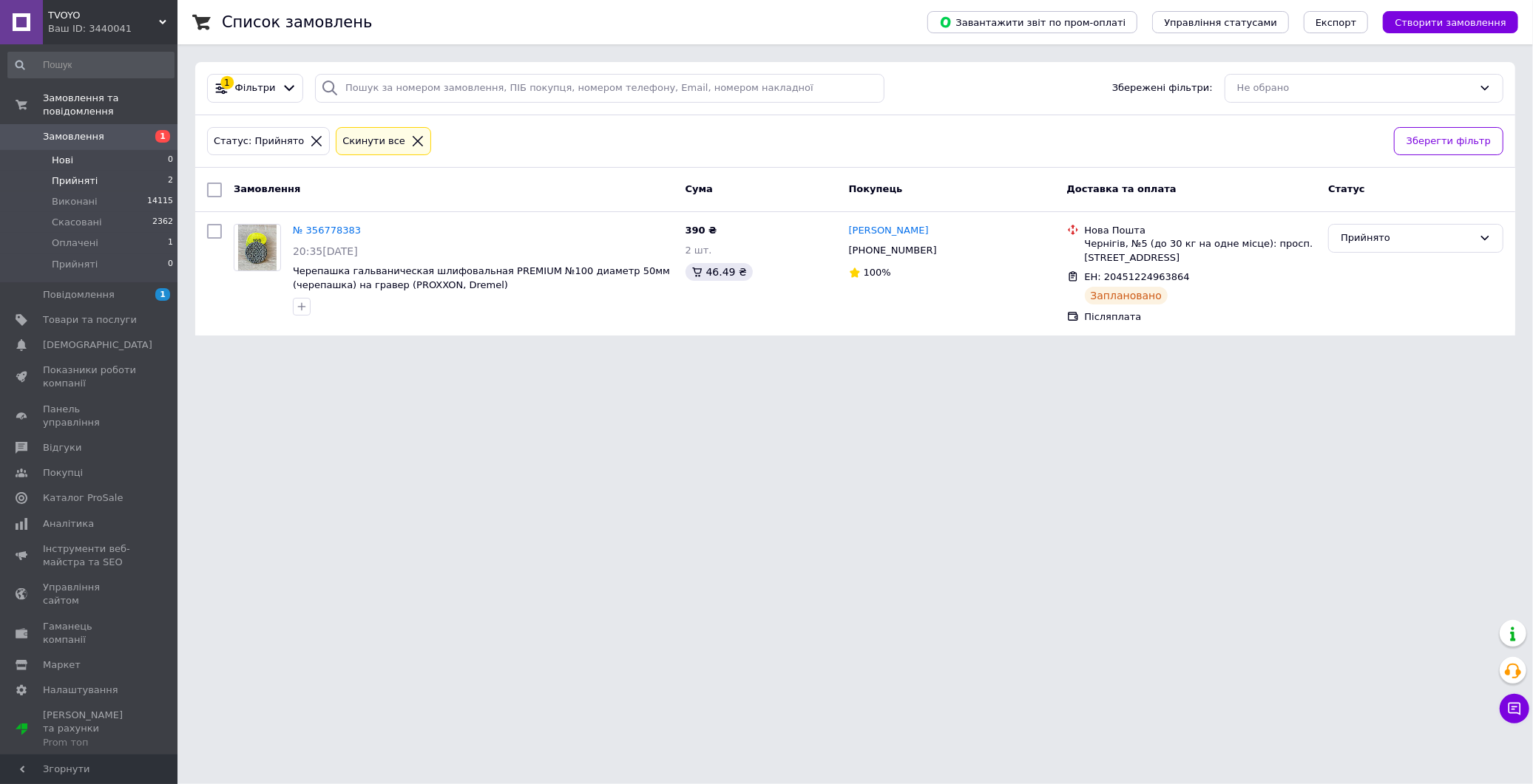
click at [89, 150] on li "Нові 0" at bounding box center [91, 160] width 182 height 21
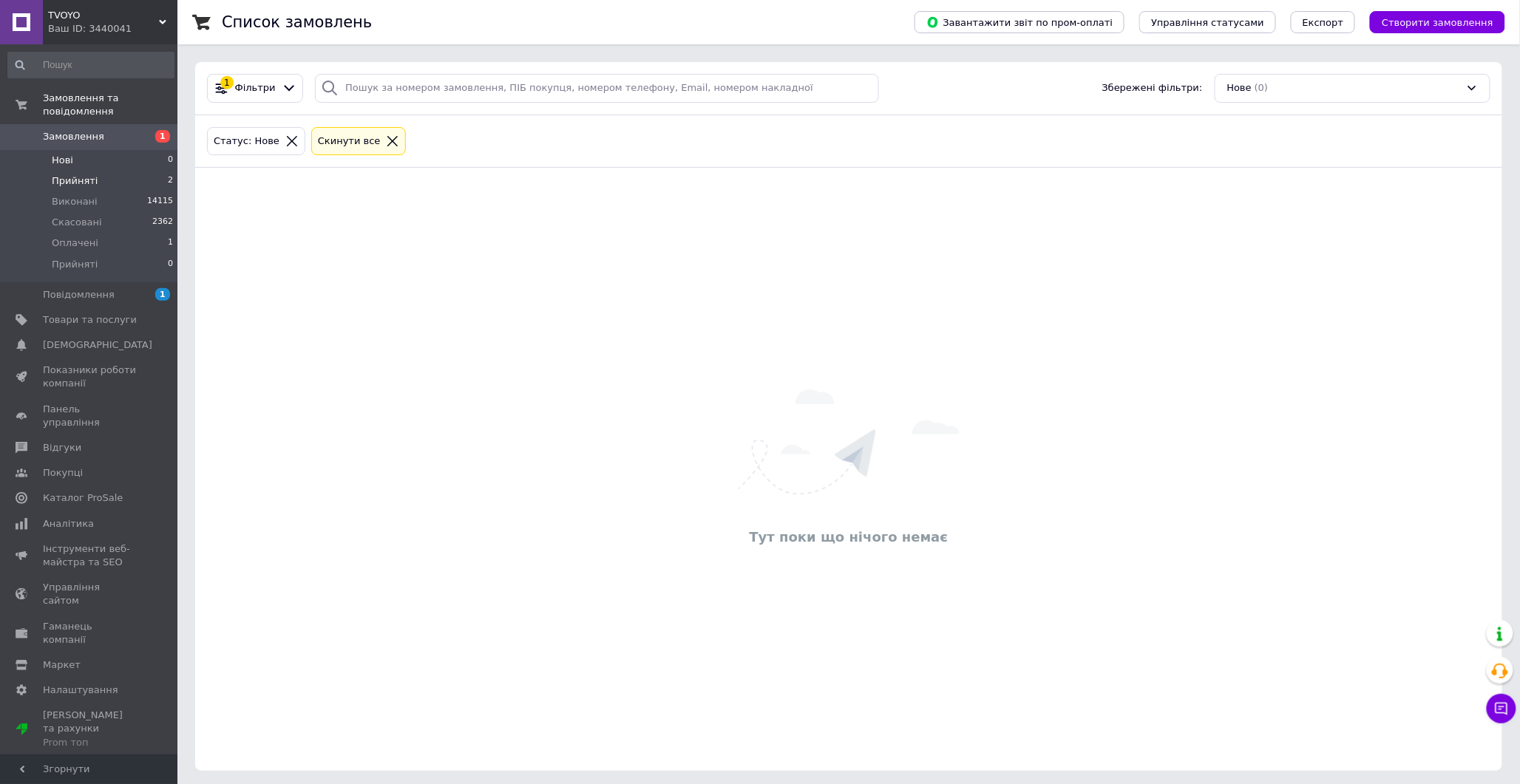
click at [87, 175] on span "Прийняті" at bounding box center [75, 181] width 46 height 14
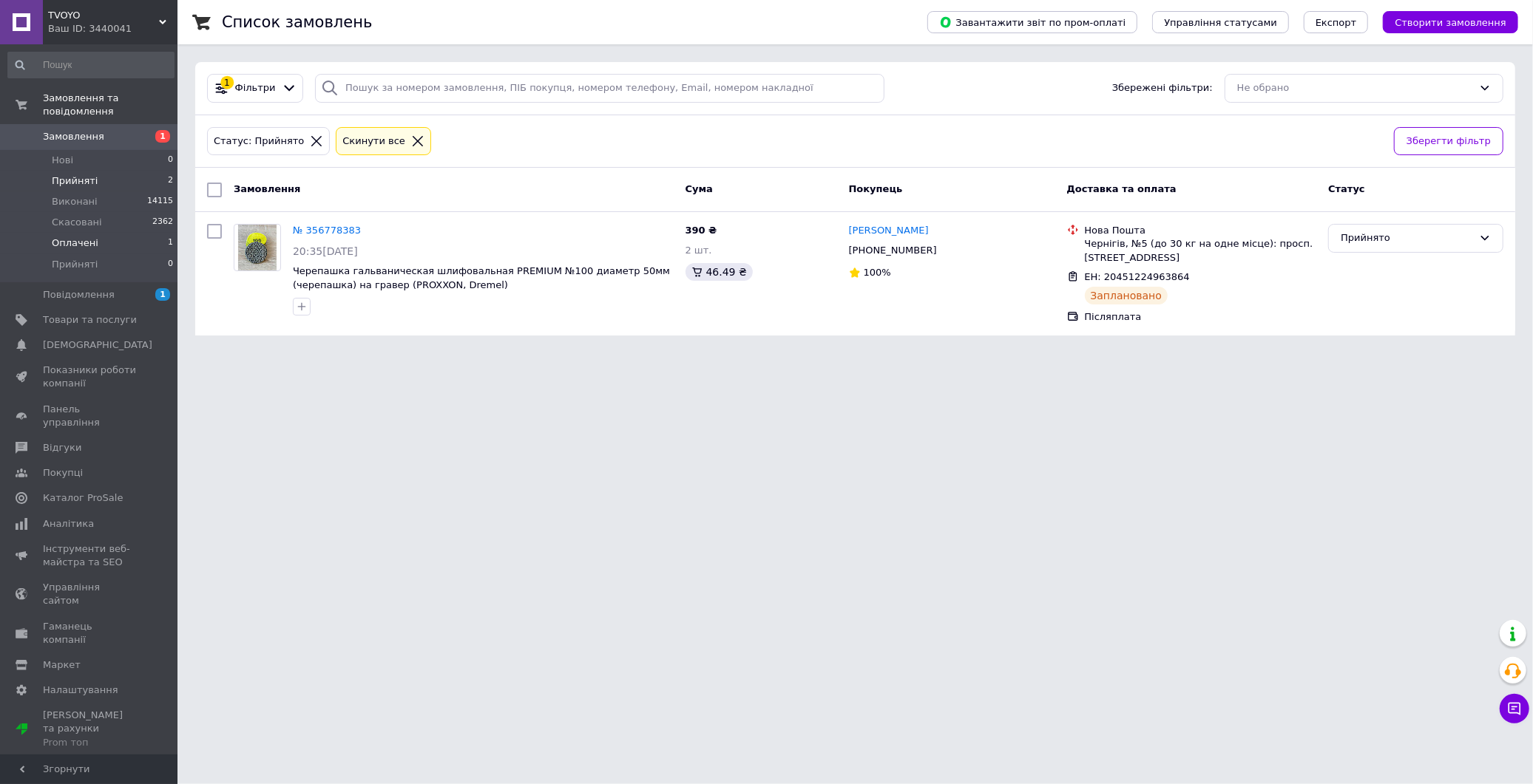
click at [81, 237] on span "Оплачені" at bounding box center [75, 243] width 46 height 14
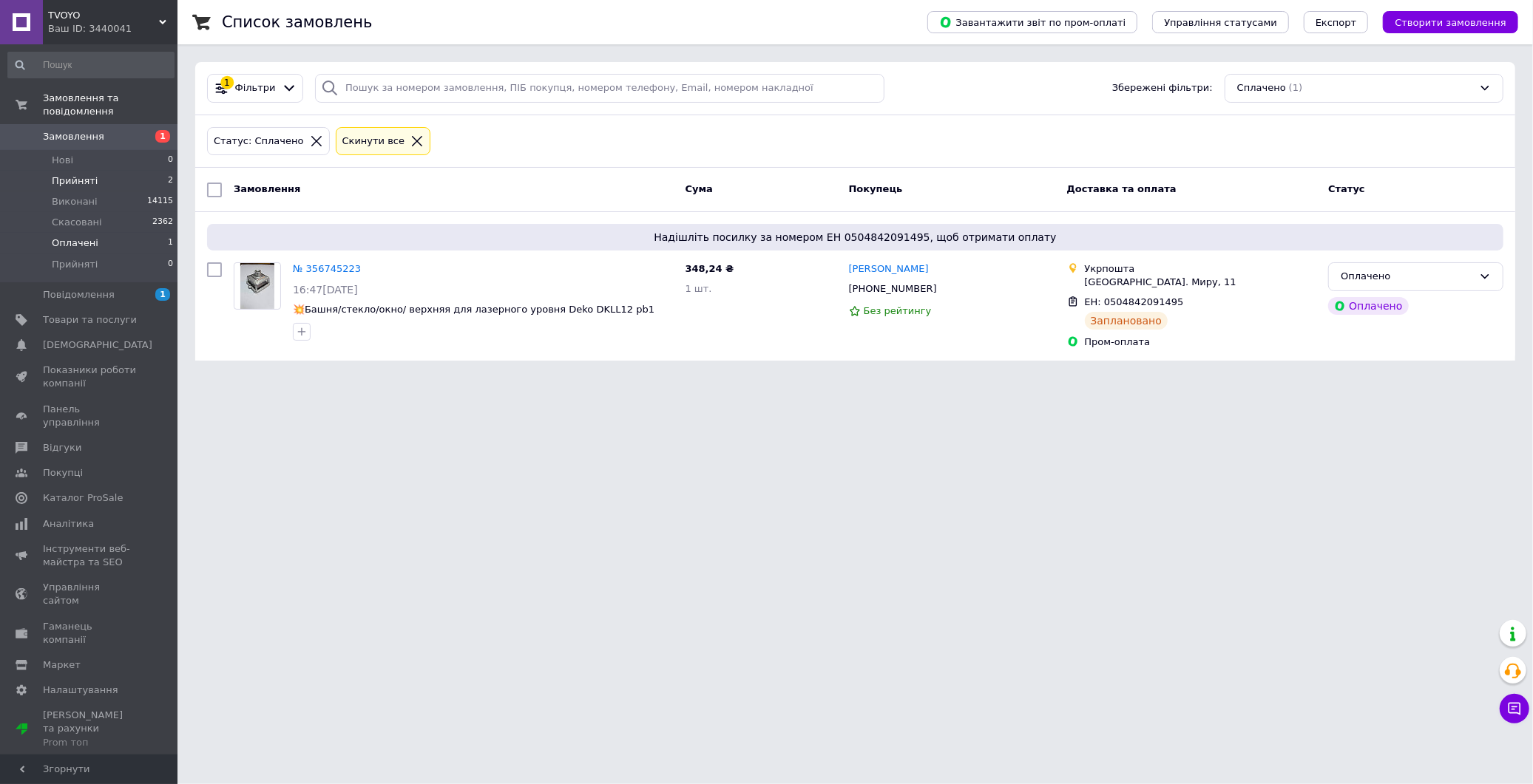
click at [107, 171] on li "Прийняті 2" at bounding box center [91, 181] width 182 height 21
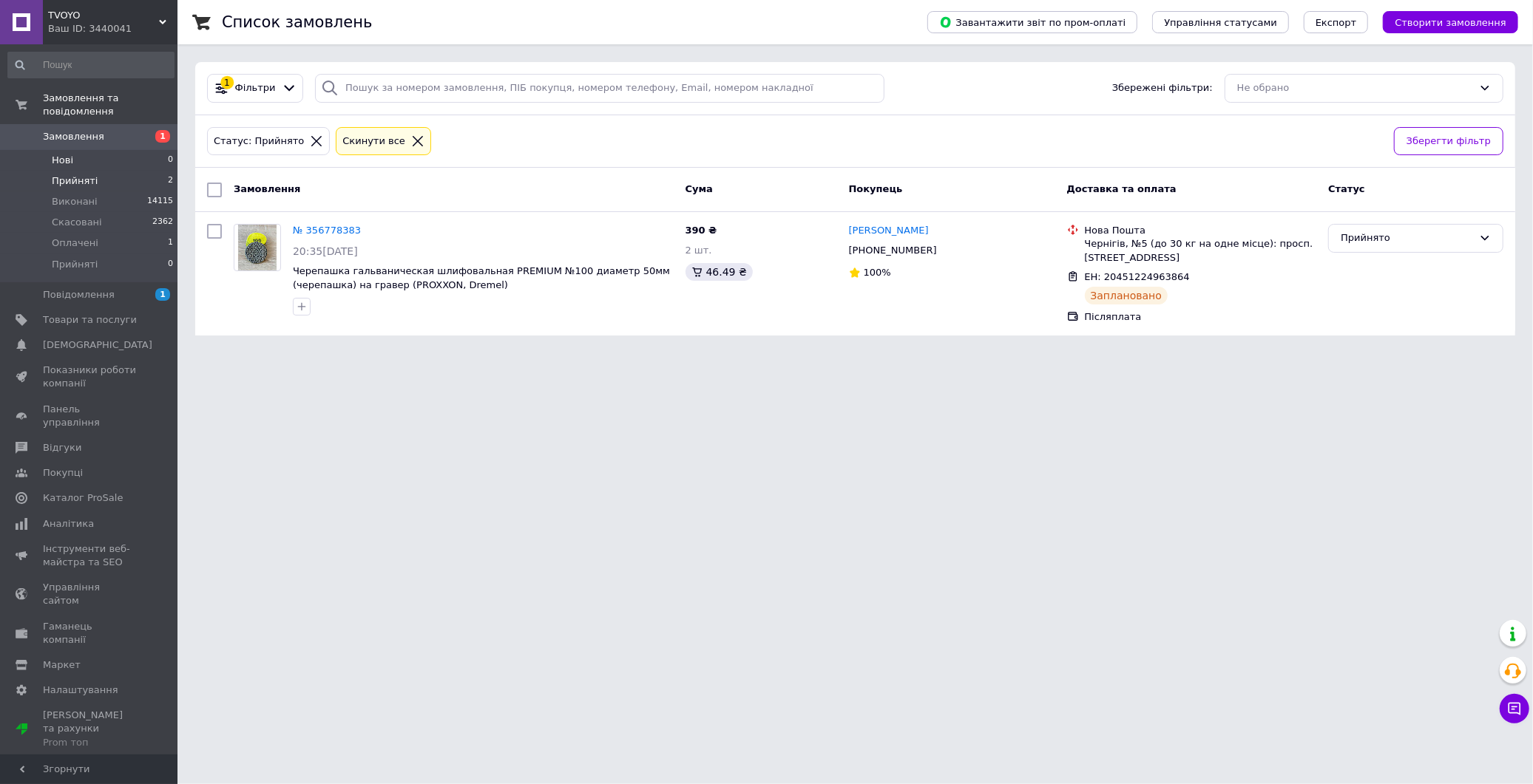
click at [83, 150] on li "Нові 0" at bounding box center [91, 160] width 182 height 21
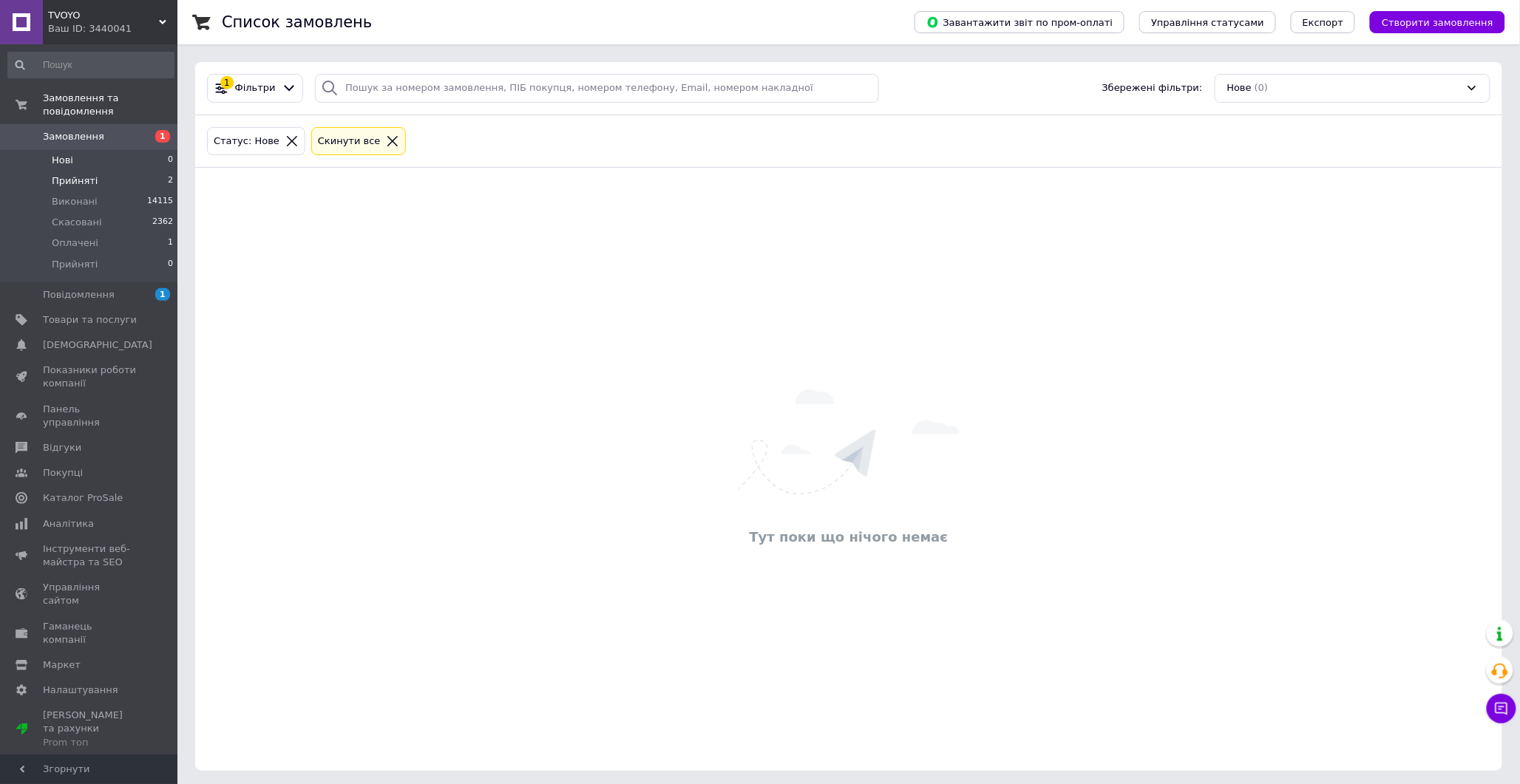
click at [90, 175] on span "Прийняті" at bounding box center [75, 181] width 46 height 14
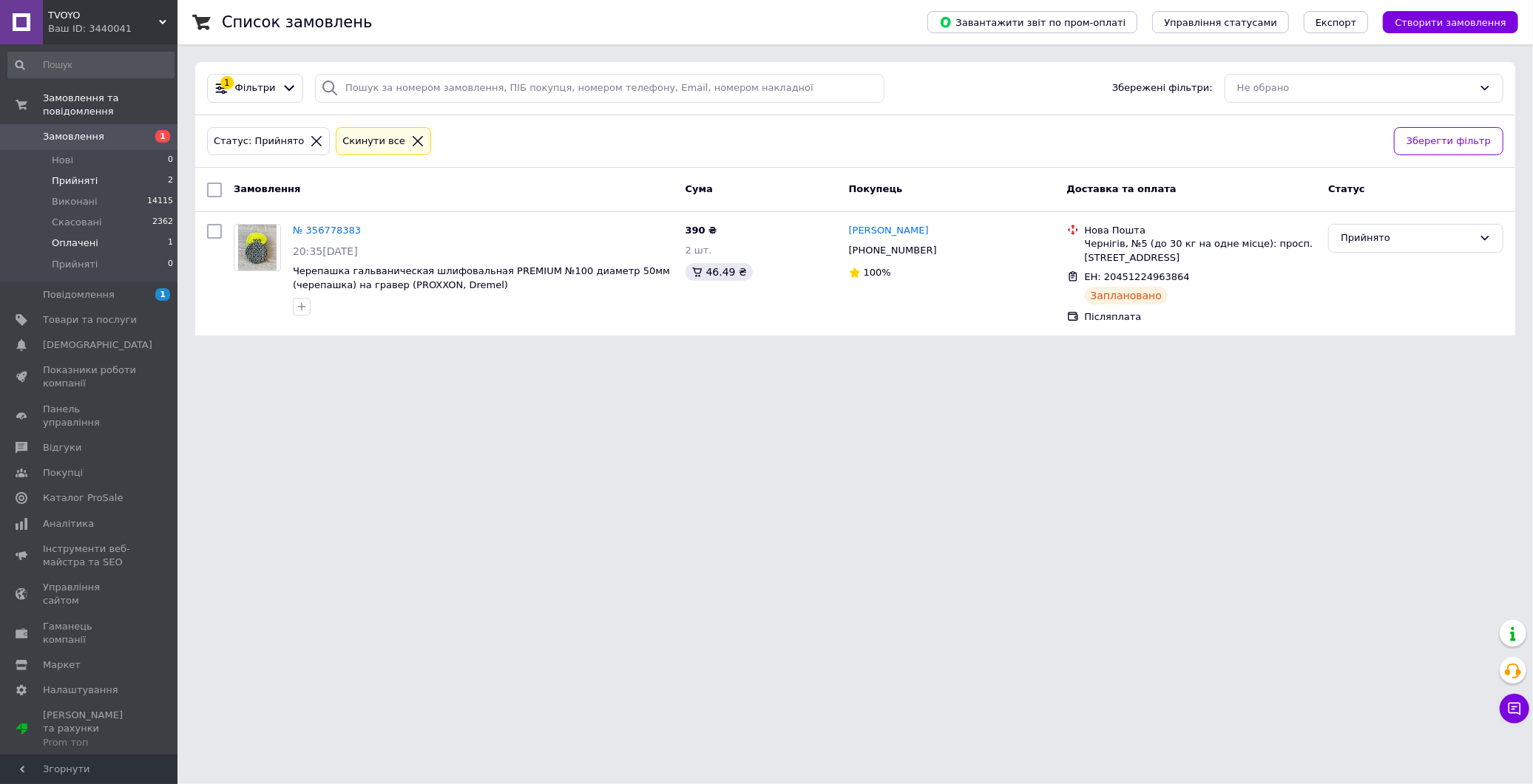
click at [101, 233] on li "Оплачені 1" at bounding box center [91, 243] width 182 height 21
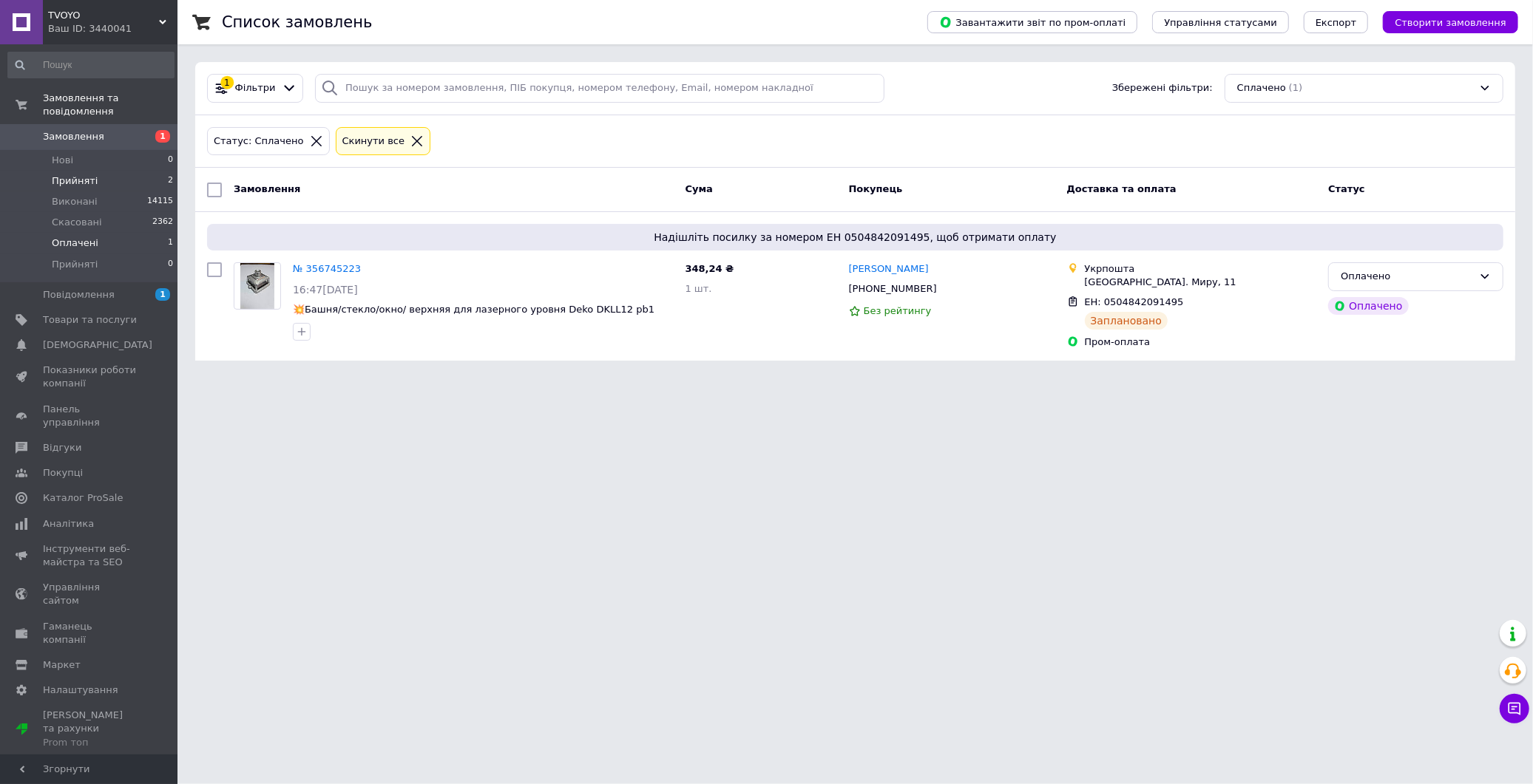
click at [92, 171] on li "Прийняті 2" at bounding box center [91, 181] width 182 height 21
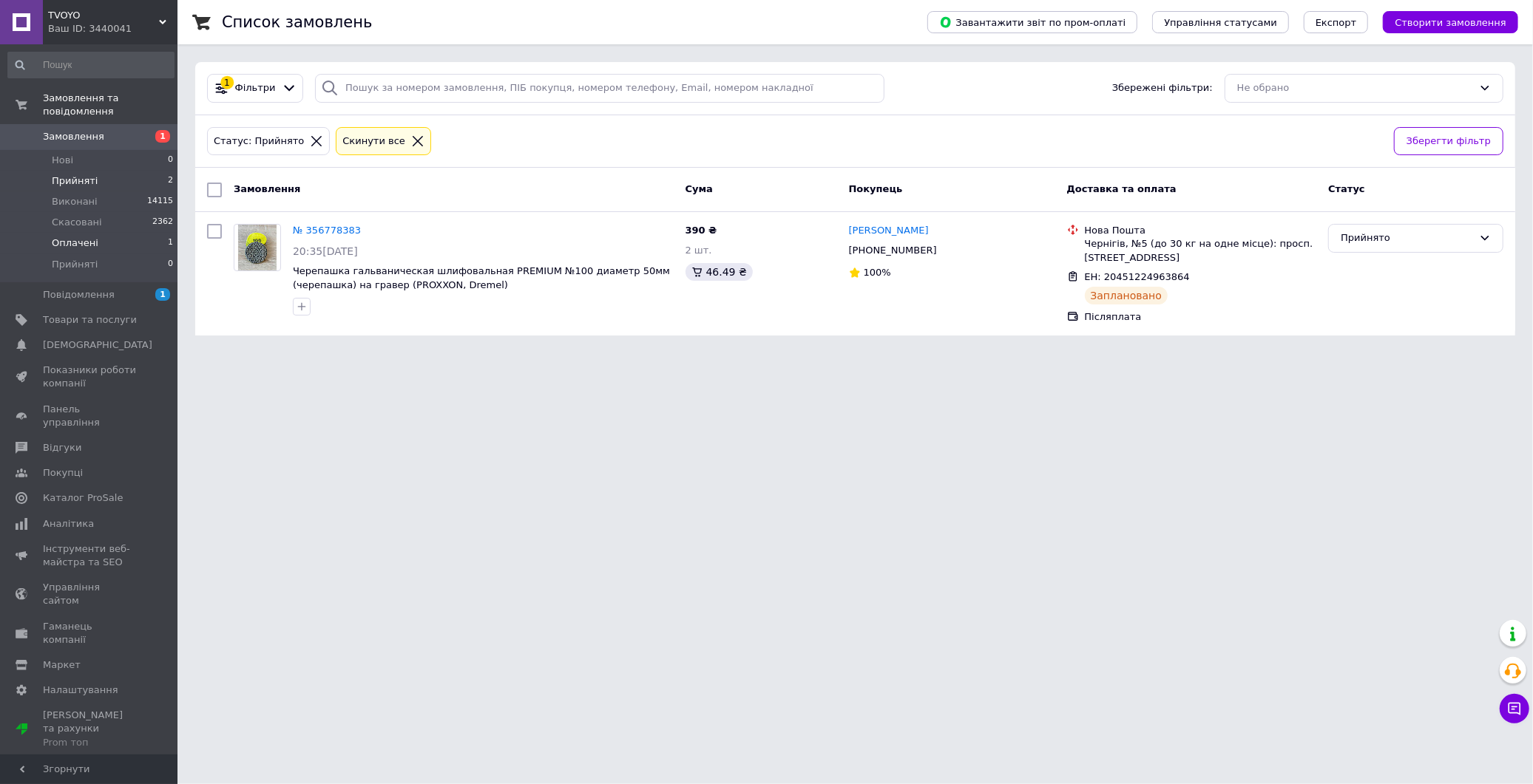
click at [77, 237] on span "Оплачені" at bounding box center [75, 243] width 46 height 14
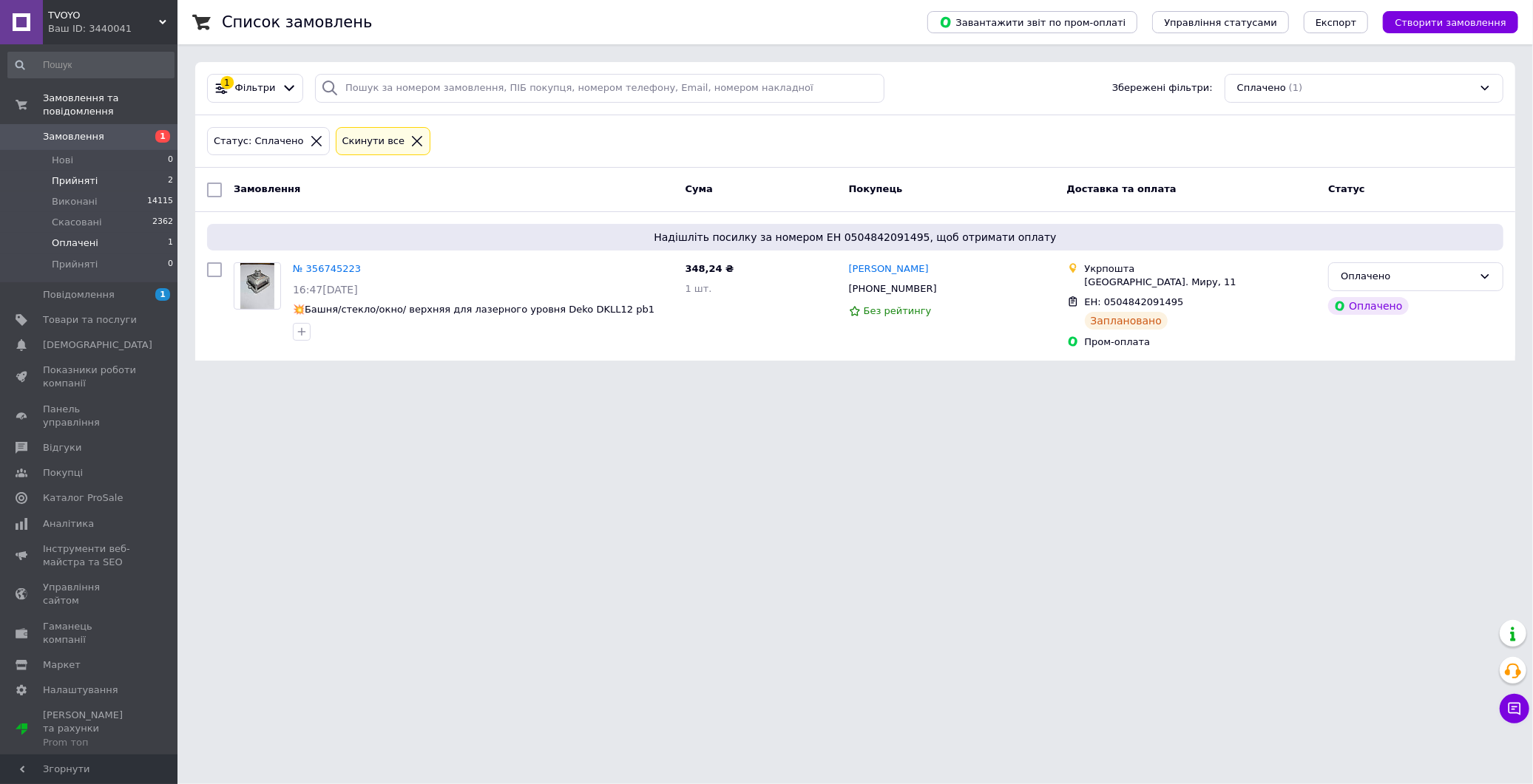
click at [82, 175] on span "Прийняті" at bounding box center [75, 181] width 46 height 14
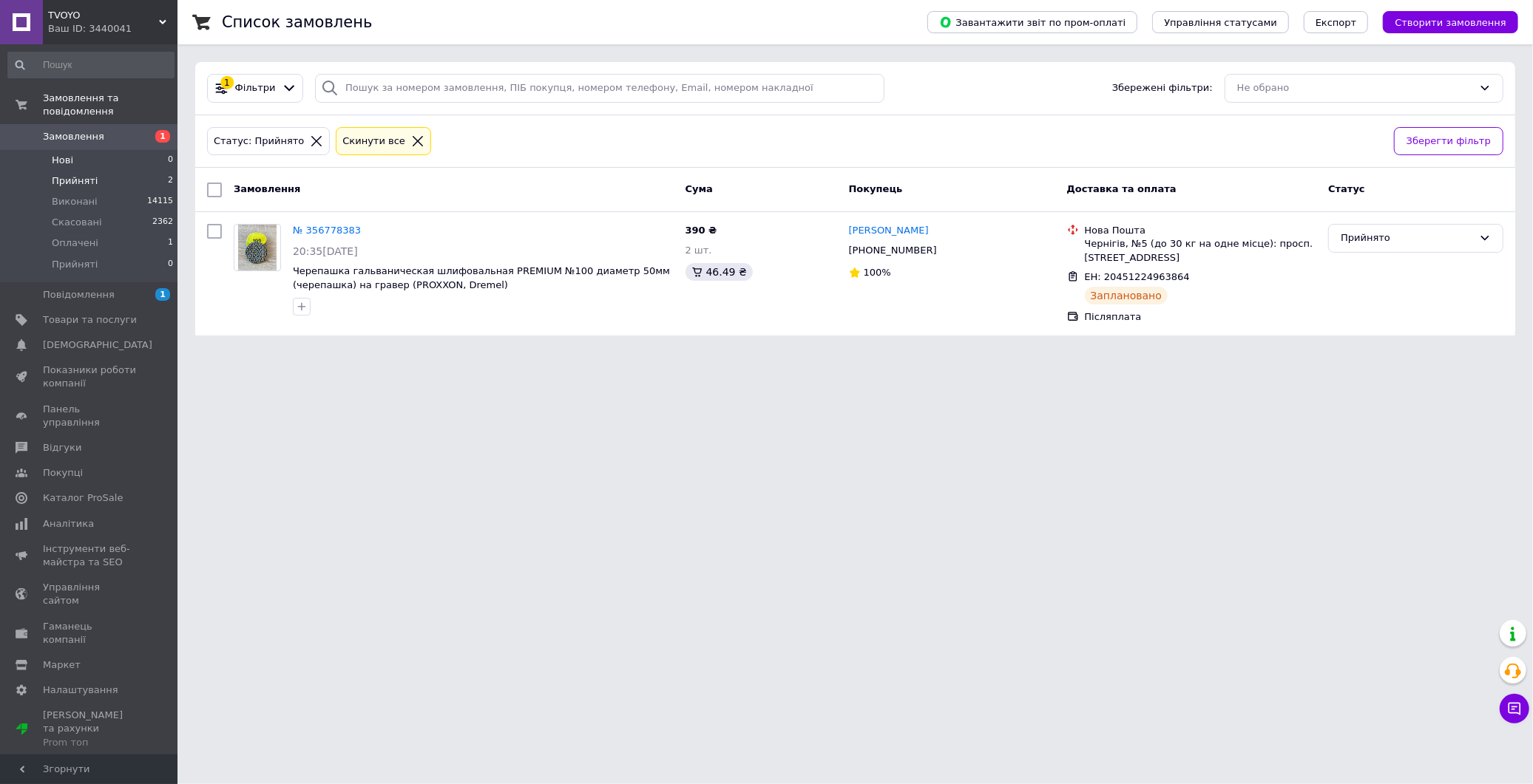
click at [73, 150] on li "Нові 0" at bounding box center [91, 160] width 182 height 21
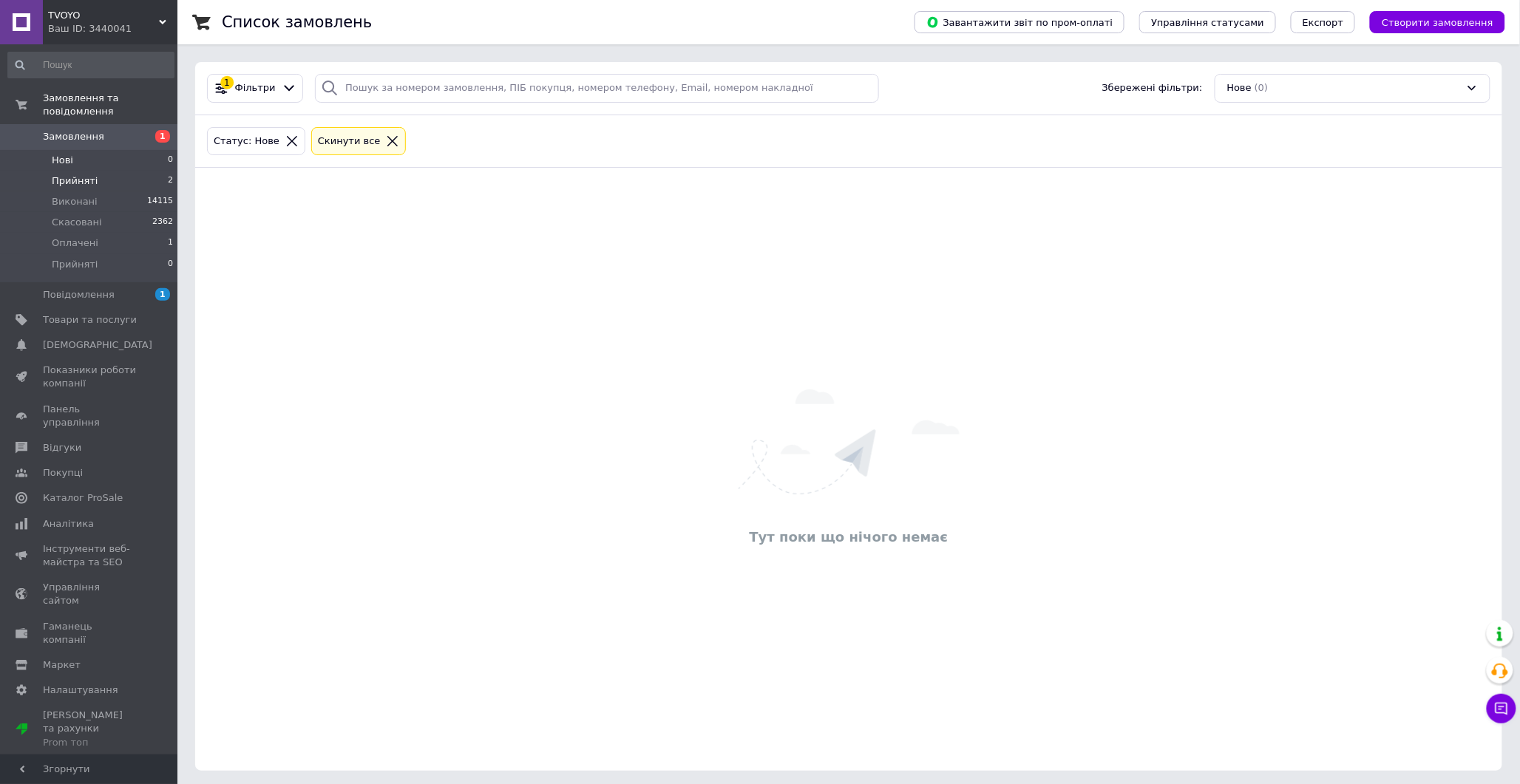
click at [75, 175] on span "Прийняті" at bounding box center [75, 181] width 46 height 14
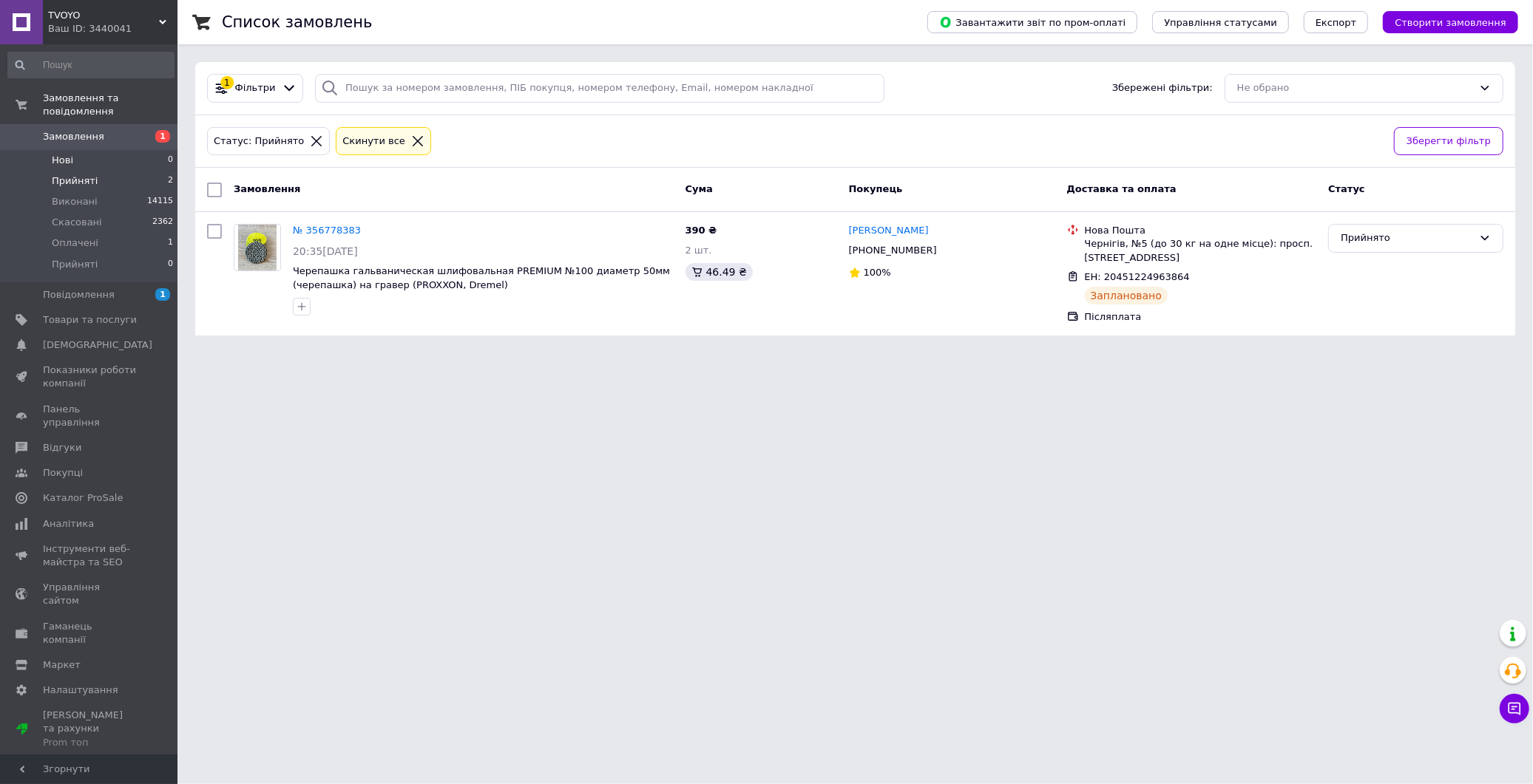
click at [59, 150] on li "Нові 0" at bounding box center [91, 160] width 182 height 21
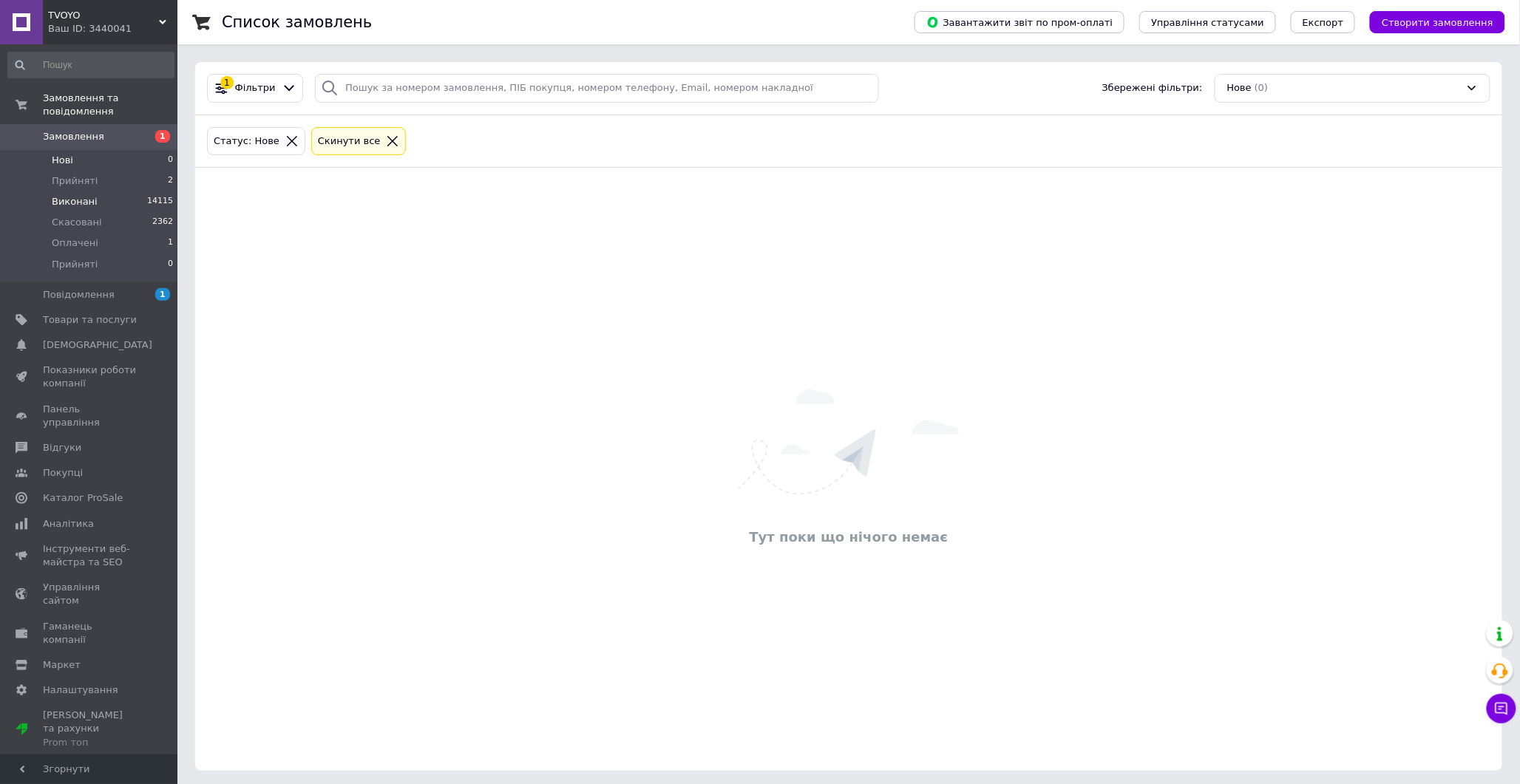
click at [80, 195] on span "Виконані" at bounding box center [75, 201] width 46 height 14
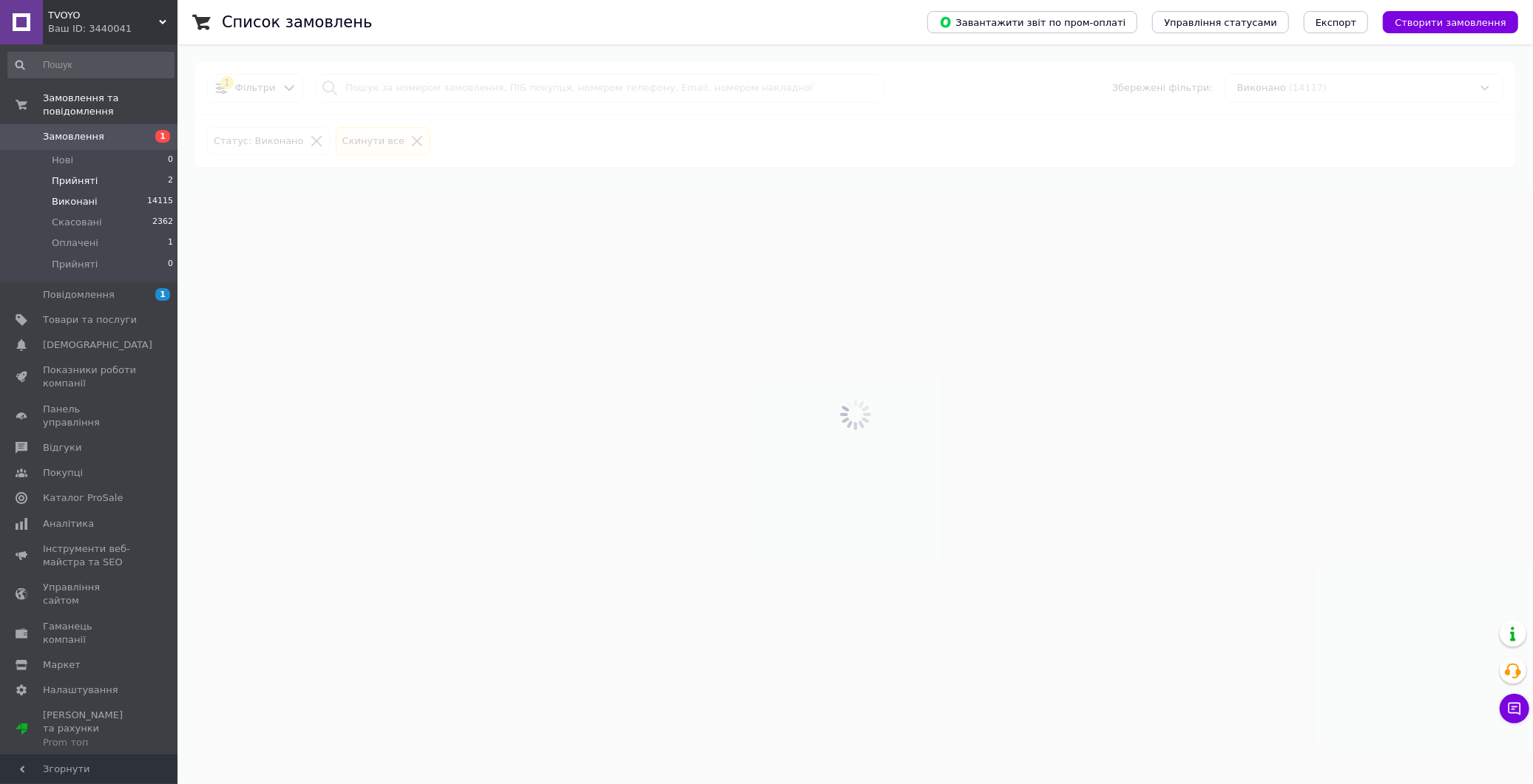
click at [77, 175] on span "Прийняті" at bounding box center [75, 181] width 46 height 14
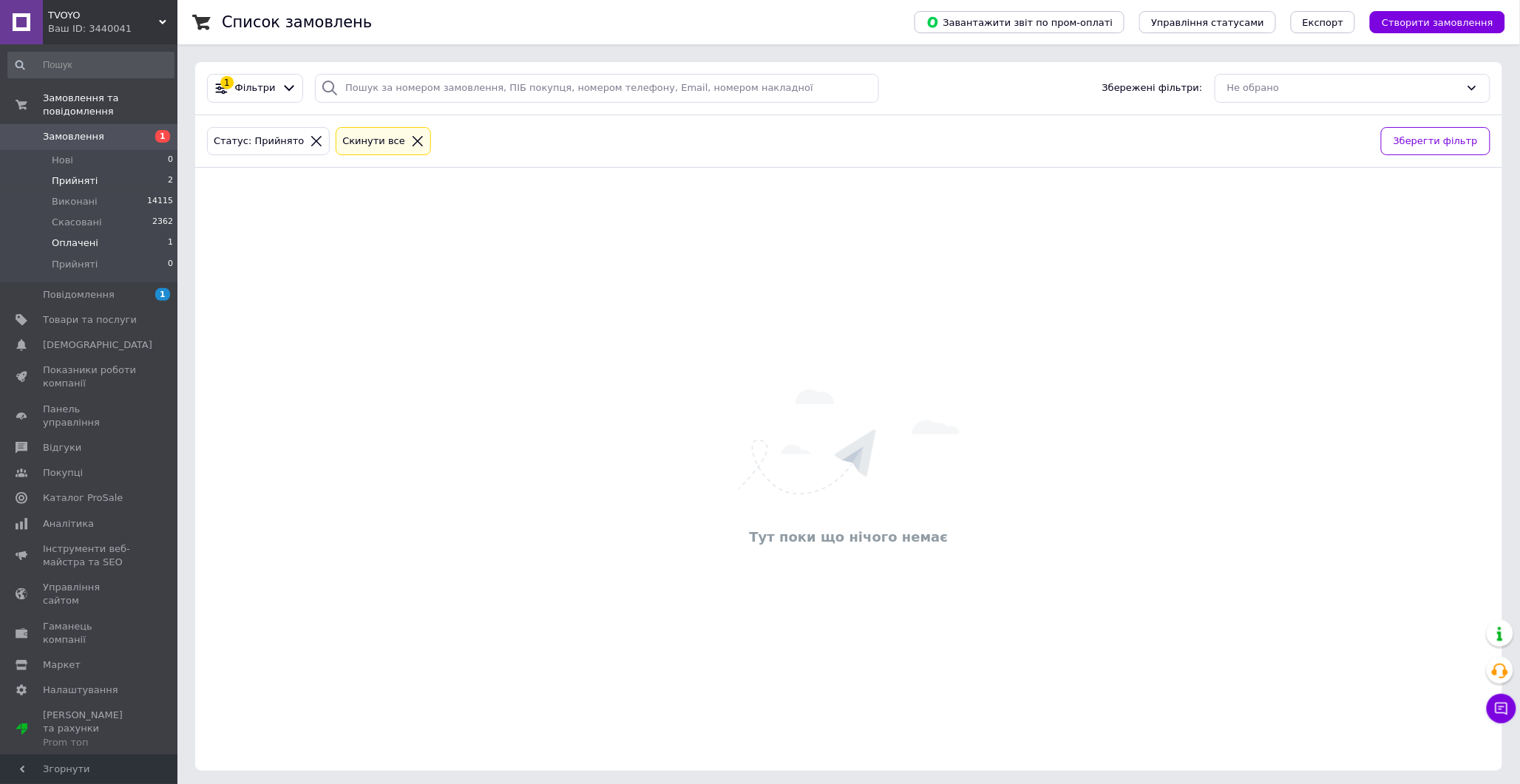
click at [104, 234] on li "Оплачені 1" at bounding box center [91, 243] width 182 height 21
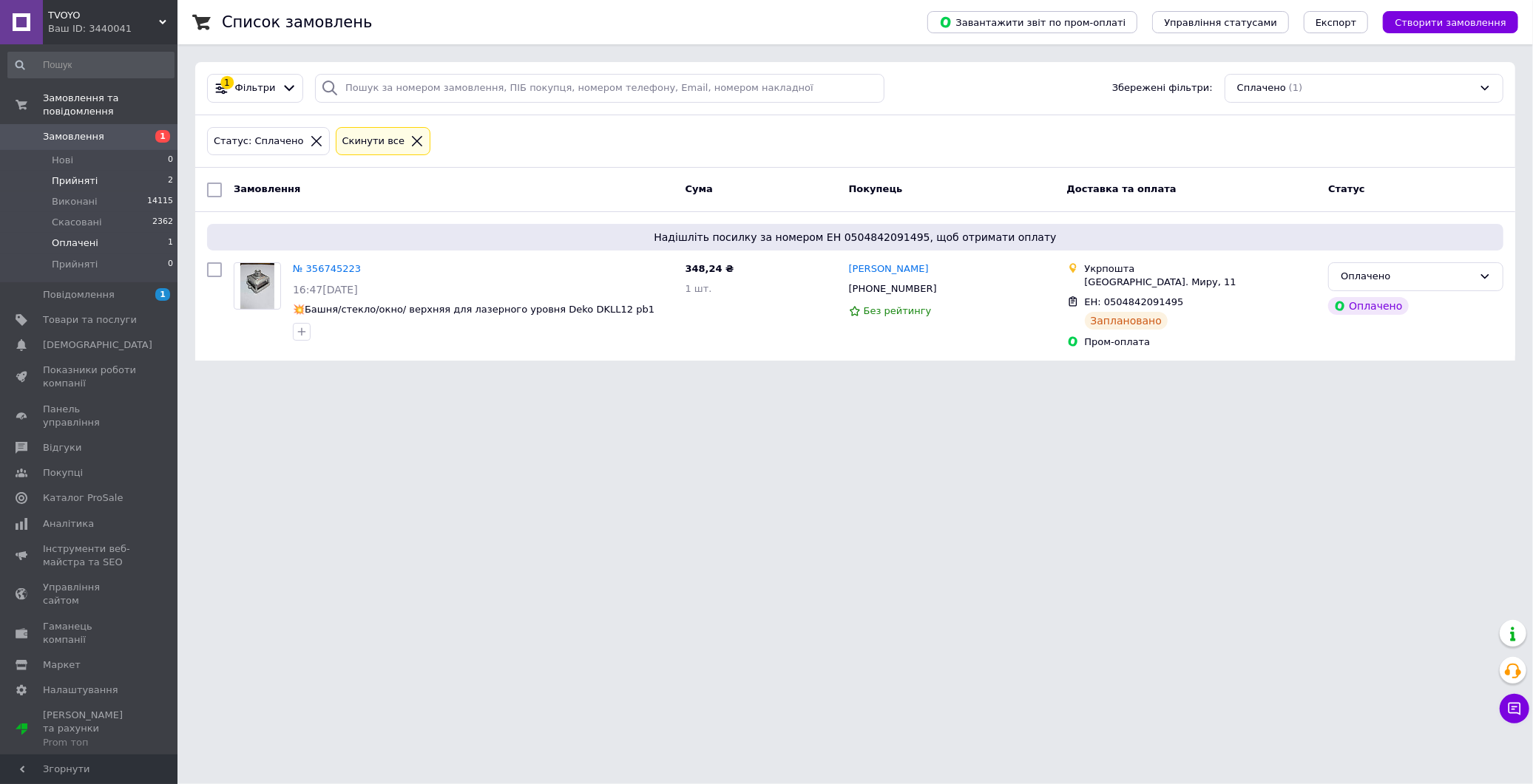
click at [95, 171] on li "Прийняті 2" at bounding box center [91, 181] width 182 height 21
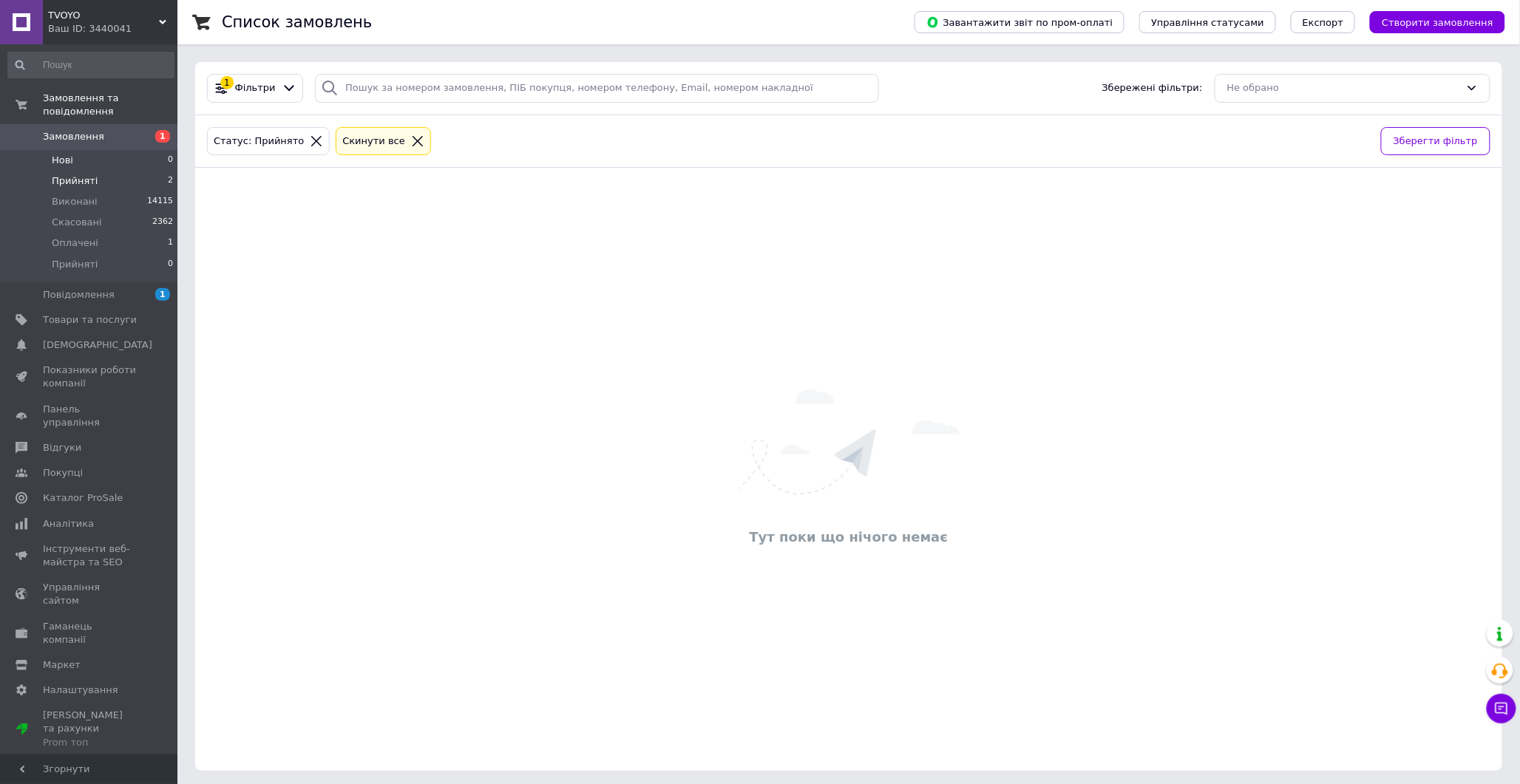
click at [77, 150] on li "Нові 0" at bounding box center [91, 160] width 182 height 21
click at [83, 175] on span "Прийняті" at bounding box center [75, 181] width 46 height 14
click at [65, 237] on span "Оплачені" at bounding box center [75, 243] width 46 height 14
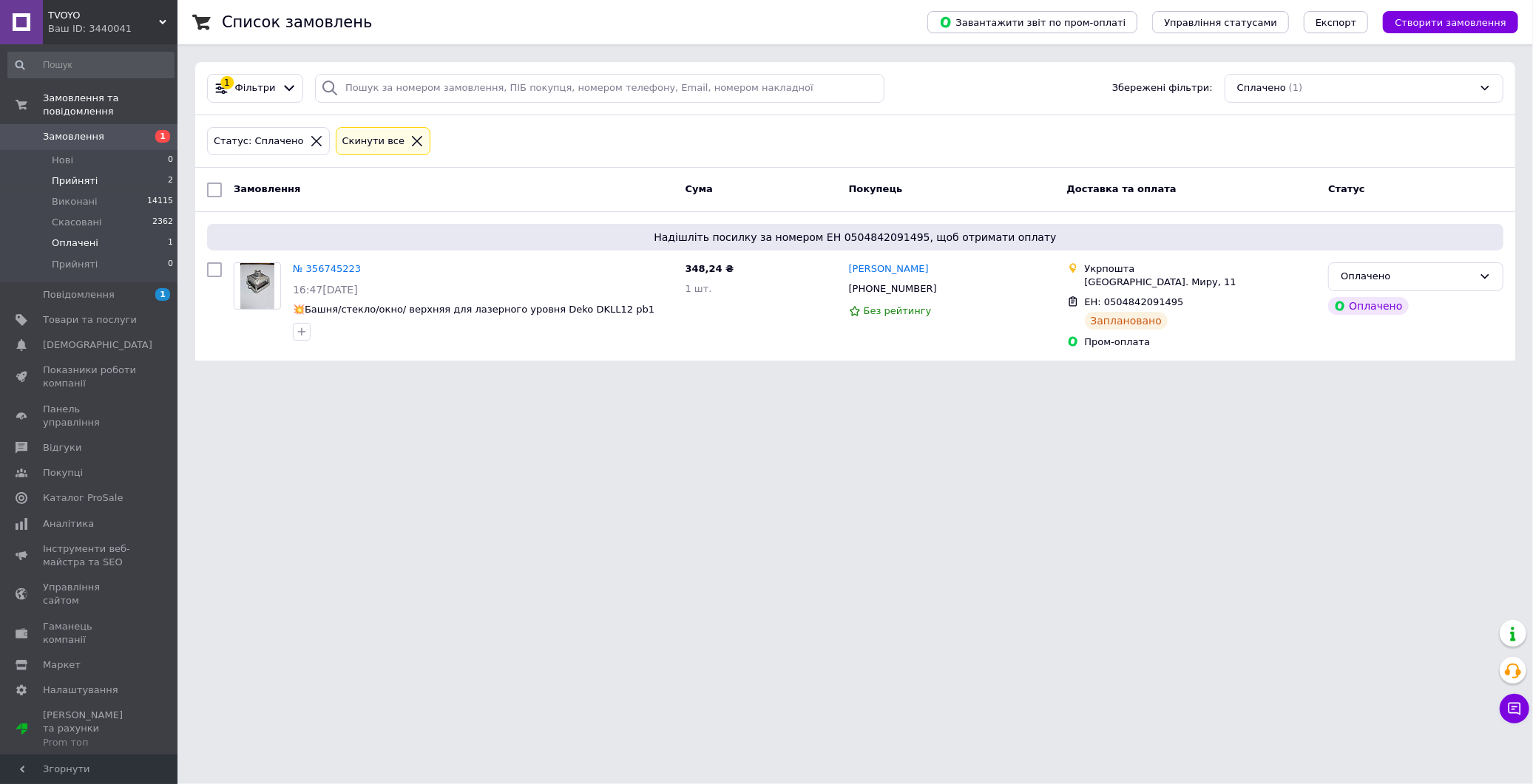
click at [75, 171] on li "Прийняті 2" at bounding box center [91, 181] width 182 height 21
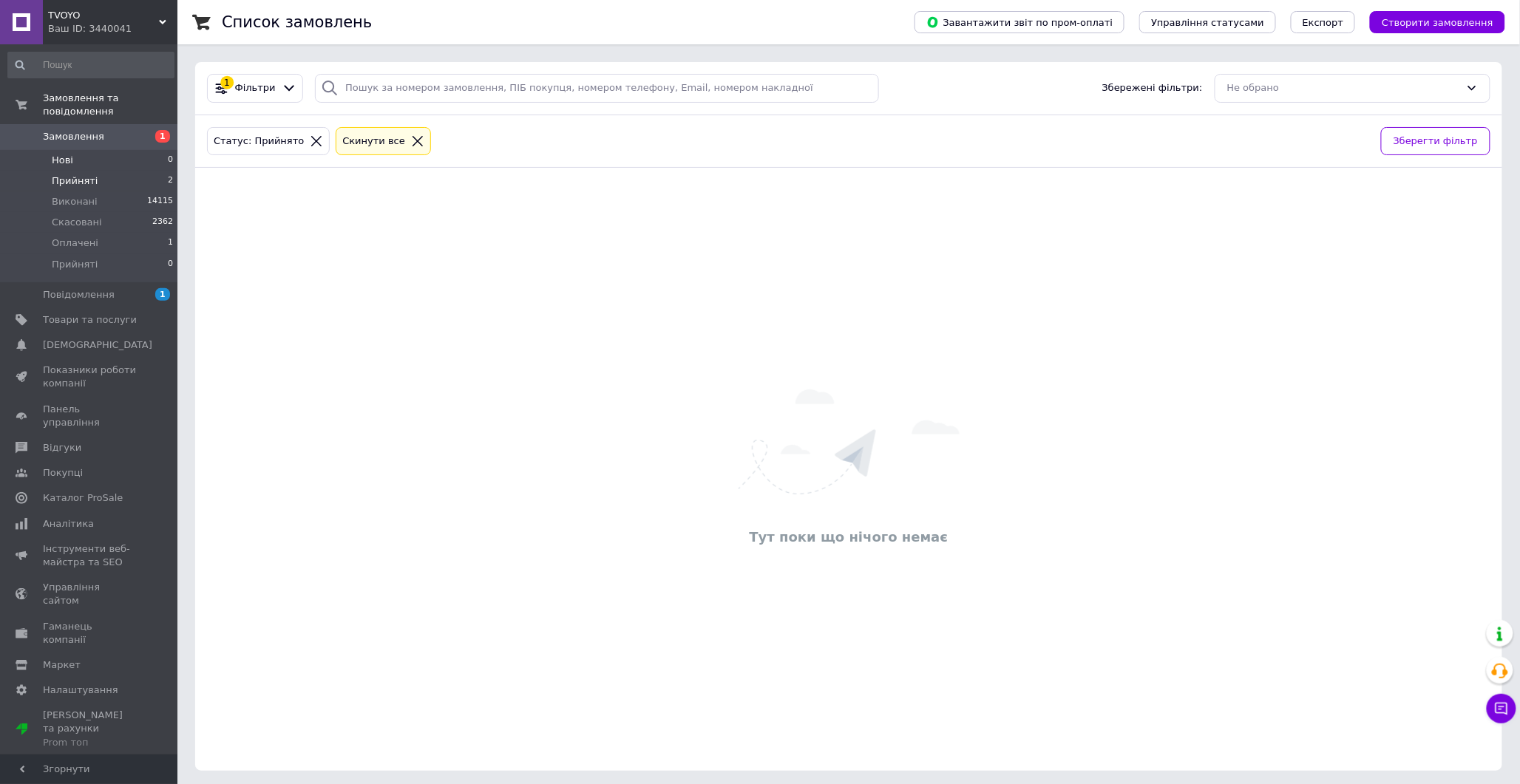
click at [79, 150] on li "Нові 0" at bounding box center [91, 160] width 182 height 21
click at [84, 175] on span "Прийняті" at bounding box center [75, 181] width 46 height 14
